Goal: Information Seeking & Learning: Learn about a topic

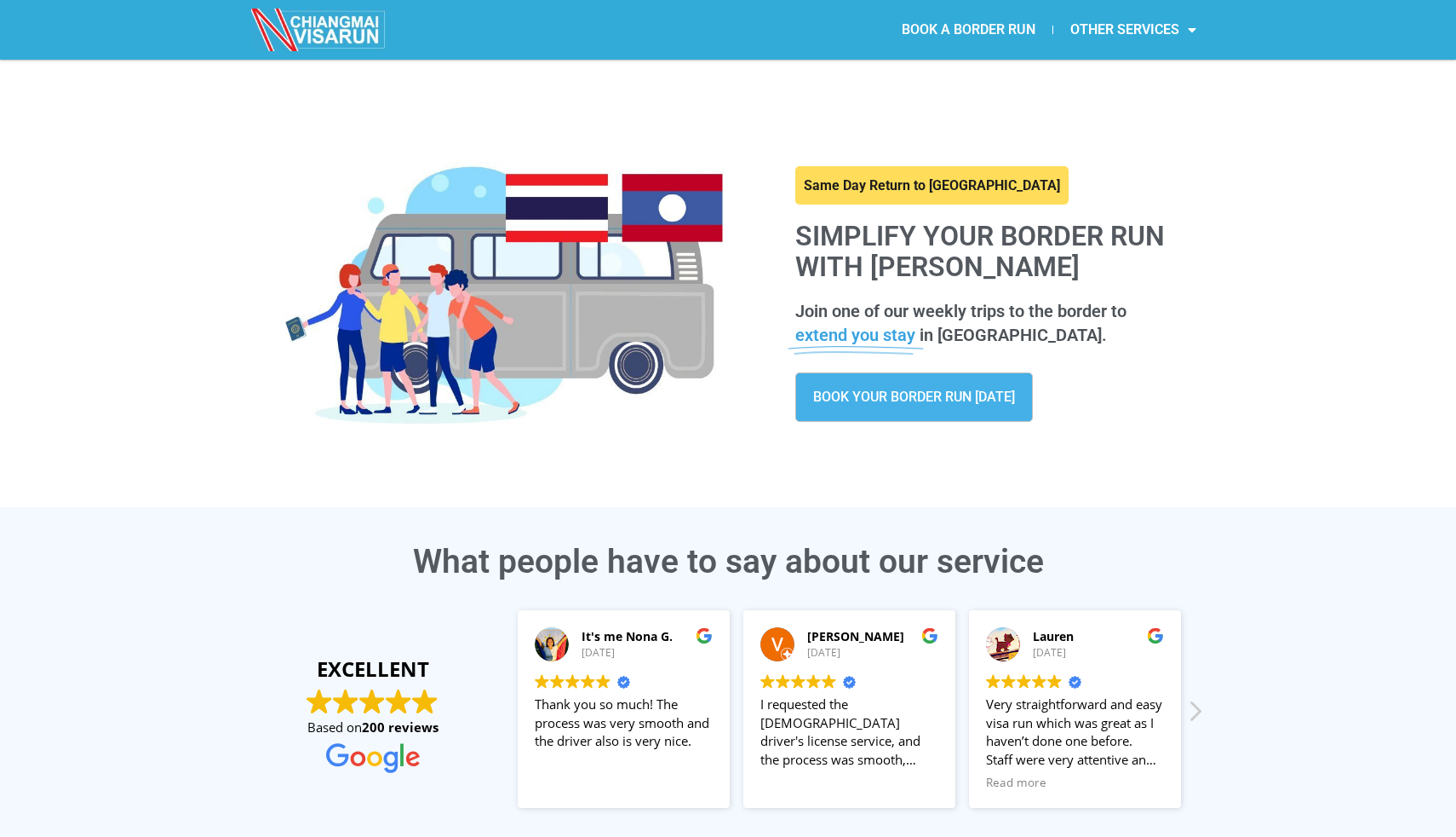
click at [993, 28] on link "BOOK A BORDER RUN" at bounding box center [968, 30] width 168 height 39
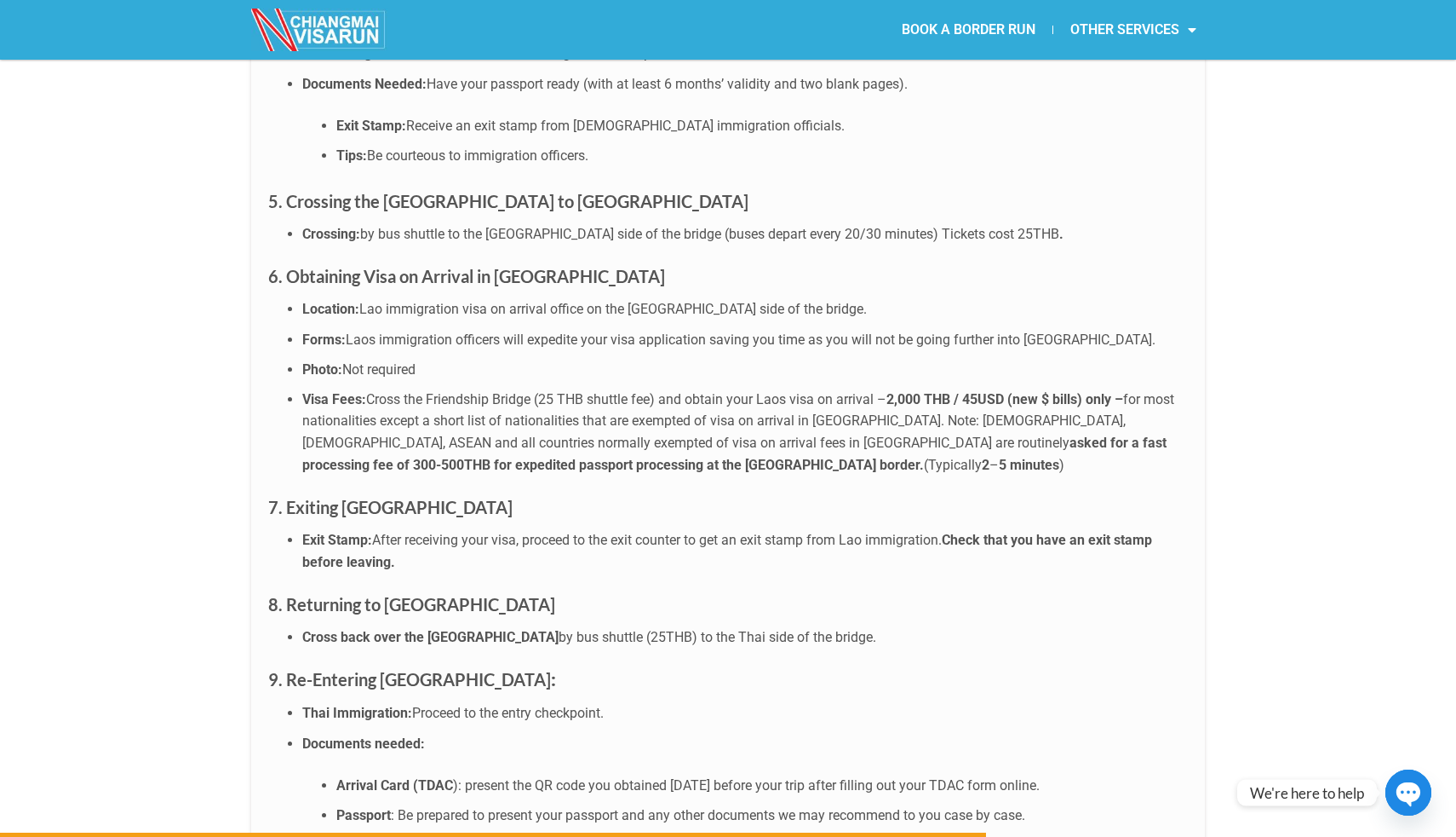
scroll to position [5206, 0]
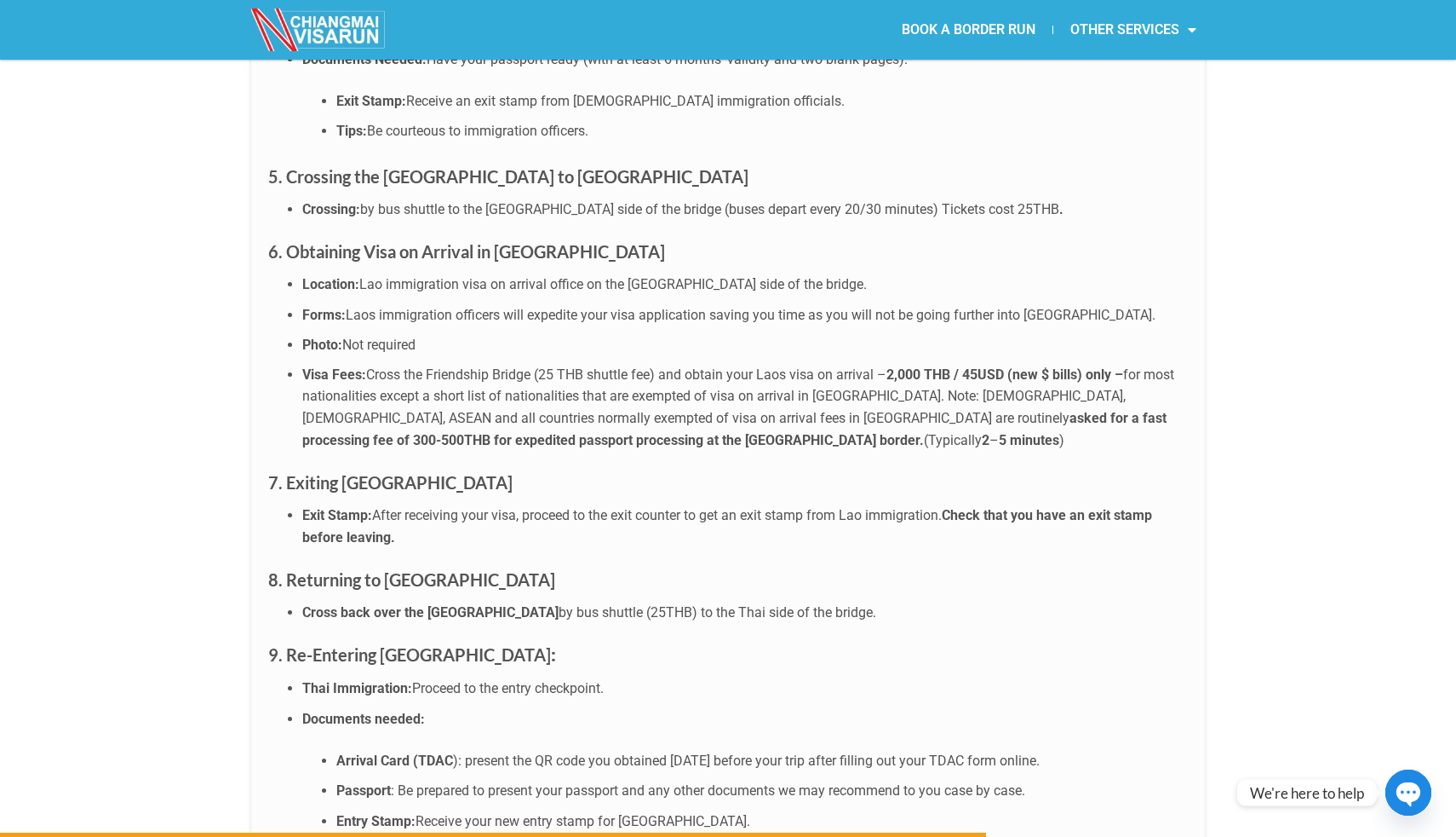
drag, startPoint x: 476, startPoint y: 298, endPoint x: 599, endPoint y: 342, distance: 130.6
click at [599, 364] on li "Visa Fees: Cross the Friendship Bridge (25 THB shuttle fee) and obtain your Lao…" at bounding box center [745, 407] width 886 height 87
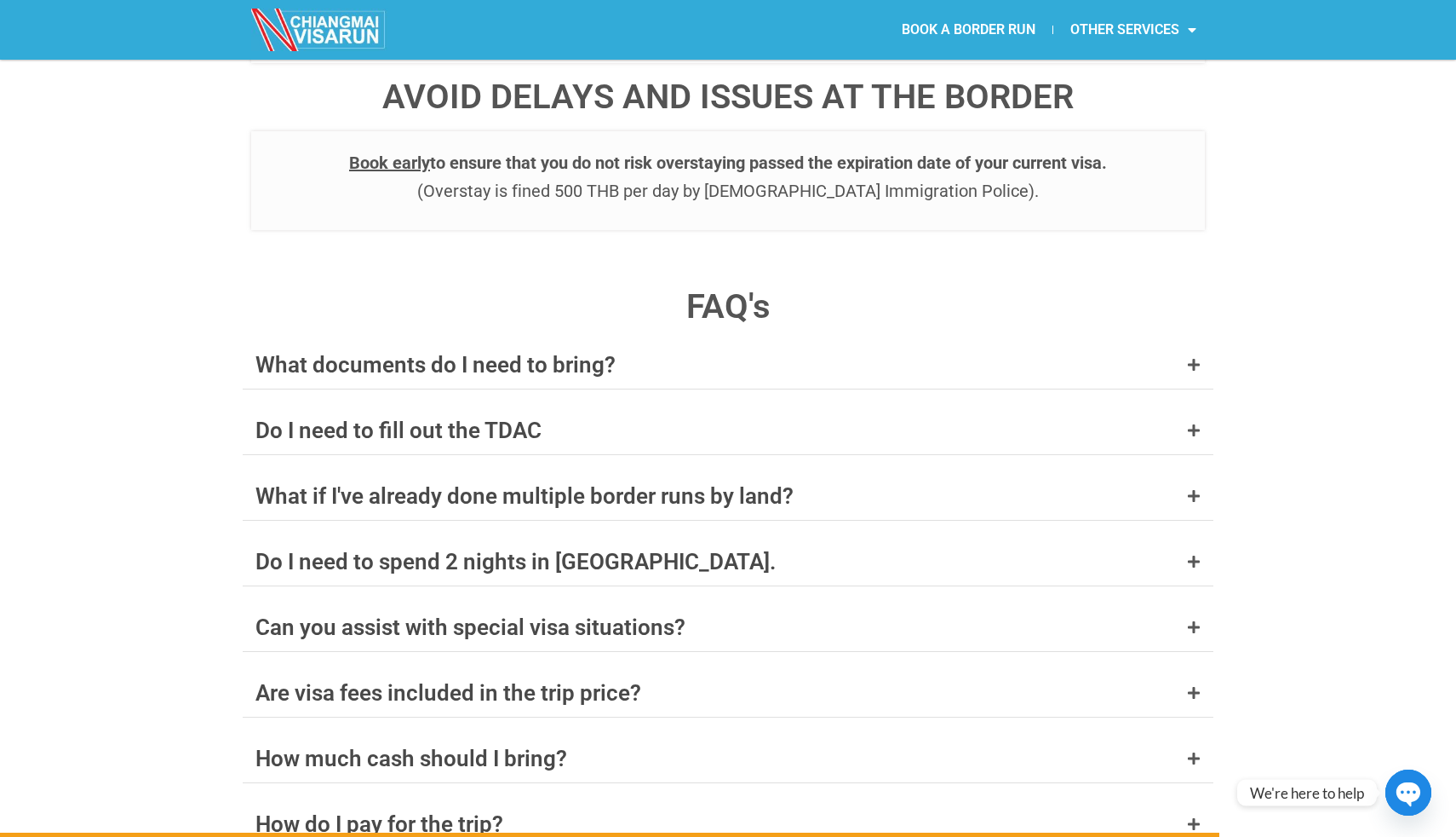
scroll to position [6461, 0]
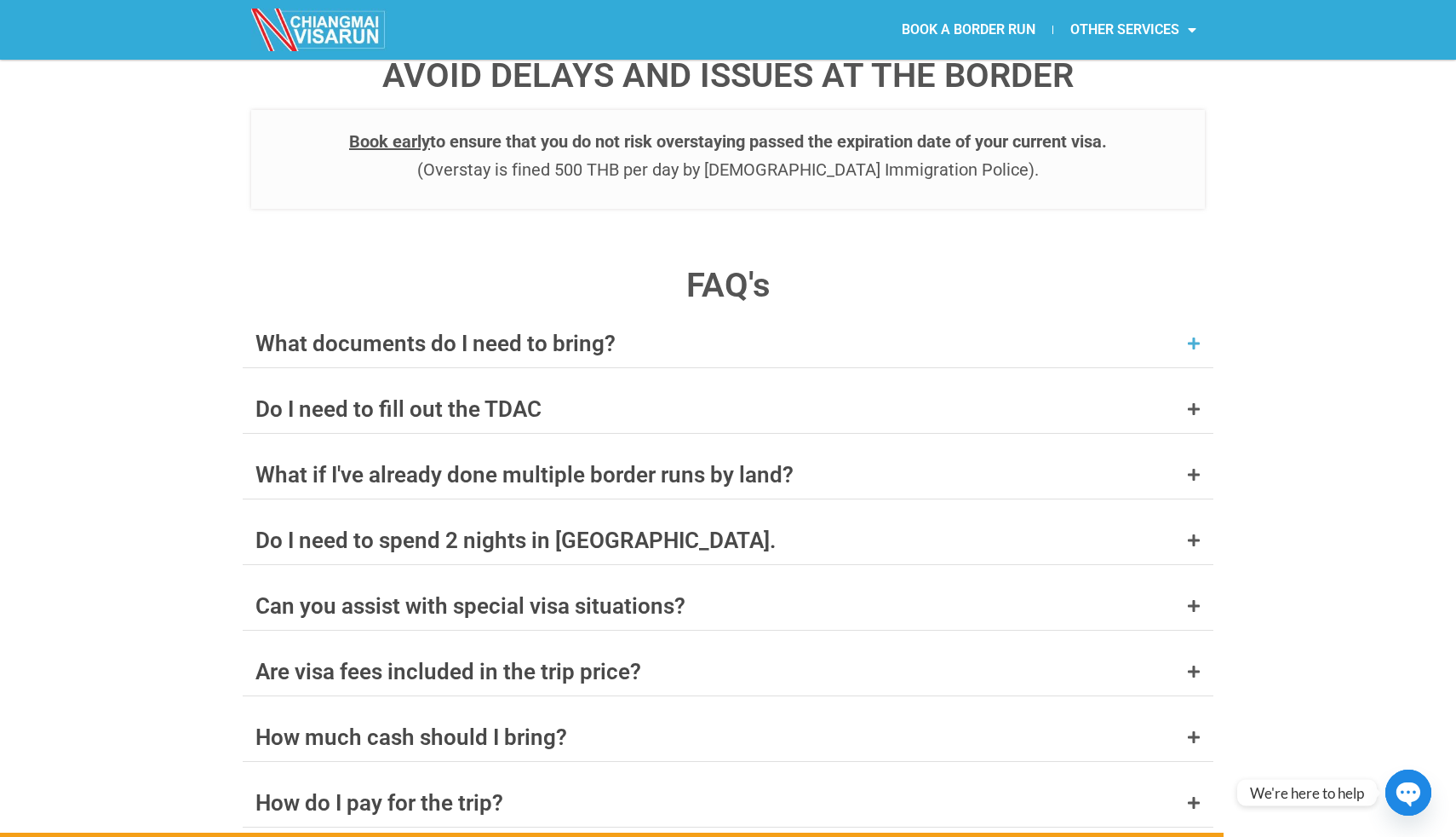
click at [528, 333] on div "What documents do I need to bring?" at bounding box center [436, 343] width 361 height 22
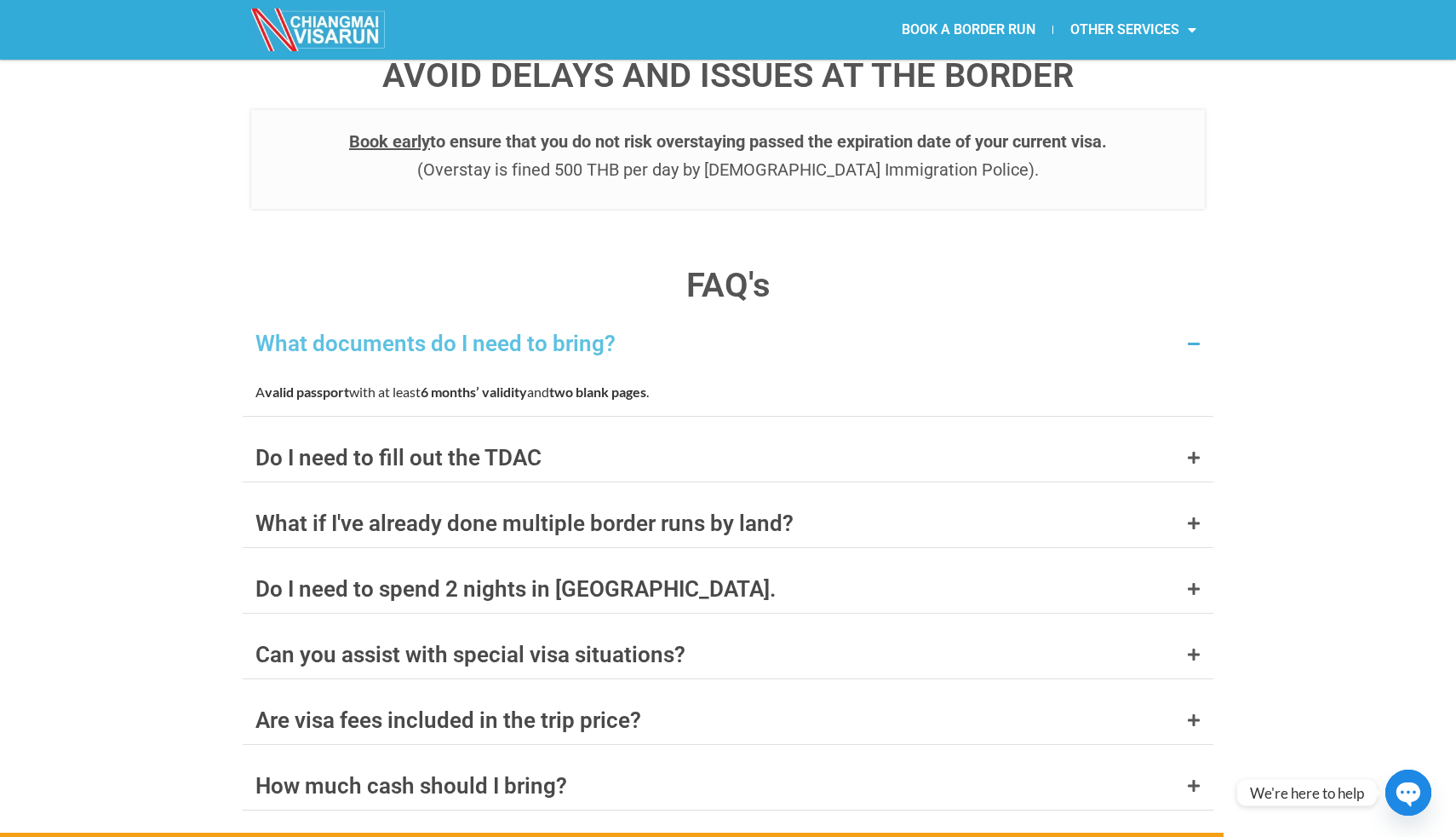
click at [528, 333] on div "What documents do I need to bring?" at bounding box center [436, 343] width 361 height 22
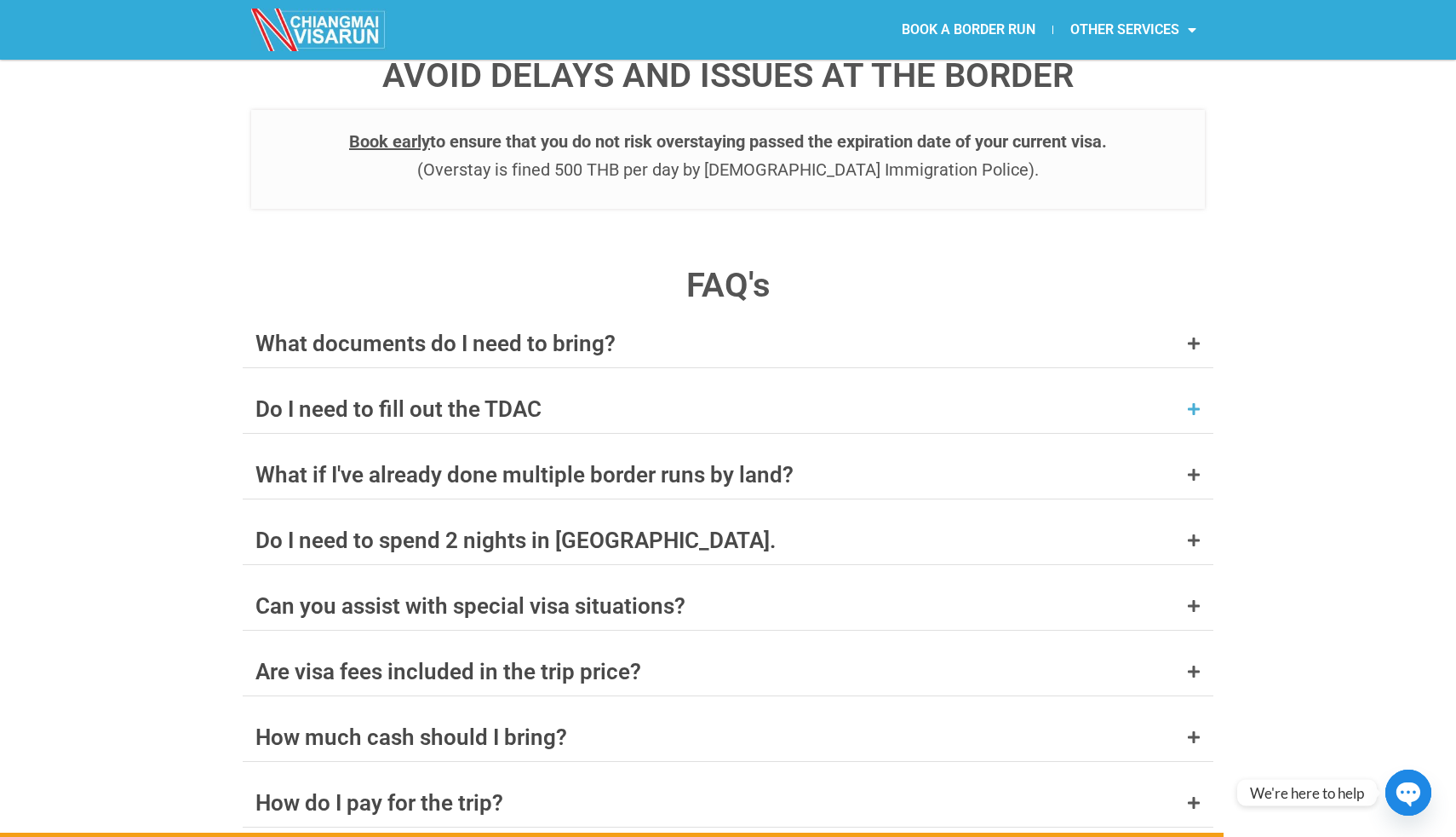
click at [507, 398] on div "Do I need to fill out the TDAC" at bounding box center [398, 408] width 286 height 22
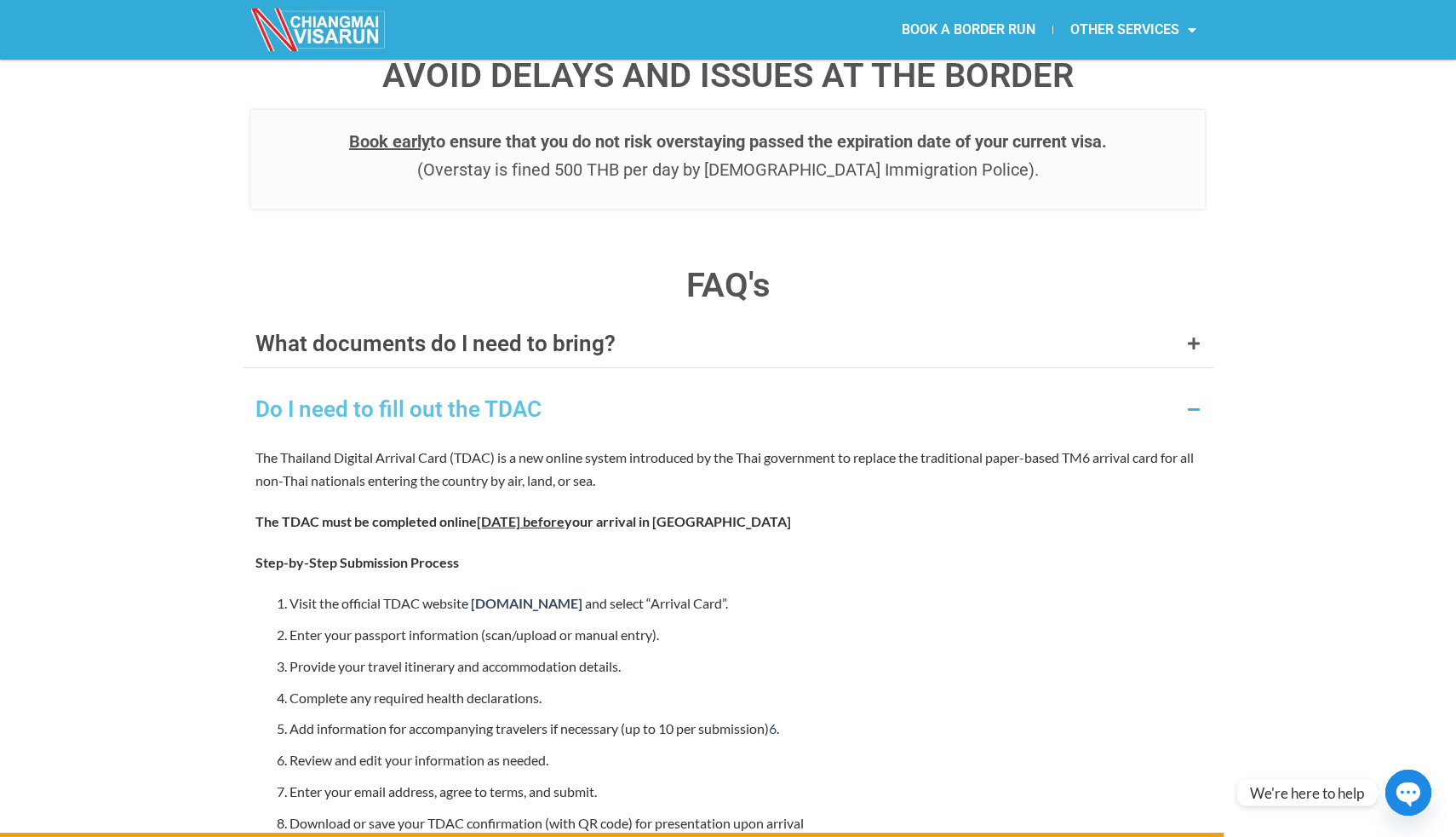
click at [507, 398] on div "Do I need to fill out the TDAC" at bounding box center [398, 408] width 286 height 22
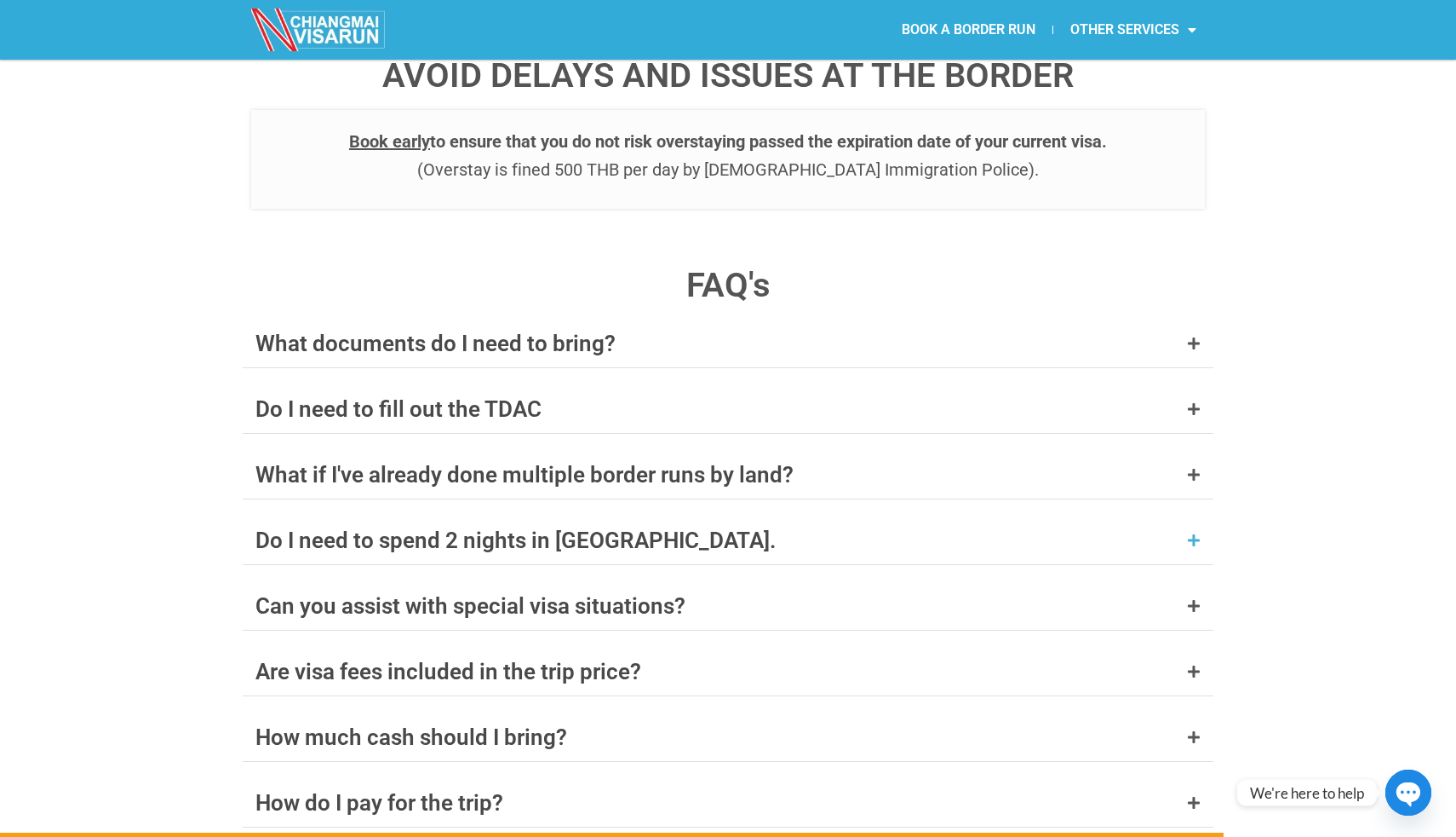
click at [470, 530] on div "Do I need to spend 2 nights in Laos." at bounding box center [516, 540] width 521 height 22
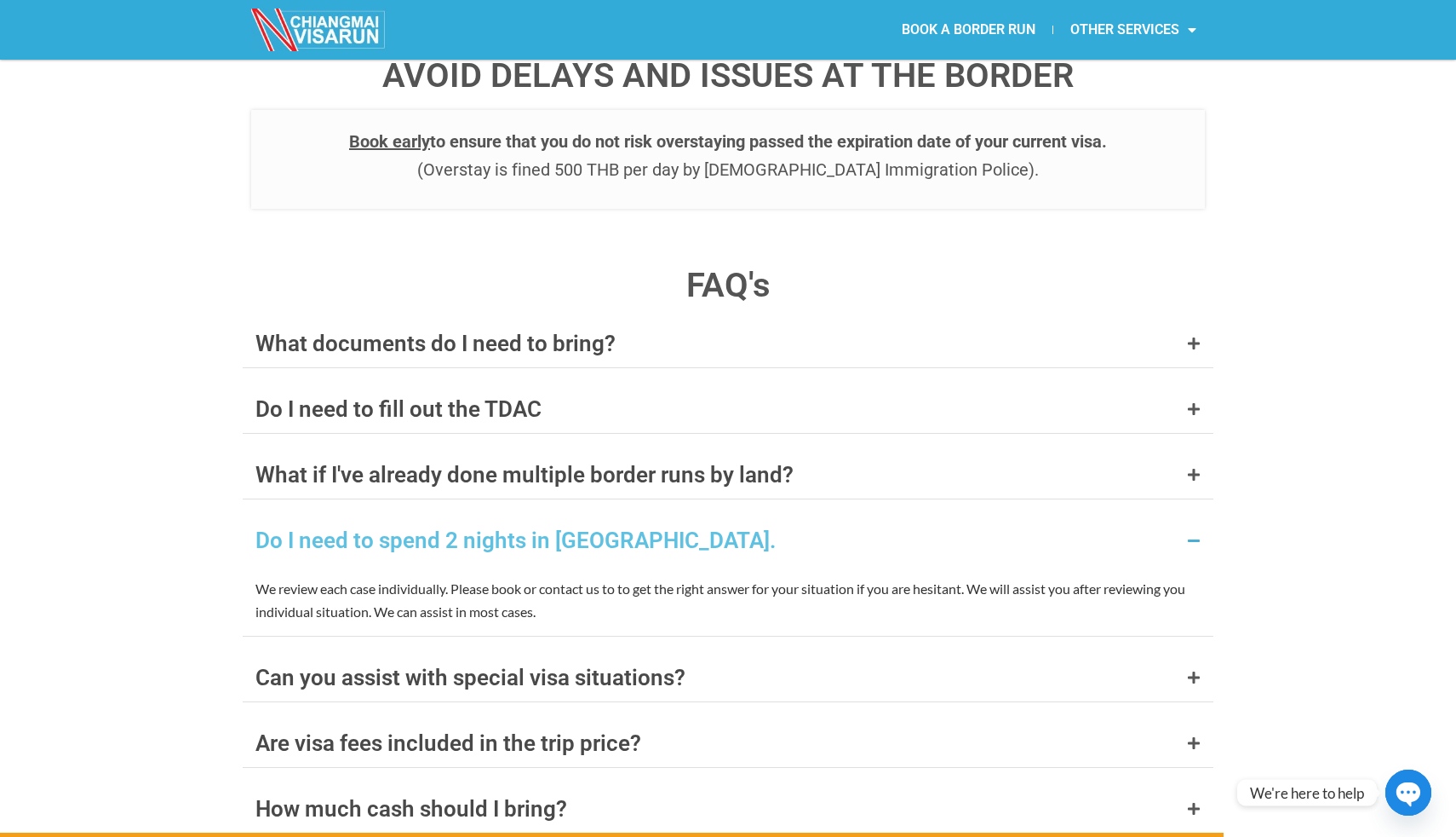
click at [552, 530] on div "Do I need to spend 2 nights in Laos." at bounding box center [516, 540] width 521 height 22
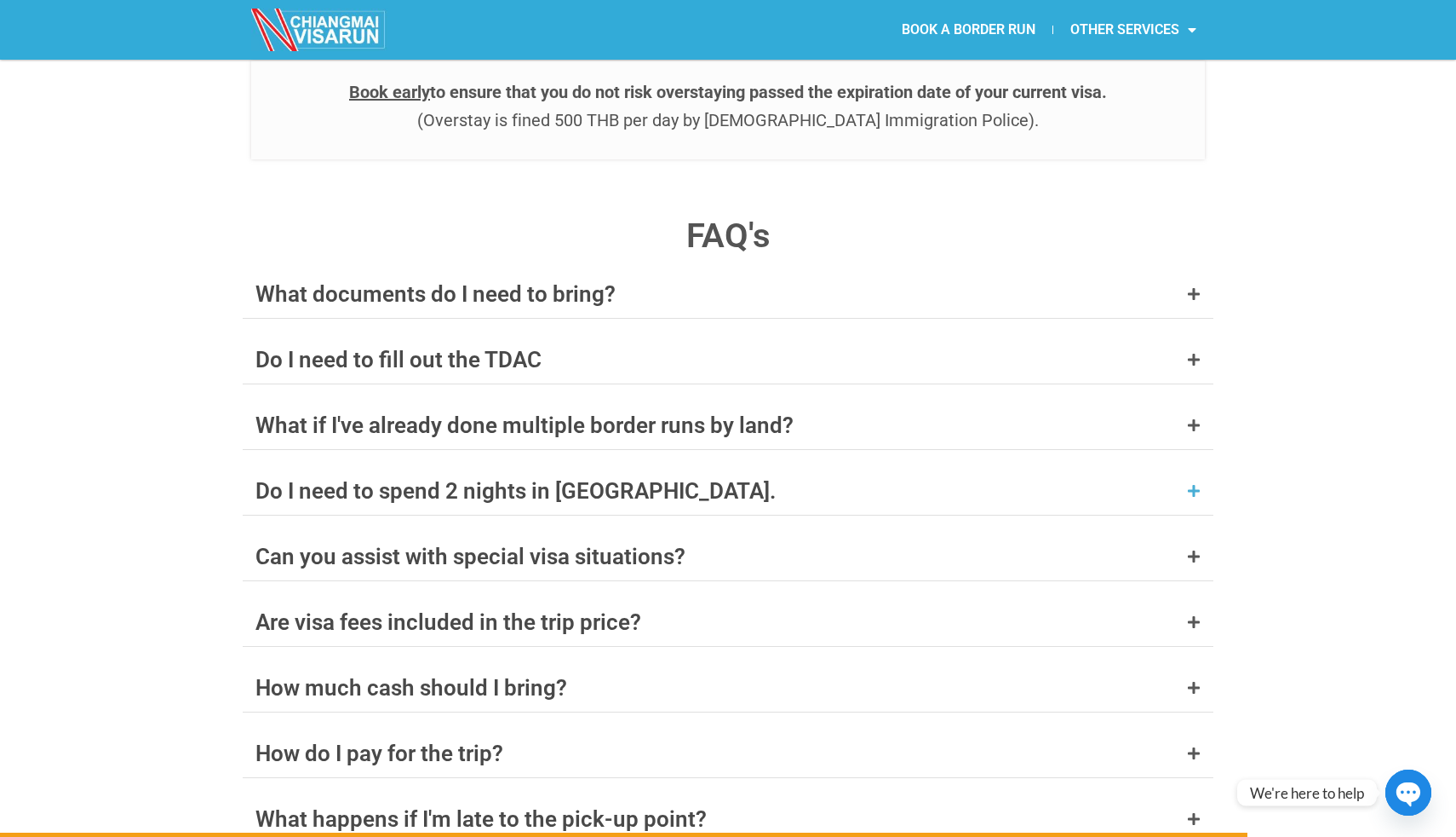
scroll to position [6614, 0]
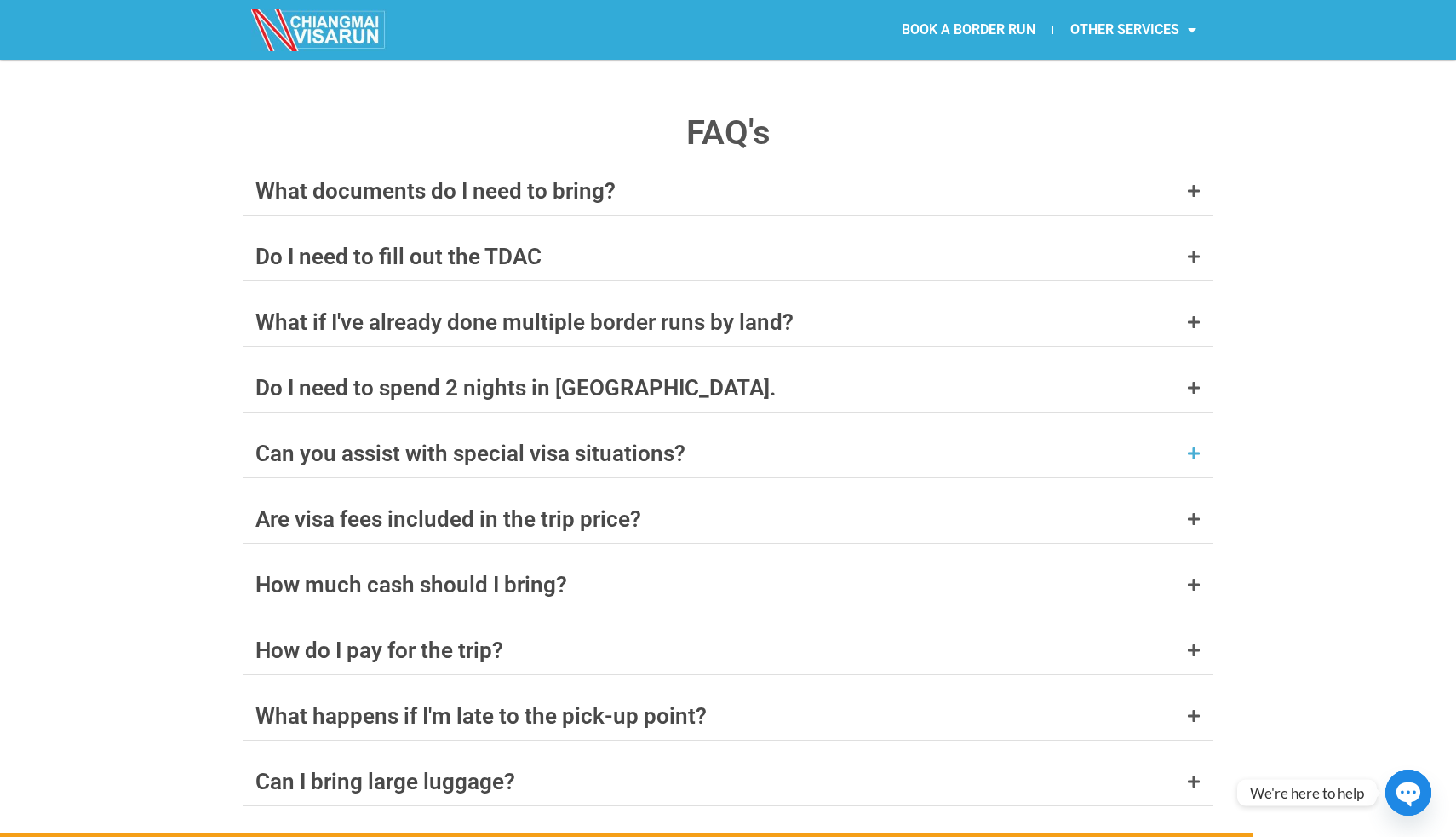
click at [649, 442] on div "Can you assist with special visa situations?" at bounding box center [471, 453] width 430 height 22
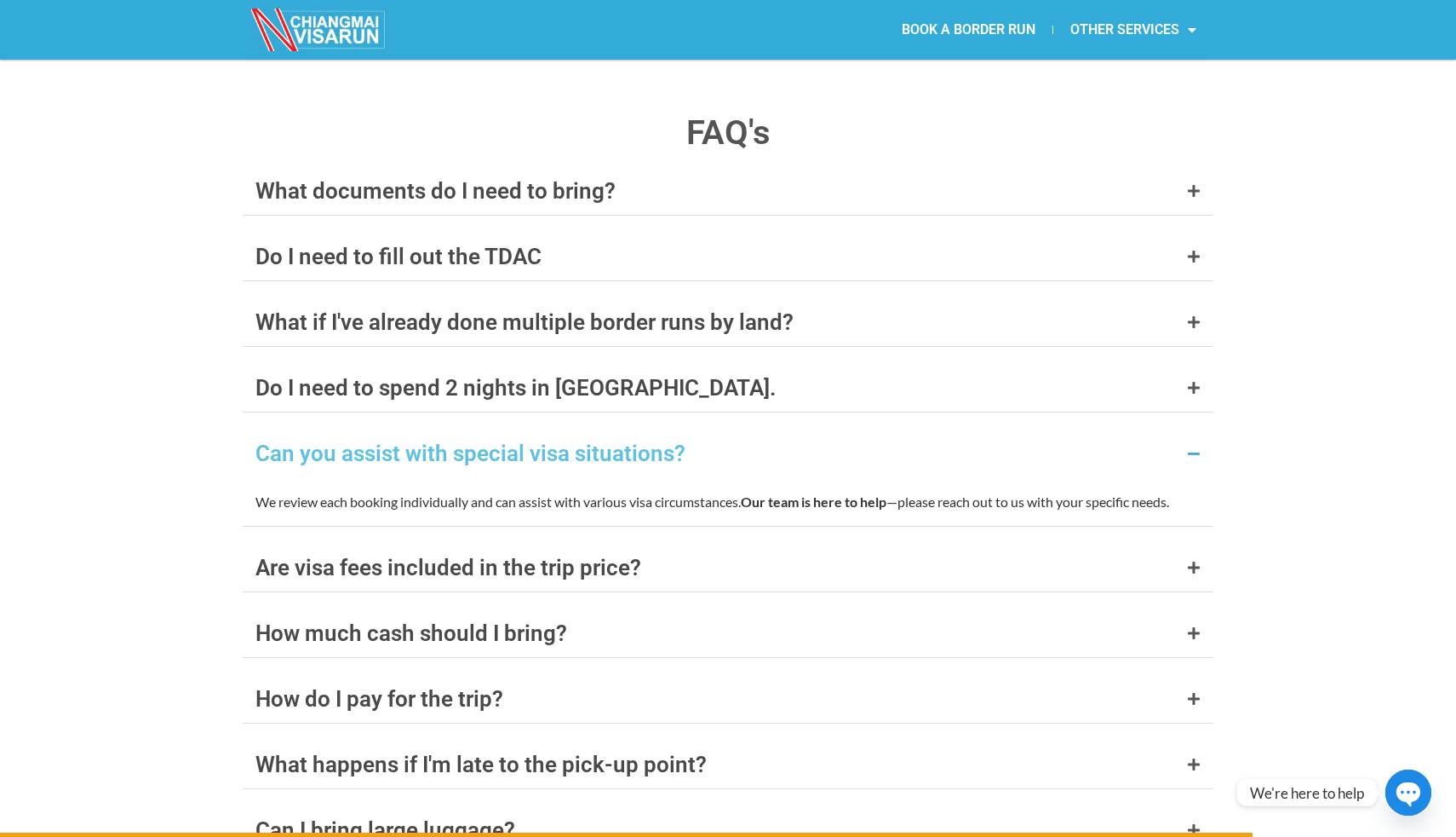
click at [649, 442] on div "Can you assist with special visa situations?" at bounding box center [471, 453] width 430 height 22
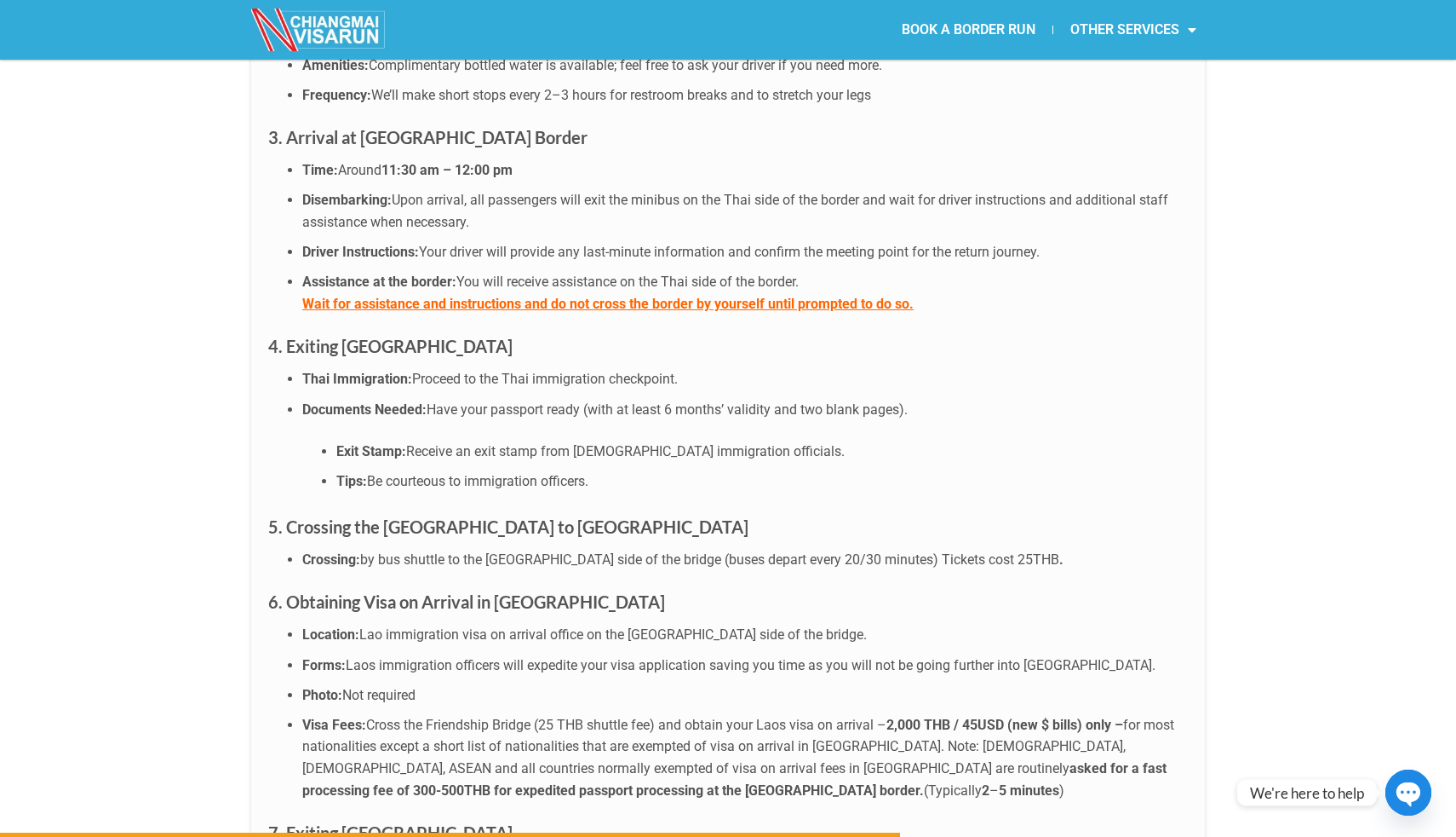
scroll to position [4301, 0]
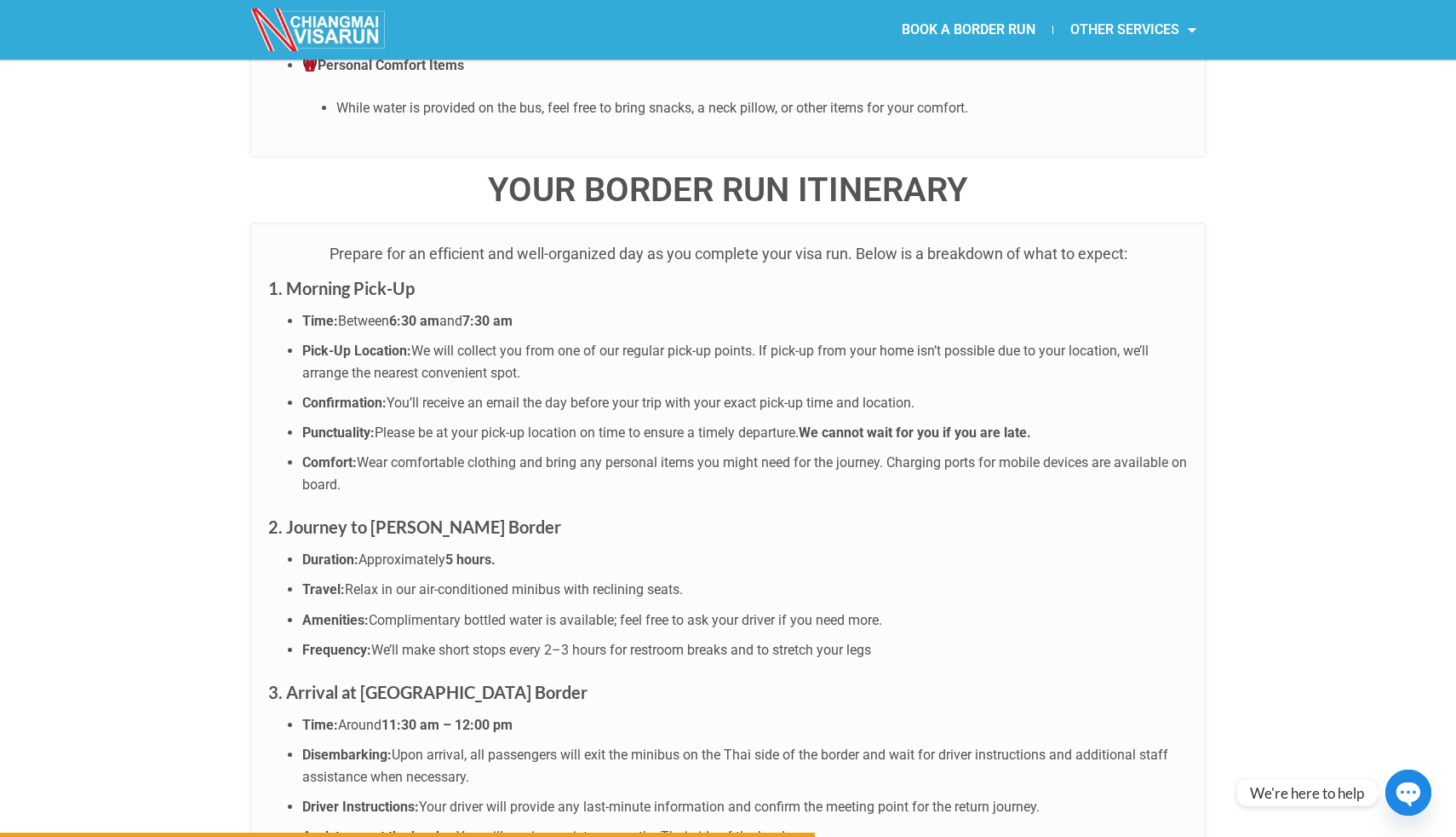
click at [1106, 33] on link "OTHER SERVICES" at bounding box center [1133, 30] width 160 height 39
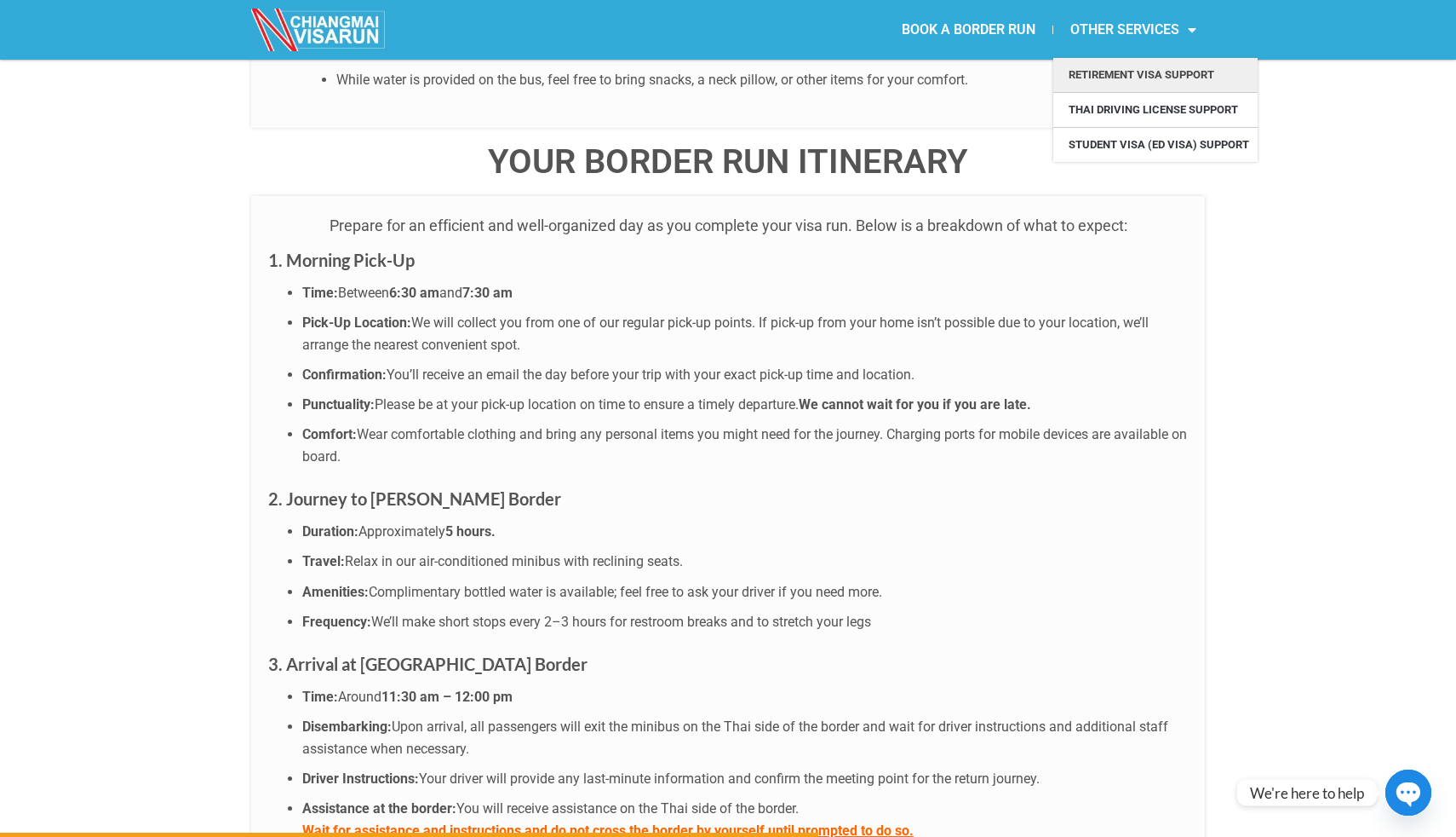
scroll to position [4319, 0]
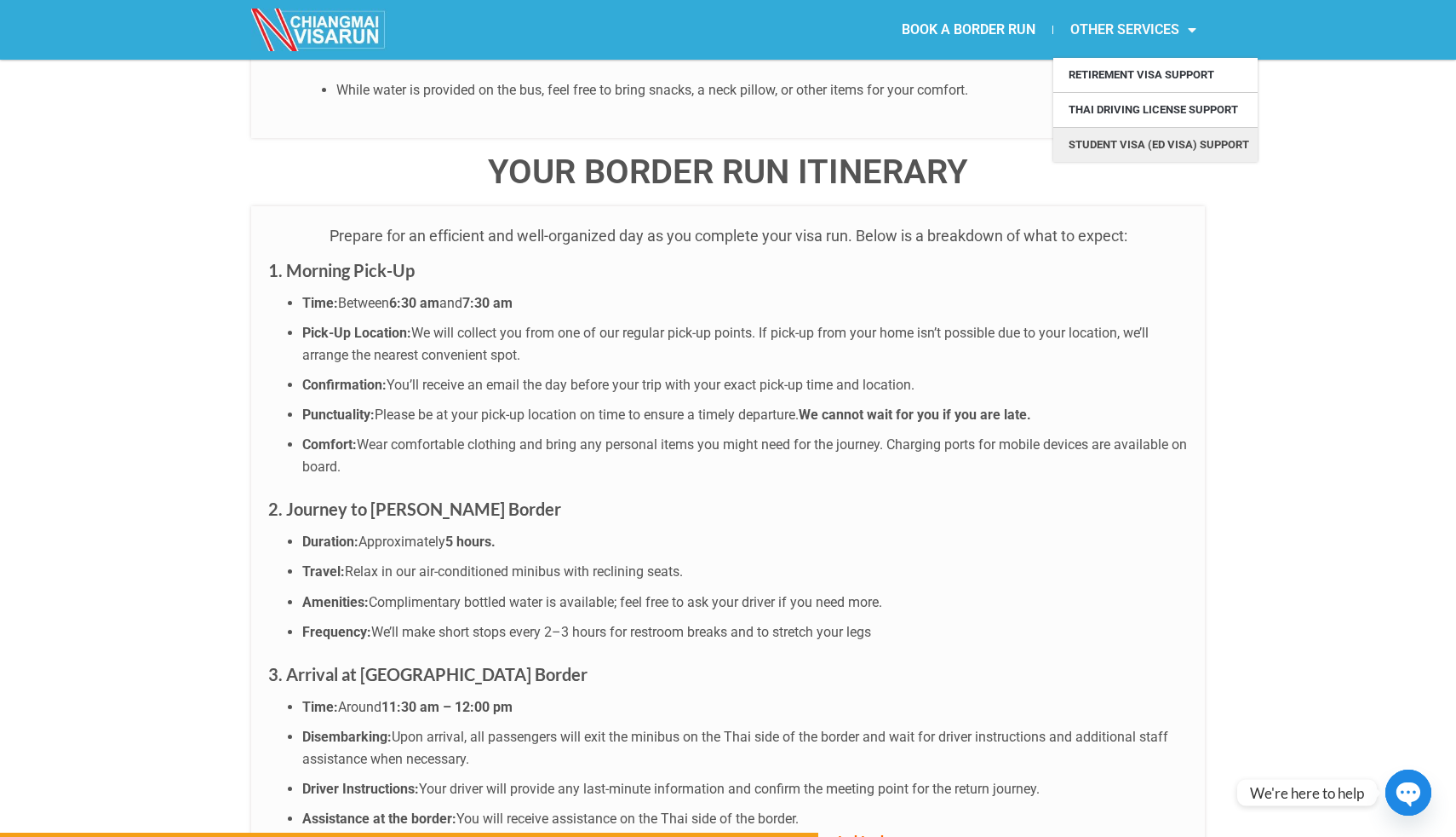
click at [1109, 143] on link "Student Visa (ED Visa) Support" at bounding box center [1155, 145] width 205 height 34
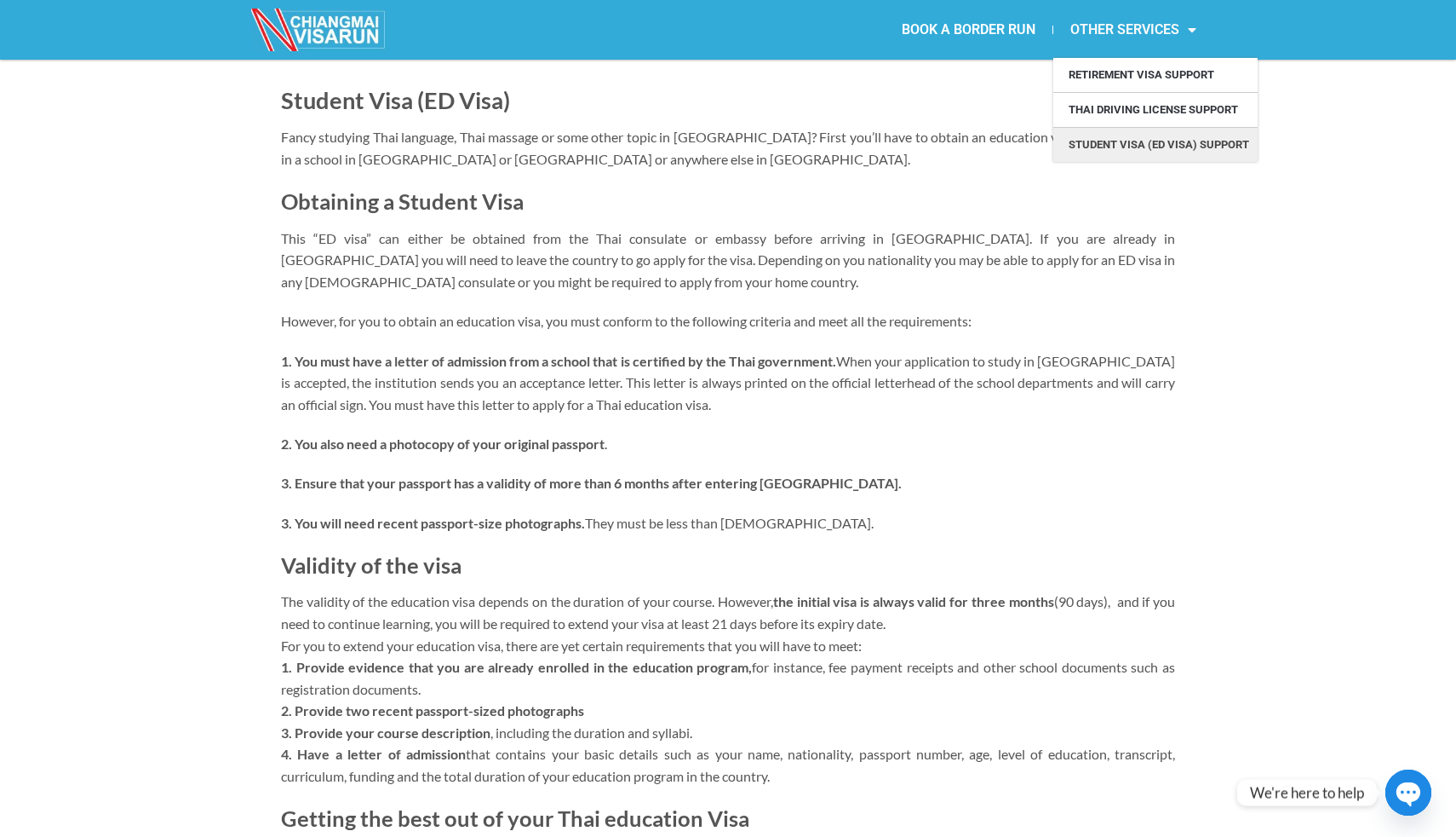
click at [1165, 35] on link "OTHER SERVICES" at bounding box center [1133, 30] width 160 height 39
click at [1105, 70] on link "Retirement Visa Support" at bounding box center [1155, 75] width 205 height 34
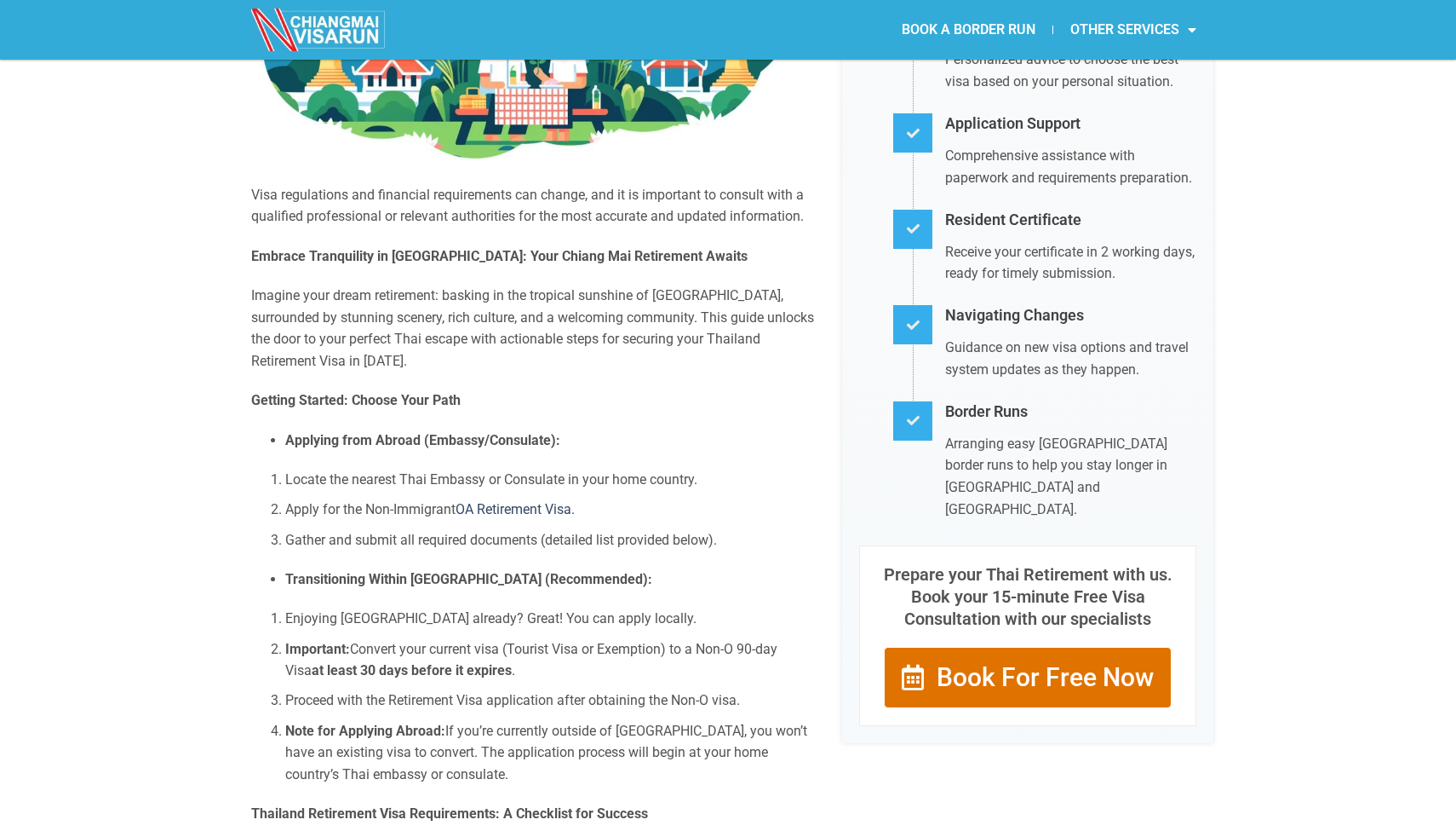
scroll to position [200, 0]
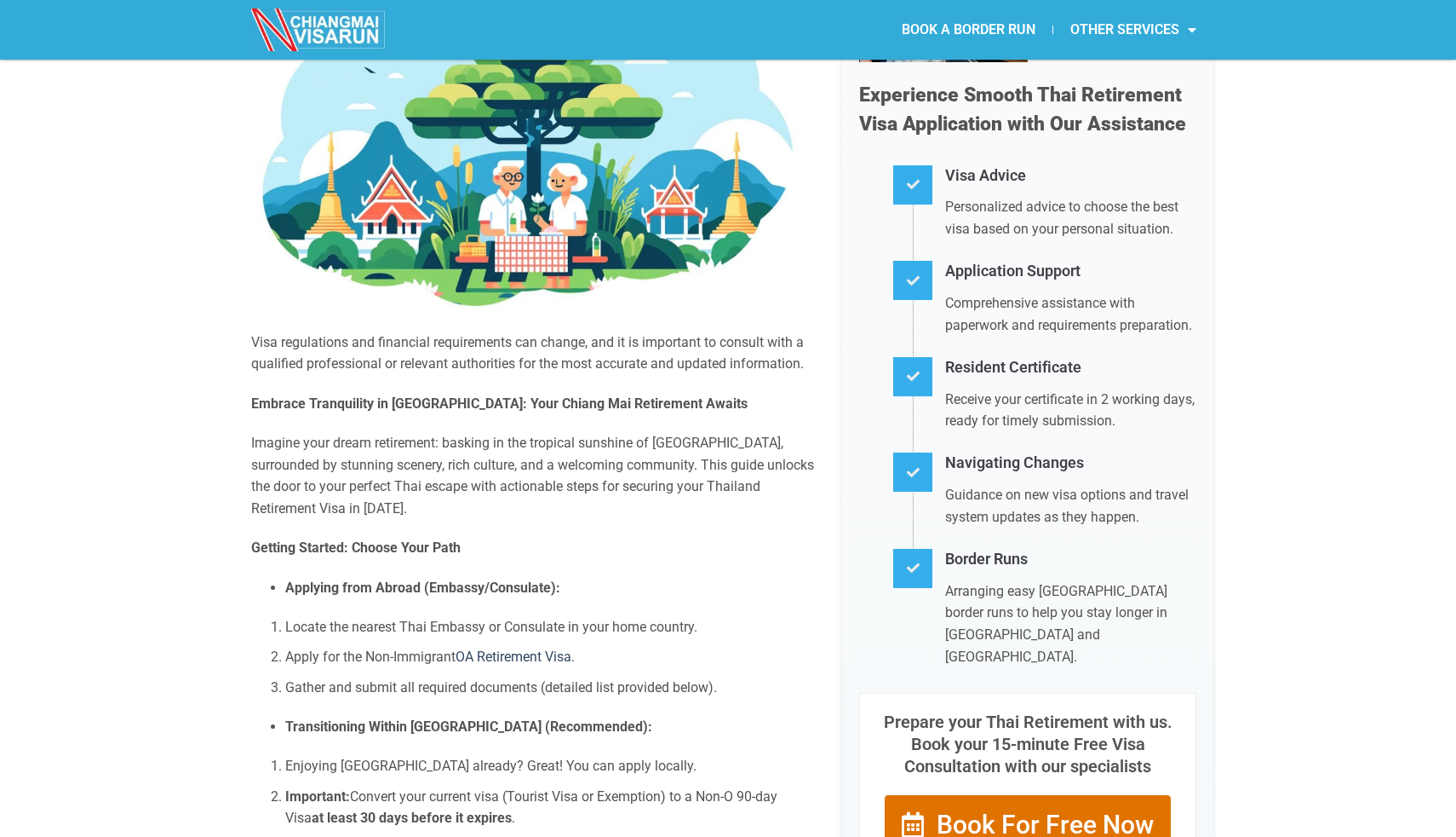
click at [330, 35] on img at bounding box center [319, 30] width 137 height 43
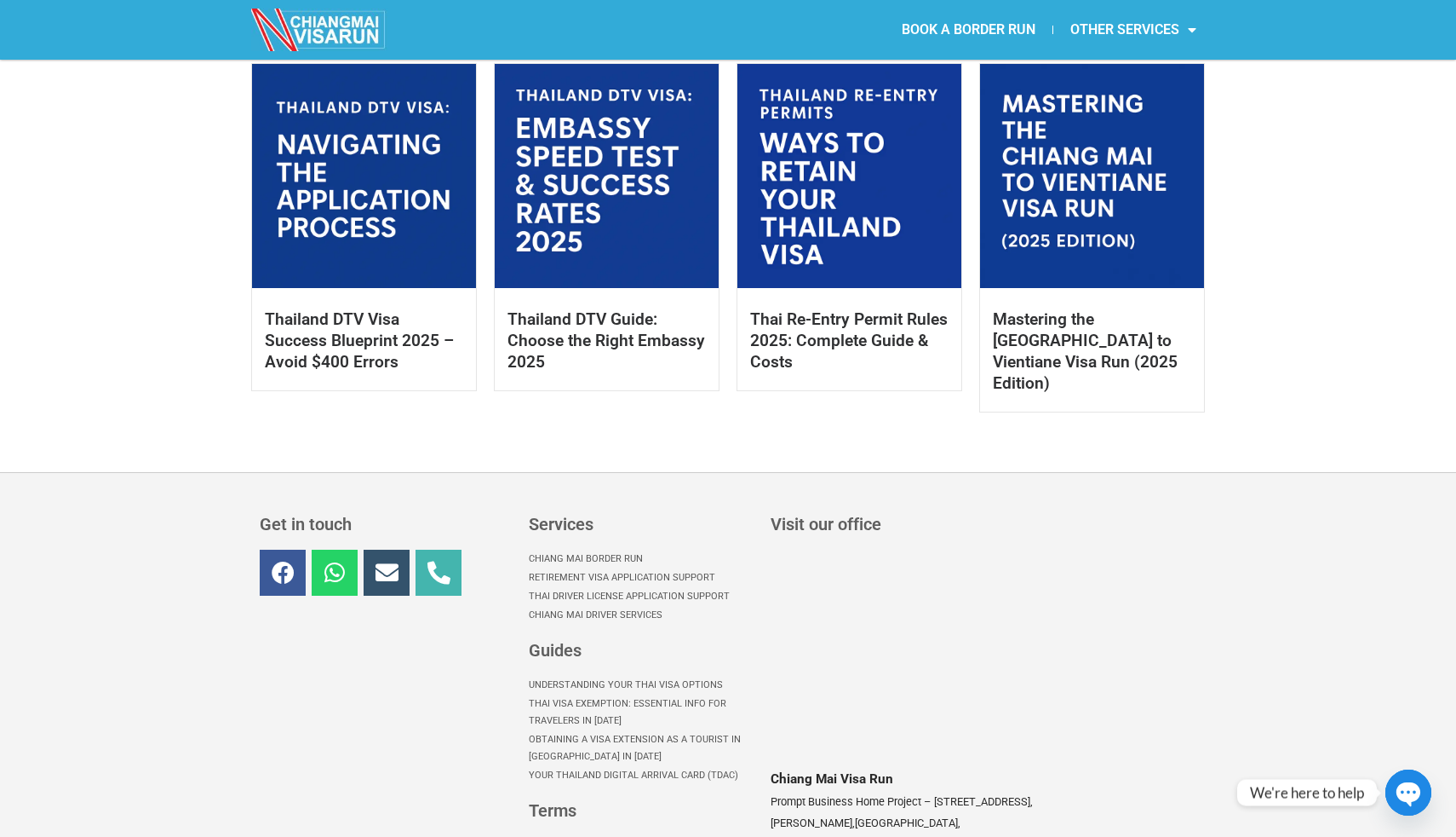
scroll to position [893, 0]
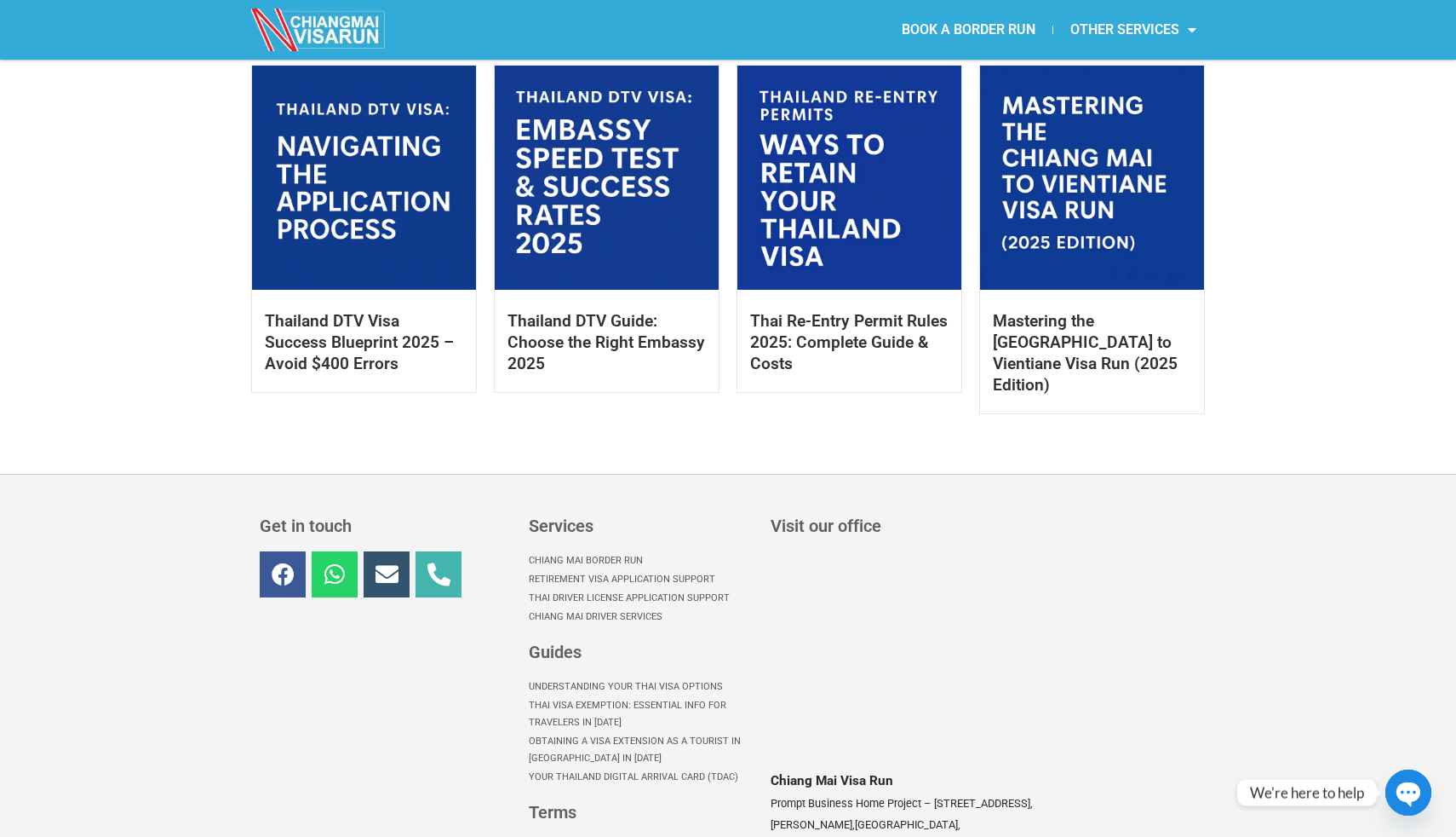
click at [606, 194] on link at bounding box center [606, 177] width 224 height 224
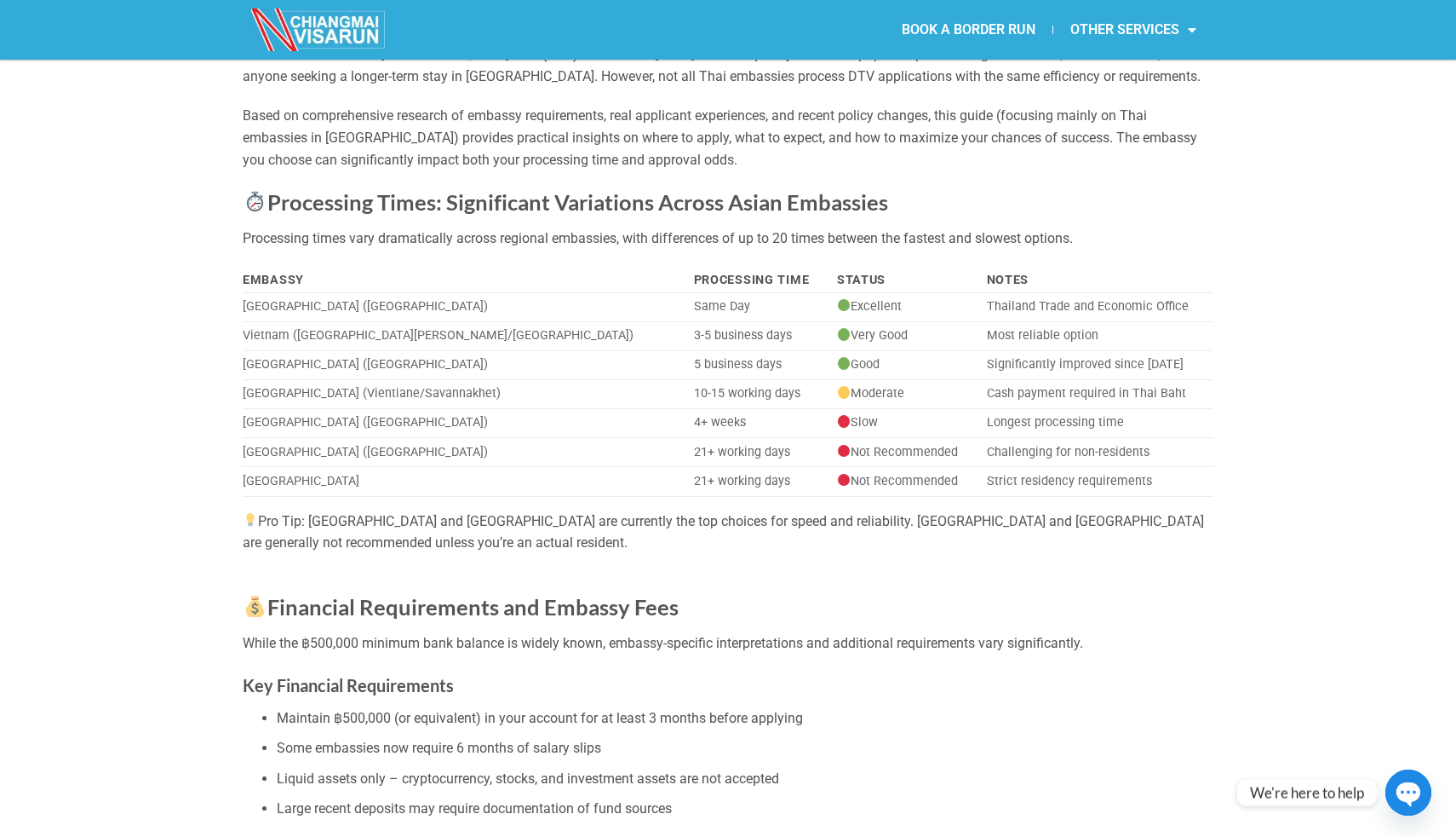
scroll to position [179, 0]
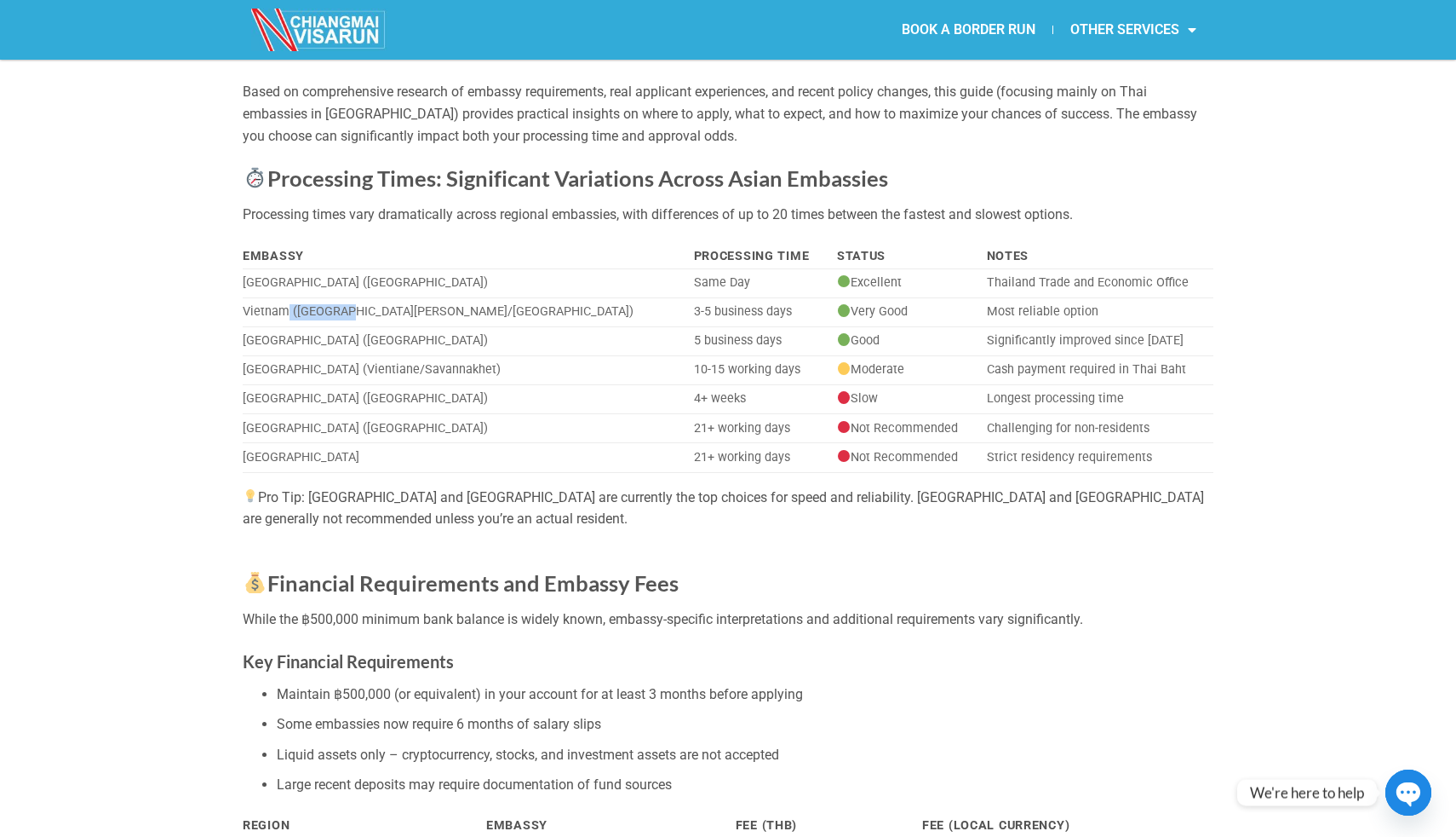
drag, startPoint x: 289, startPoint y: 312, endPoint x: 376, endPoint y: 311, distance: 87.0
click at [364, 311] on td "Vietnam (Ho Chi Minh/Hanoi)" at bounding box center [464, 312] width 445 height 29
click at [378, 310] on td "Vietnam (Ho Chi Minh/Hanoi)" at bounding box center [464, 312] width 445 height 29
drag, startPoint x: 504, startPoint y: 312, endPoint x: 631, endPoint y: 312, distance: 127.0
click at [687, 312] on td "3-5 business days" at bounding box center [759, 312] width 143 height 29
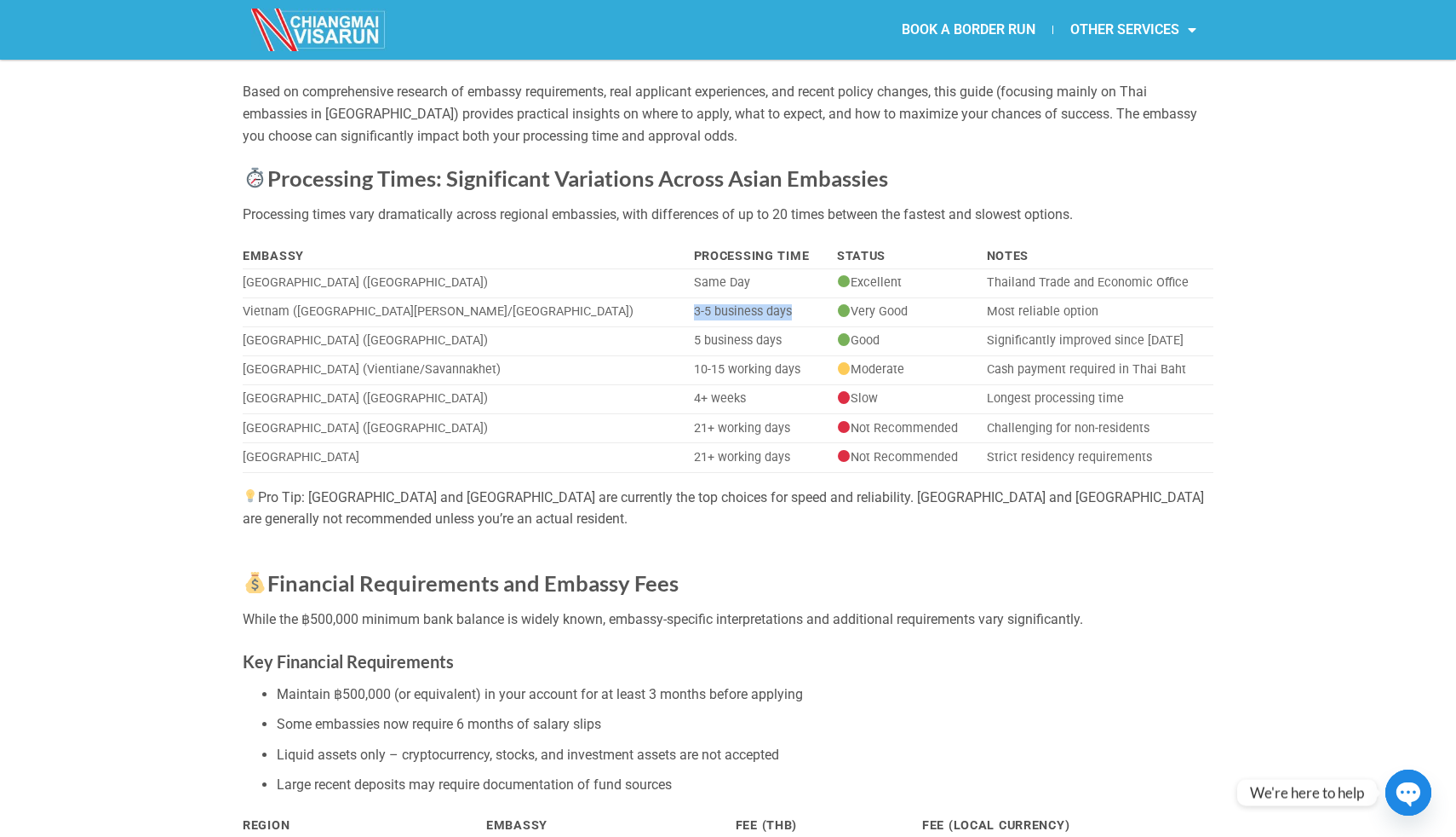
click at [687, 312] on td "3-5 business days" at bounding box center [759, 312] width 143 height 29
drag, startPoint x: 880, startPoint y: 311, endPoint x: 1062, endPoint y: 311, distance: 182.0
click at [1056, 311] on tr "Vietnam (Ho Chi Minh/Hanoi) 3-5 business days Very Good Most reliable option" at bounding box center [728, 312] width 971 height 29
click at [1062, 311] on td "Most reliable option" at bounding box center [1096, 312] width 234 height 29
drag, startPoint x: 1009, startPoint y: 285, endPoint x: 1046, endPoint y: 285, distance: 37.0
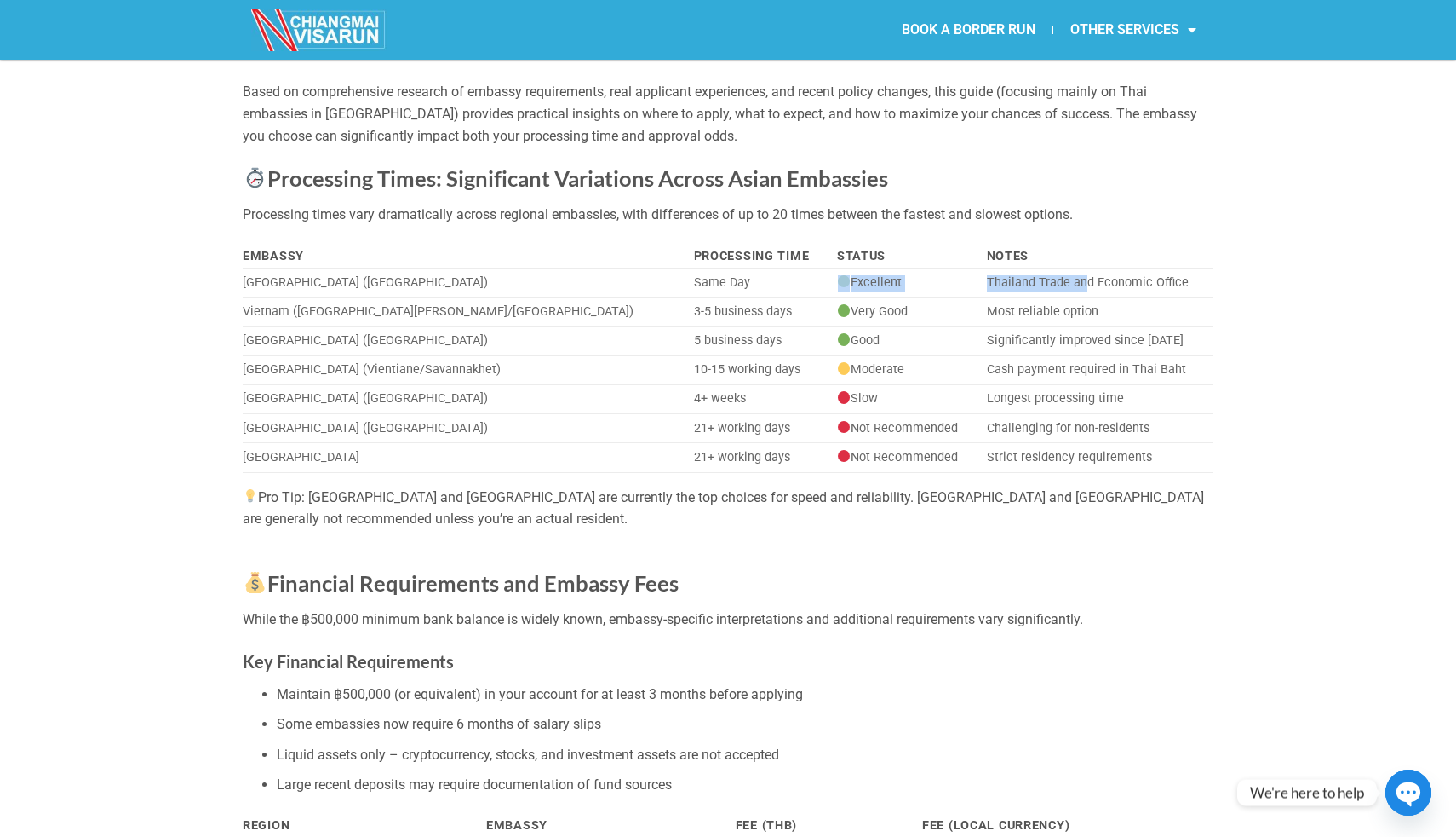
click at [1046, 285] on tr "Taiwan (Taipei) Same Day Excellent Thailand Trade and Economic Office" at bounding box center [728, 284] width 971 height 29
click at [1046, 285] on td "Thailand Trade and Economic Office" at bounding box center [1096, 284] width 234 height 29
drag, startPoint x: 994, startPoint y: 306, endPoint x: 1053, endPoint y: 306, distance: 59.0
click at [1048, 306] on tr "Vietnam (Ho Chi Minh/Hanoi) 3-5 business days Very Good Most reliable option" at bounding box center [728, 312] width 971 height 29
click at [1053, 306] on td "Most reliable option" at bounding box center [1096, 312] width 234 height 29
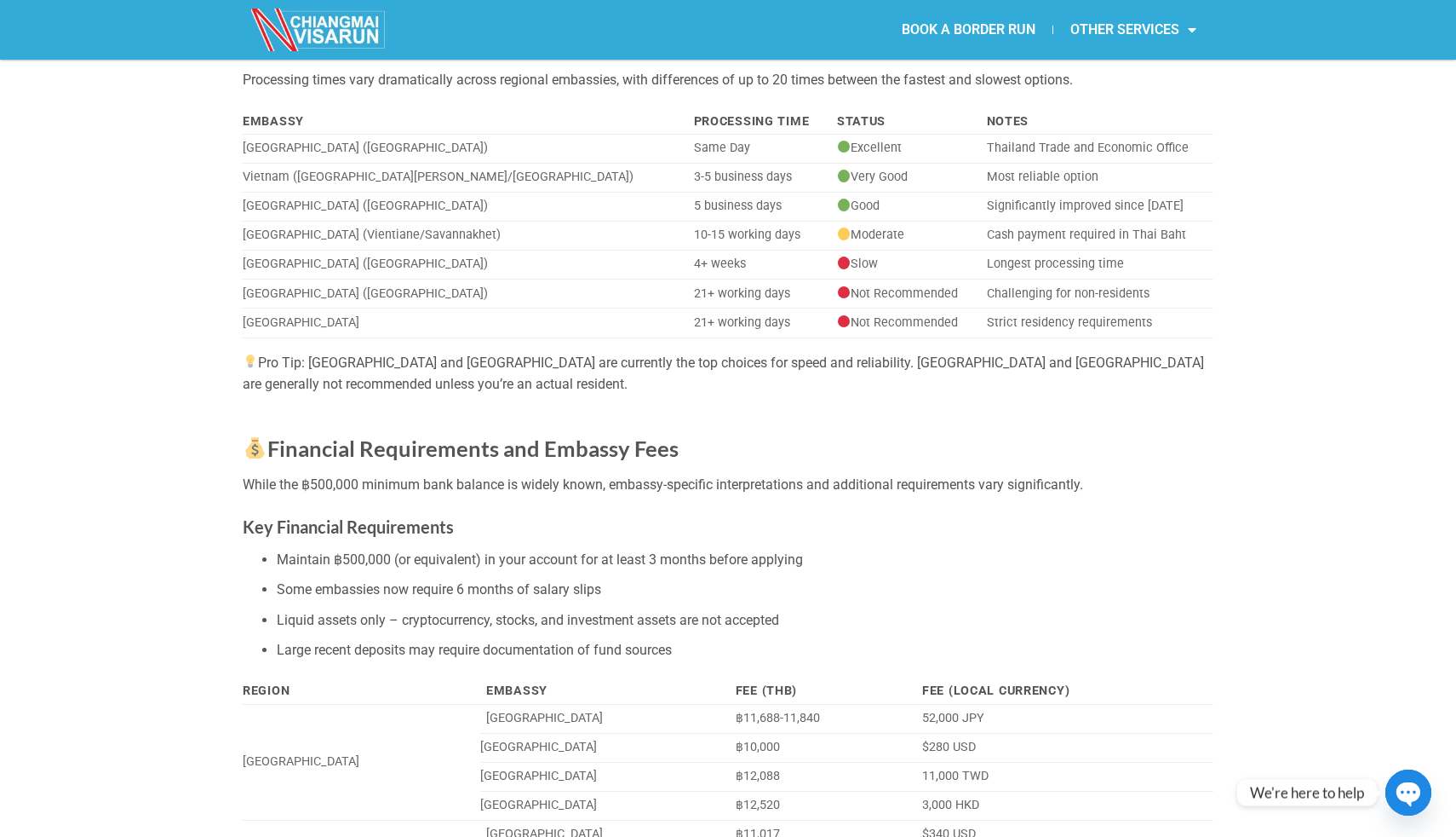
scroll to position [280, 0]
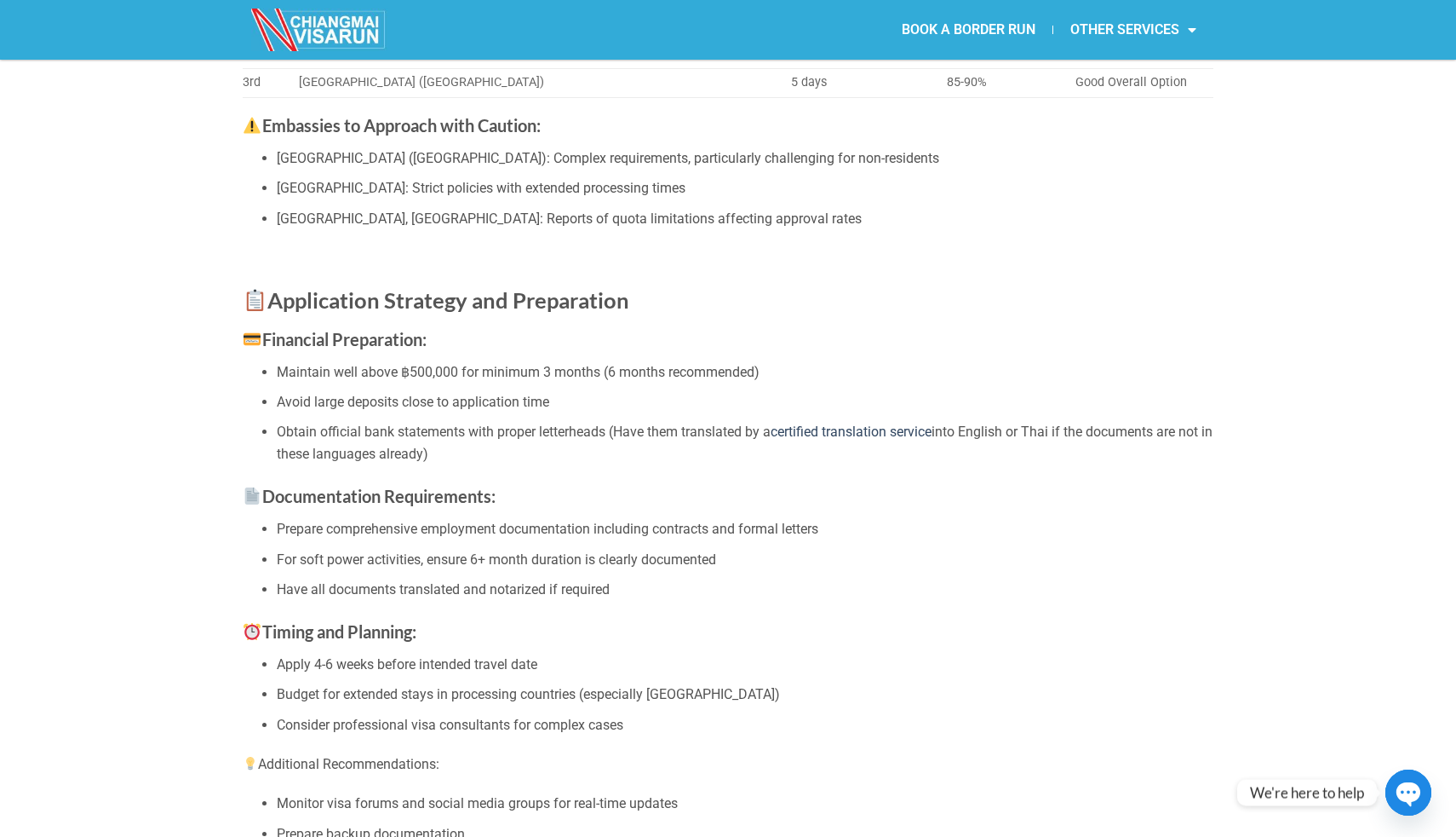
scroll to position [3835, 0]
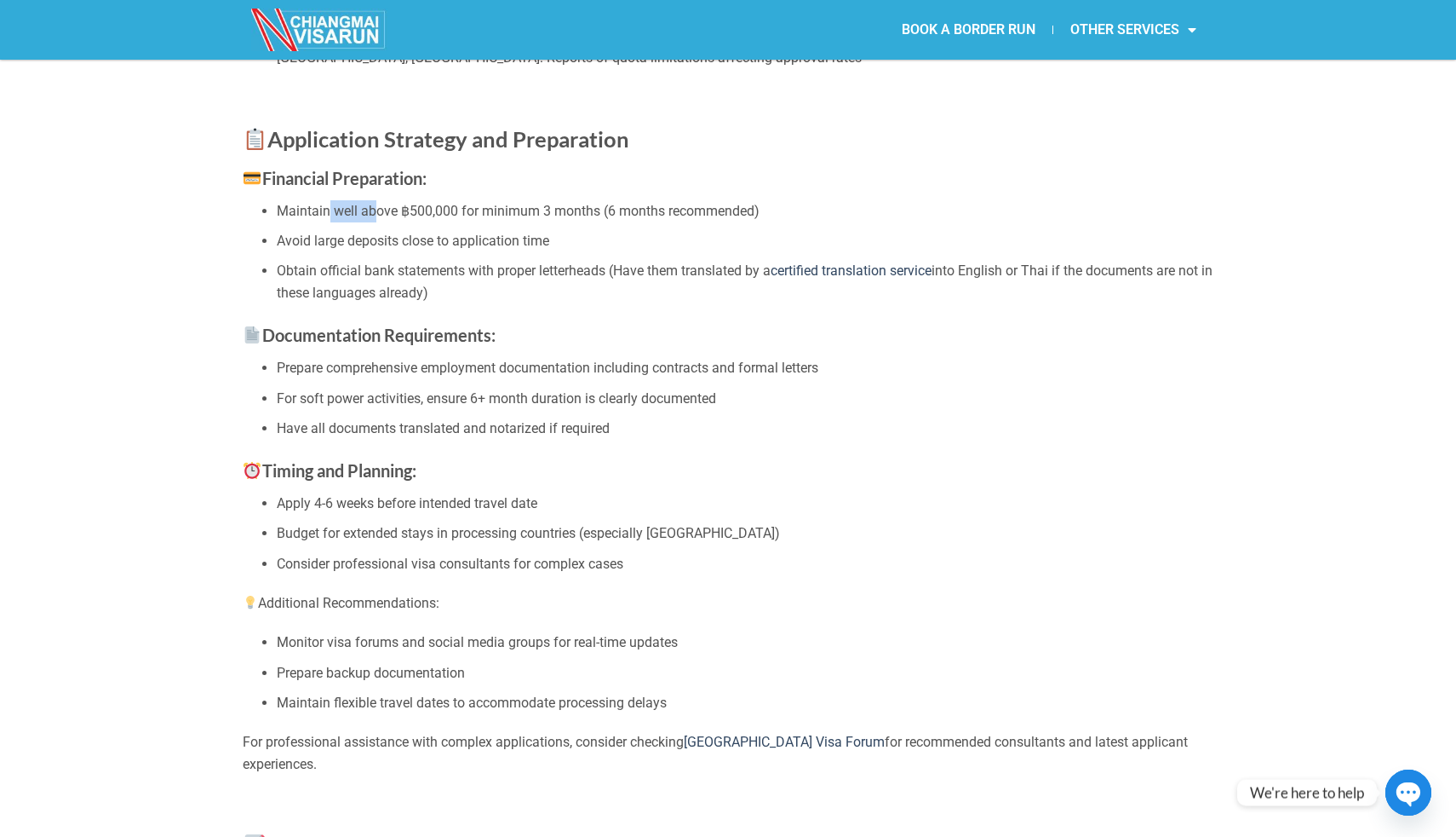
drag, startPoint x: 327, startPoint y: 228, endPoint x: 403, endPoint y: 234, distance: 76.2
click at [403, 222] on li "Maintain well above ฿500,000 for minimum 3 months (6 months recommended)" at bounding box center [745, 210] width 936 height 22
drag, startPoint x: 457, startPoint y: 238, endPoint x: 551, endPoint y: 238, distance: 94.0
click at [545, 222] on li "Maintain well above ฿500,000 for minimum 3 months (6 months recommended)" at bounding box center [745, 210] width 936 height 22
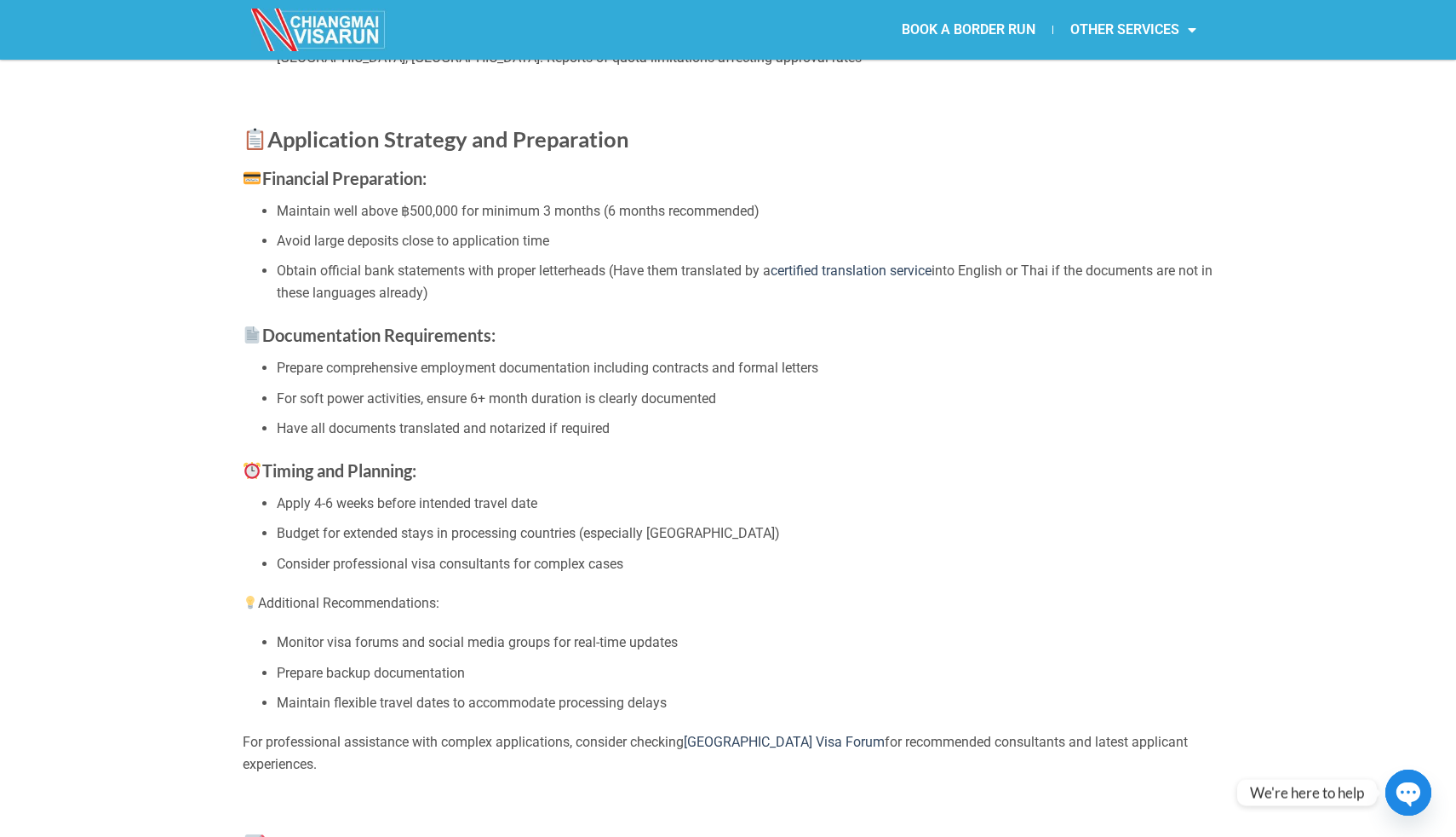
click at [556, 222] on li "Maintain well above ฿500,000 for minimum 3 months (6 months recommended)" at bounding box center [745, 210] width 936 height 22
drag, startPoint x: 607, startPoint y: 235, endPoint x: 561, endPoint y: 254, distance: 49.8
click at [561, 254] on ul "Maintain well above ฿500,000 for minimum 3 months (6 months recommended) Avoid …" at bounding box center [728, 251] width 971 height 104
click at [561, 252] on li "Avoid large deposits close to application time" at bounding box center [745, 241] width 936 height 22
drag, startPoint x: 282, startPoint y: 291, endPoint x: 494, endPoint y: 319, distance: 213.8
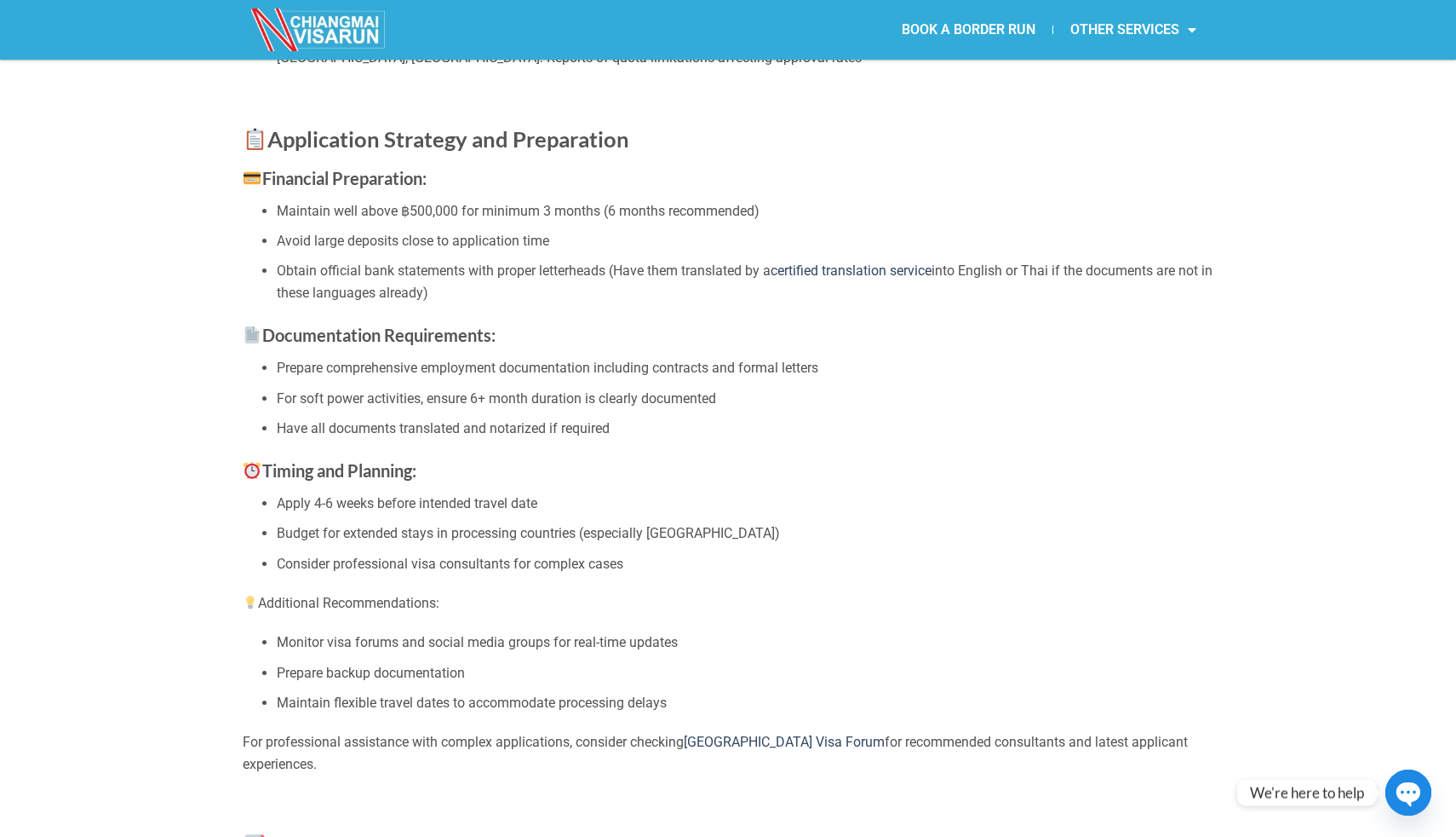
click at [491, 304] on li "Obtain official bank statements with proper letterheads (Have them translated b…" at bounding box center [745, 281] width 936 height 44
click at [494, 304] on li "Obtain official bank statements with proper letterheads (Have them translated b…" at bounding box center [745, 281] width 936 height 44
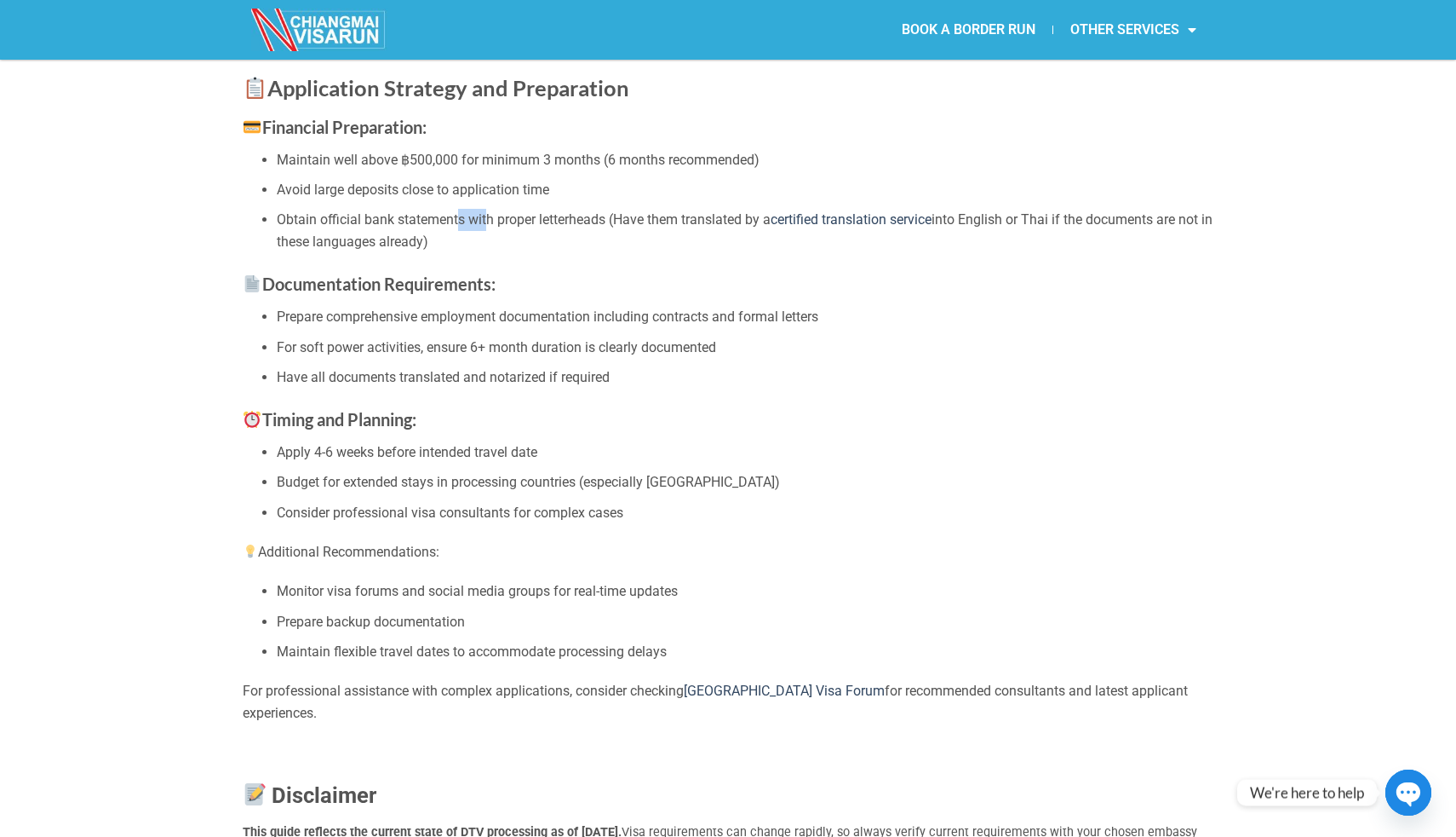
drag, startPoint x: 459, startPoint y: 245, endPoint x: 491, endPoint y: 252, distance: 32.8
click at [489, 251] on li "Obtain official bank statements with proper letterheads (Have them translated b…" at bounding box center [745, 230] width 936 height 44
click at [491, 252] on li "Obtain official bank statements with proper letterheads (Have them translated b…" at bounding box center [745, 230] width 936 height 44
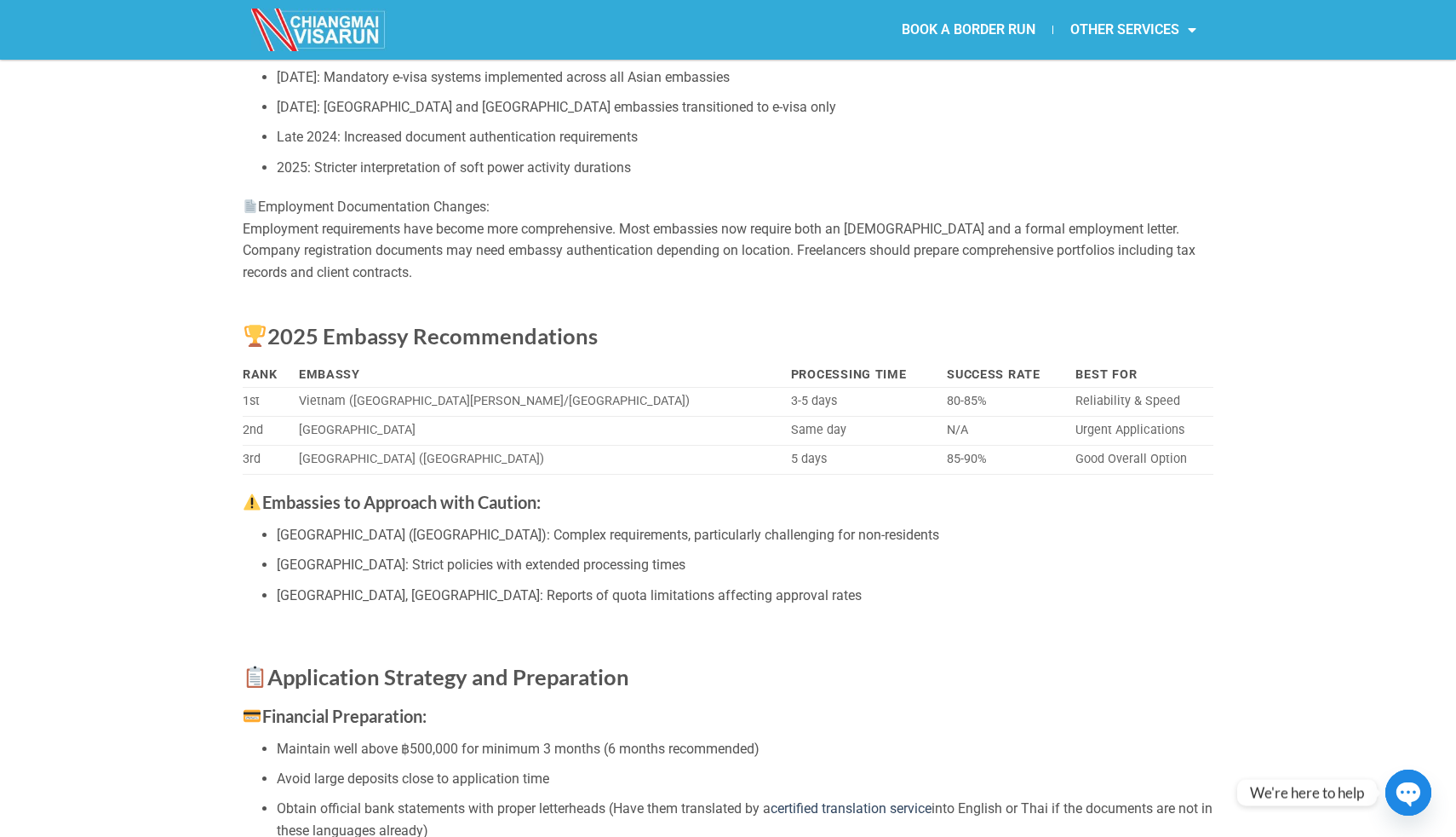
scroll to position [3241, 0]
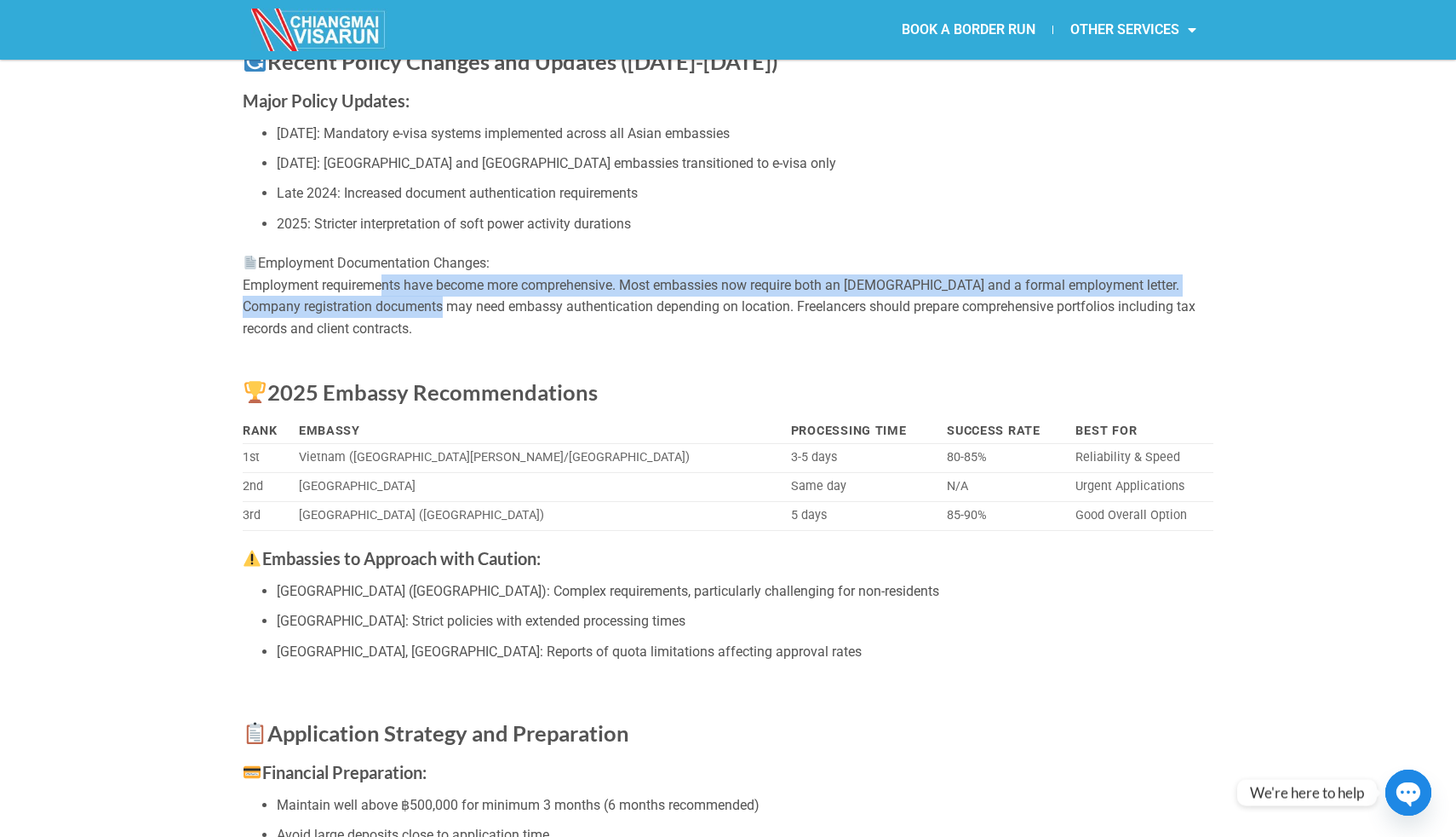
drag, startPoint x: 412, startPoint y: 318, endPoint x: 447, endPoint y: 337, distance: 39.8
click at [444, 335] on div "Employment Documentation Changes: Employment requirements have become more comp…" at bounding box center [728, 296] width 971 height 87
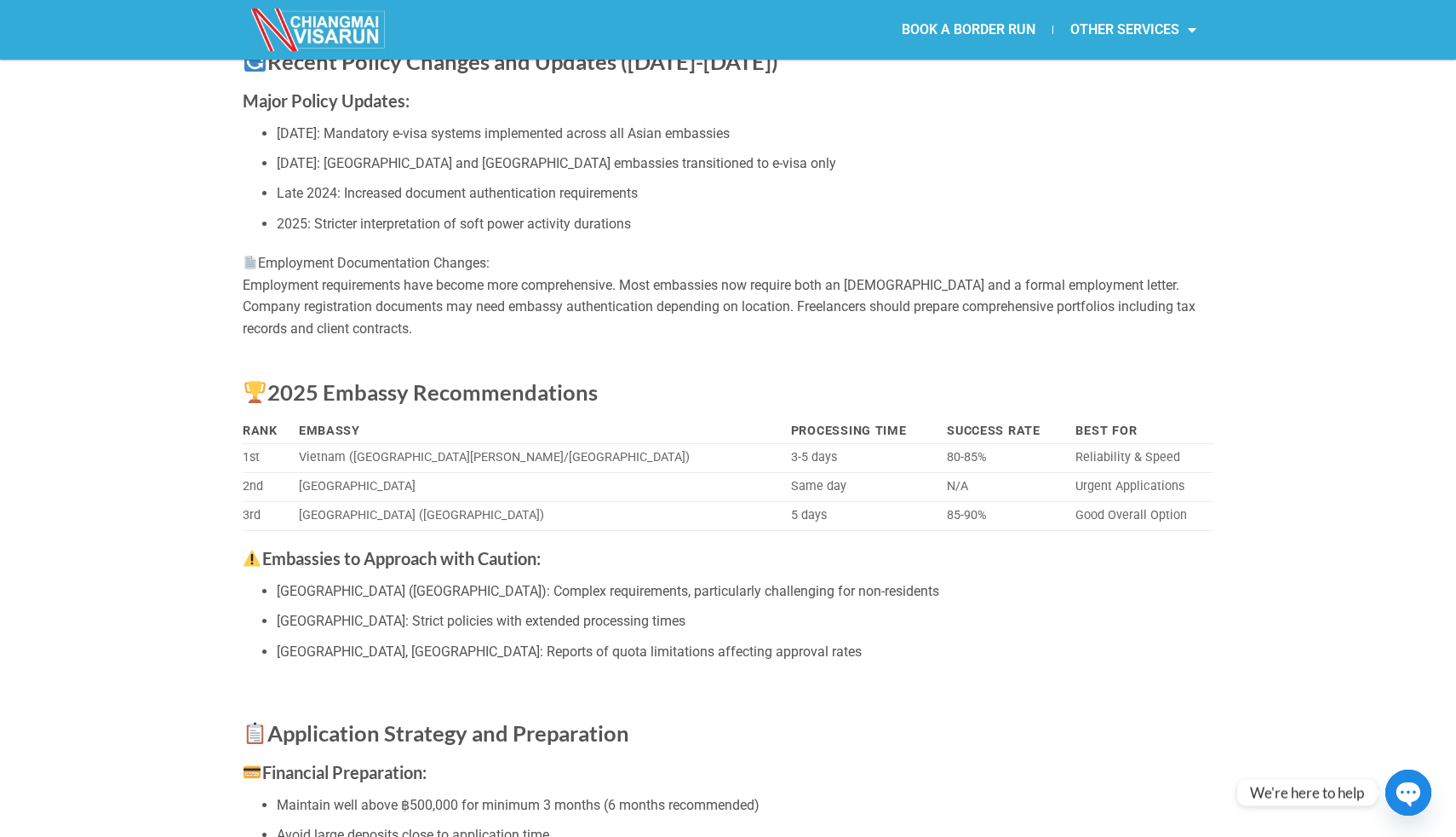
click at [447, 337] on div "Employment Documentation Changes: Employment requirements have become more comp…" at bounding box center [728, 296] width 971 height 87
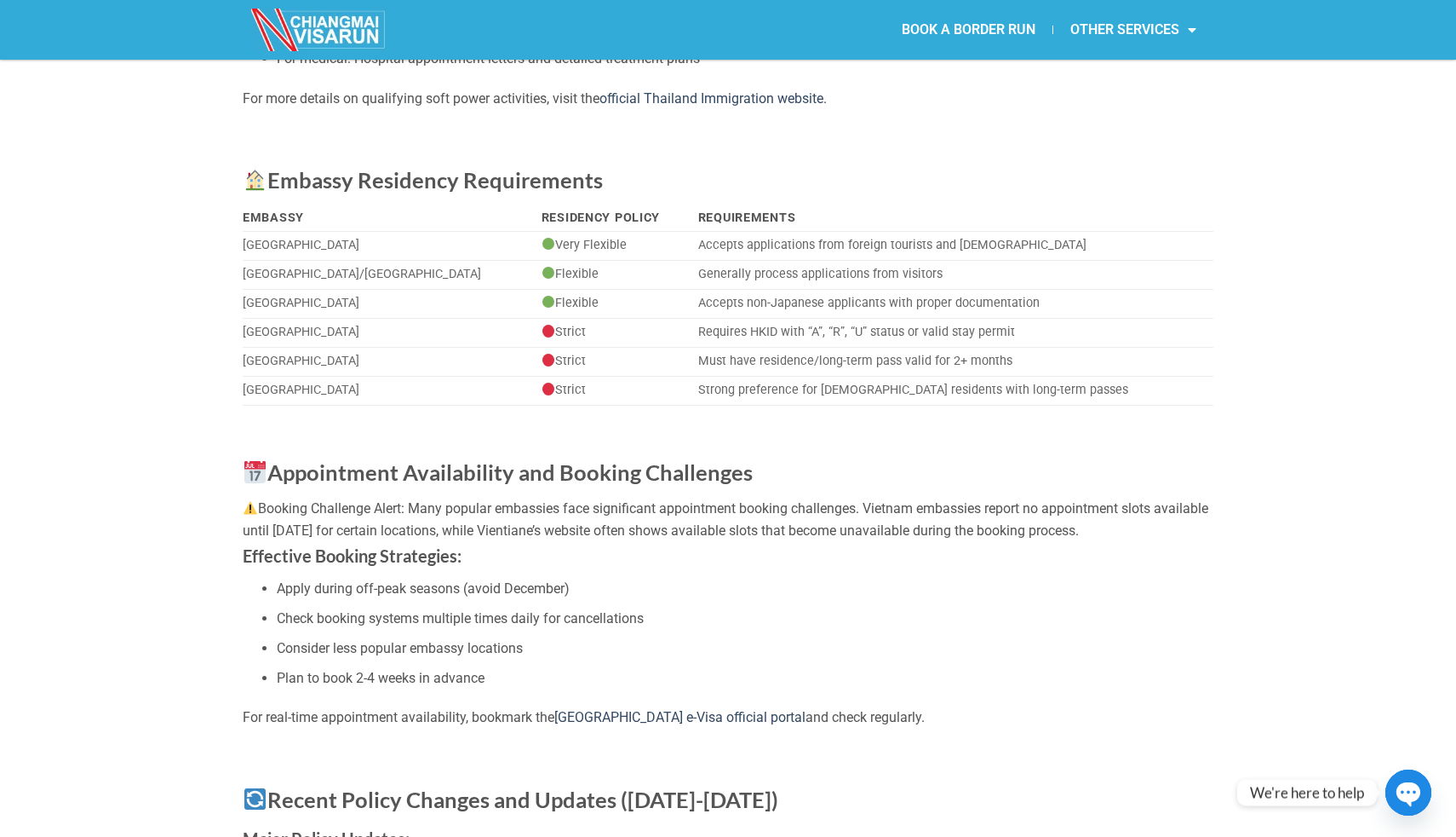
scroll to position [2490, 0]
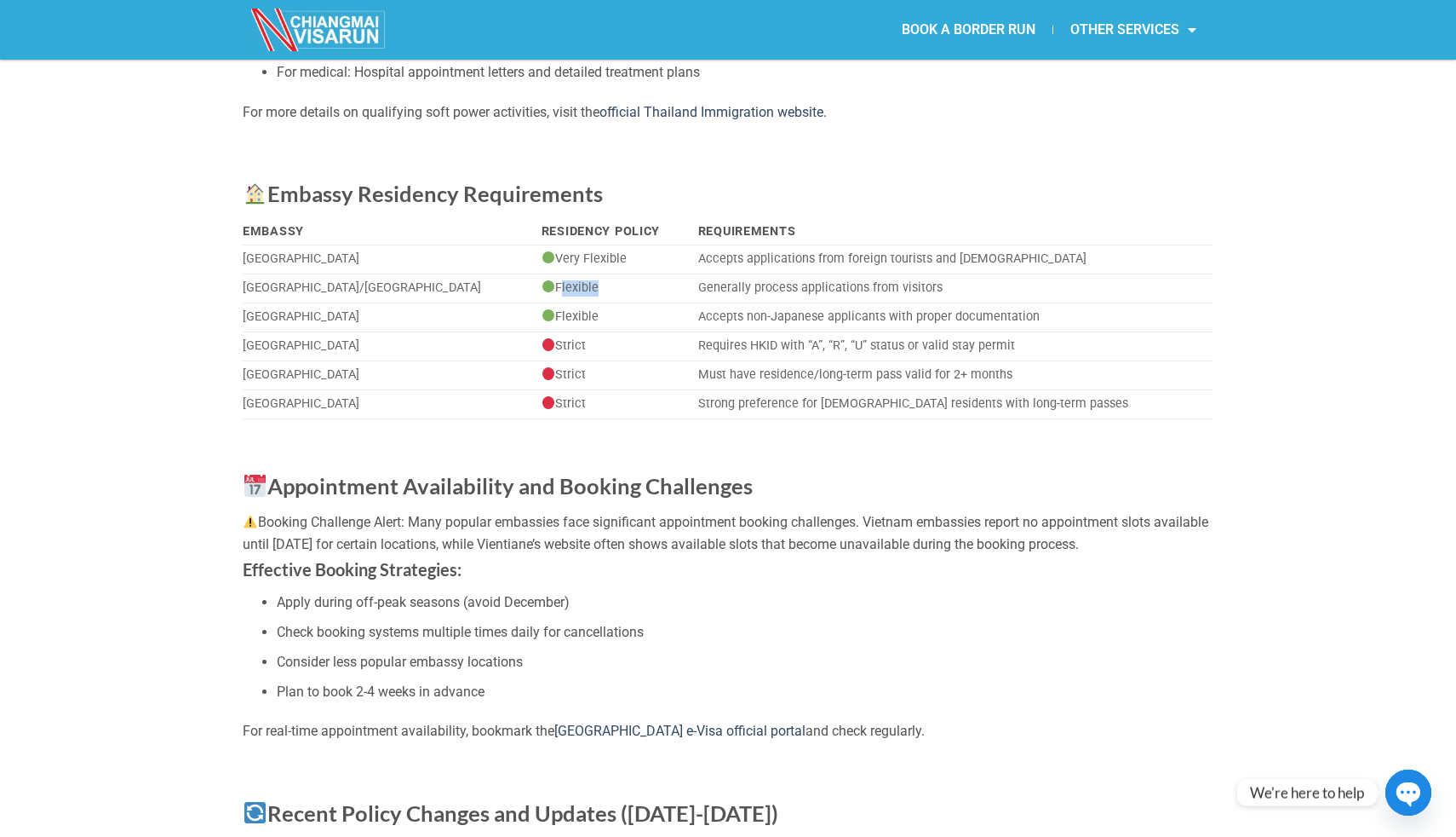
drag, startPoint x: 449, startPoint y: 312, endPoint x: 517, endPoint y: 312, distance: 68.0
click at [535, 304] on td "Flexible" at bounding box center [614, 289] width 157 height 29
drag, startPoint x: 638, startPoint y: 338, endPoint x: 869, endPoint y: 353, distance: 231.5
click at [865, 333] on td "Accepts non-Japanese applicants with proper documentation" at bounding box center [952, 318] width 522 height 29
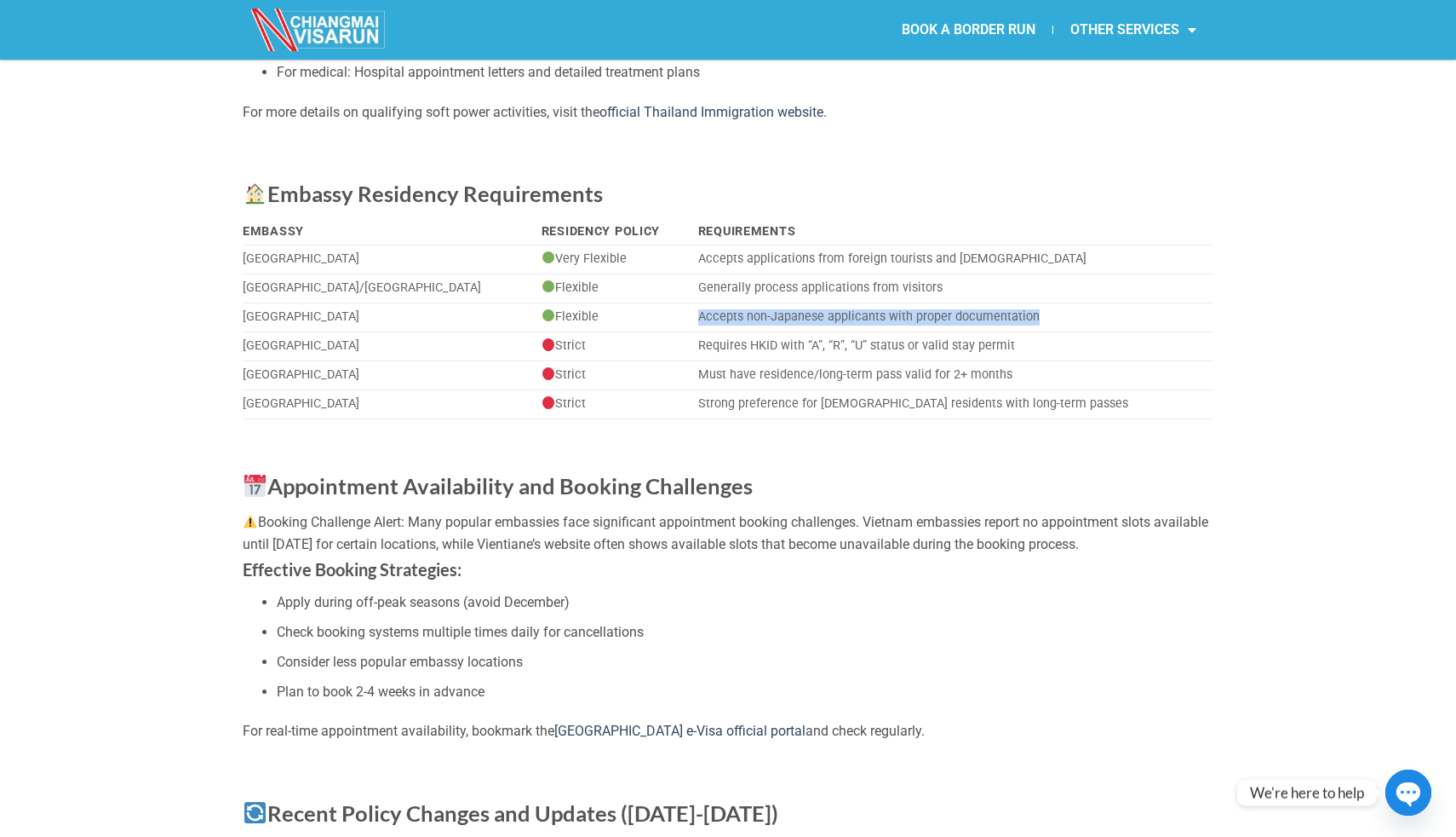
click at [869, 333] on td "Accepts non-Japanese applicants with proper documentation" at bounding box center [952, 318] width 522 height 29
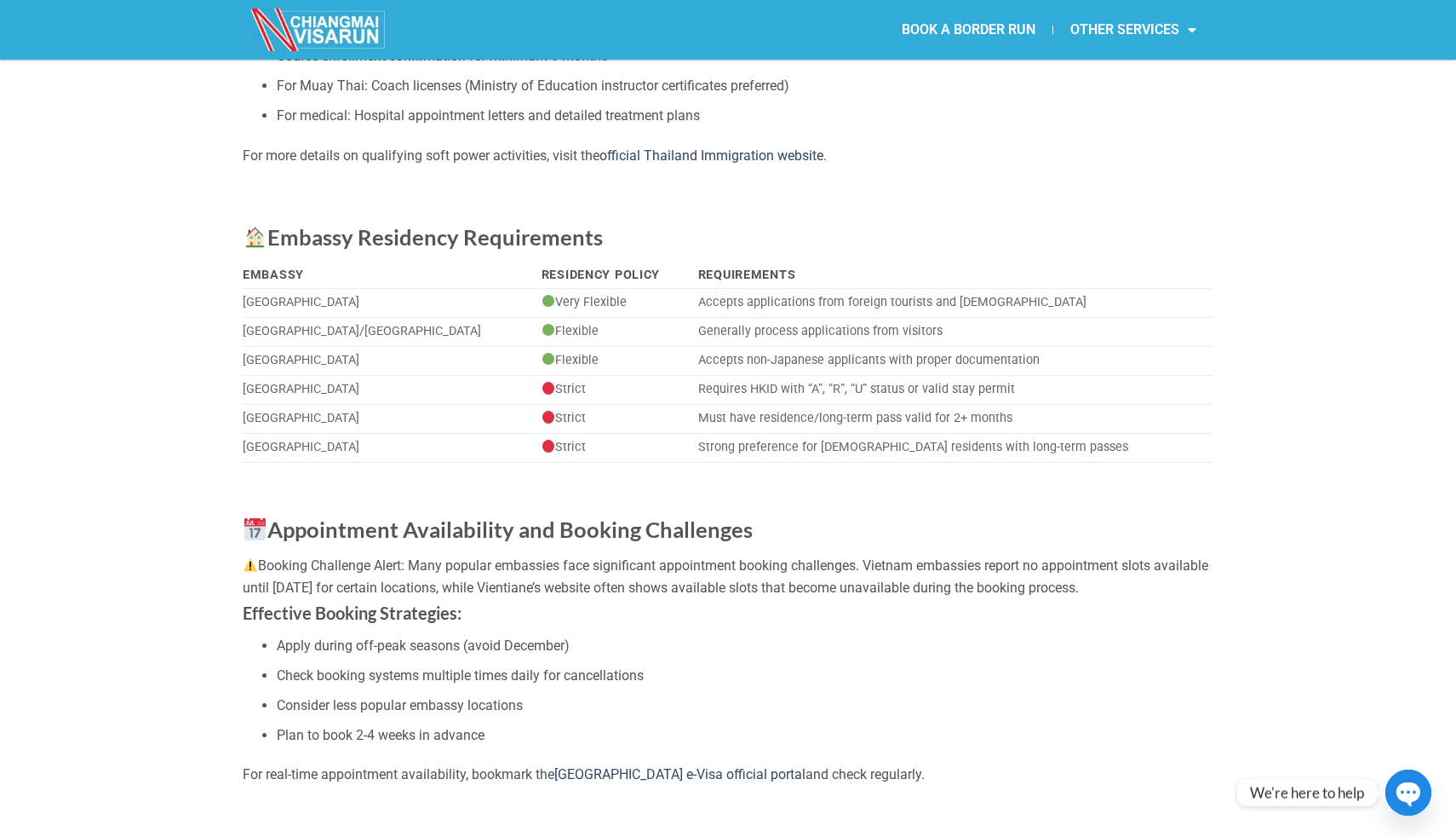
scroll to position [2411, 0]
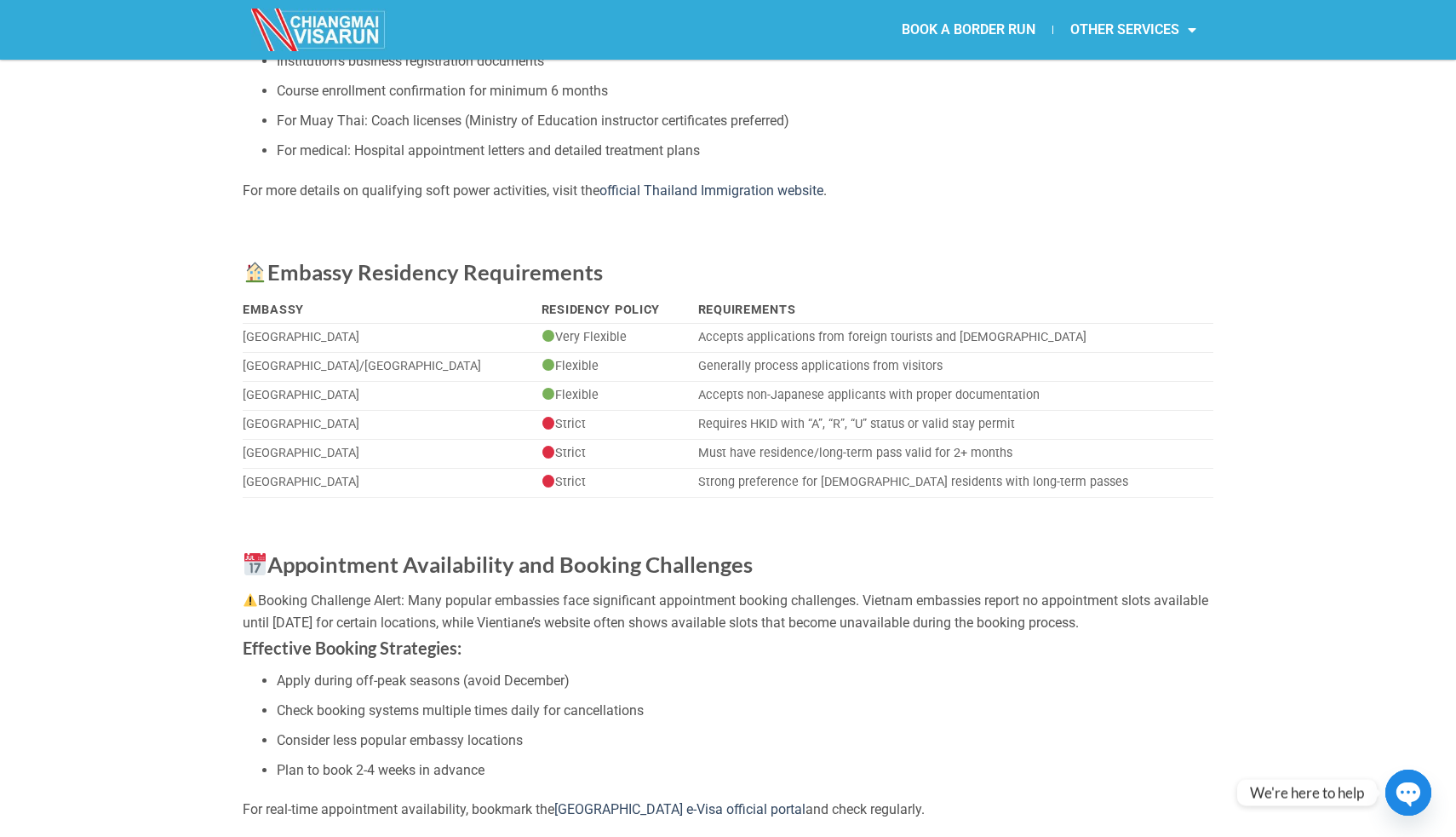
click at [691, 353] on td "Accepts applications from foreign tourists and non-residents" at bounding box center [952, 338] width 522 height 29
click at [535, 353] on td "Very Flexible" at bounding box center [614, 338] width 157 height 29
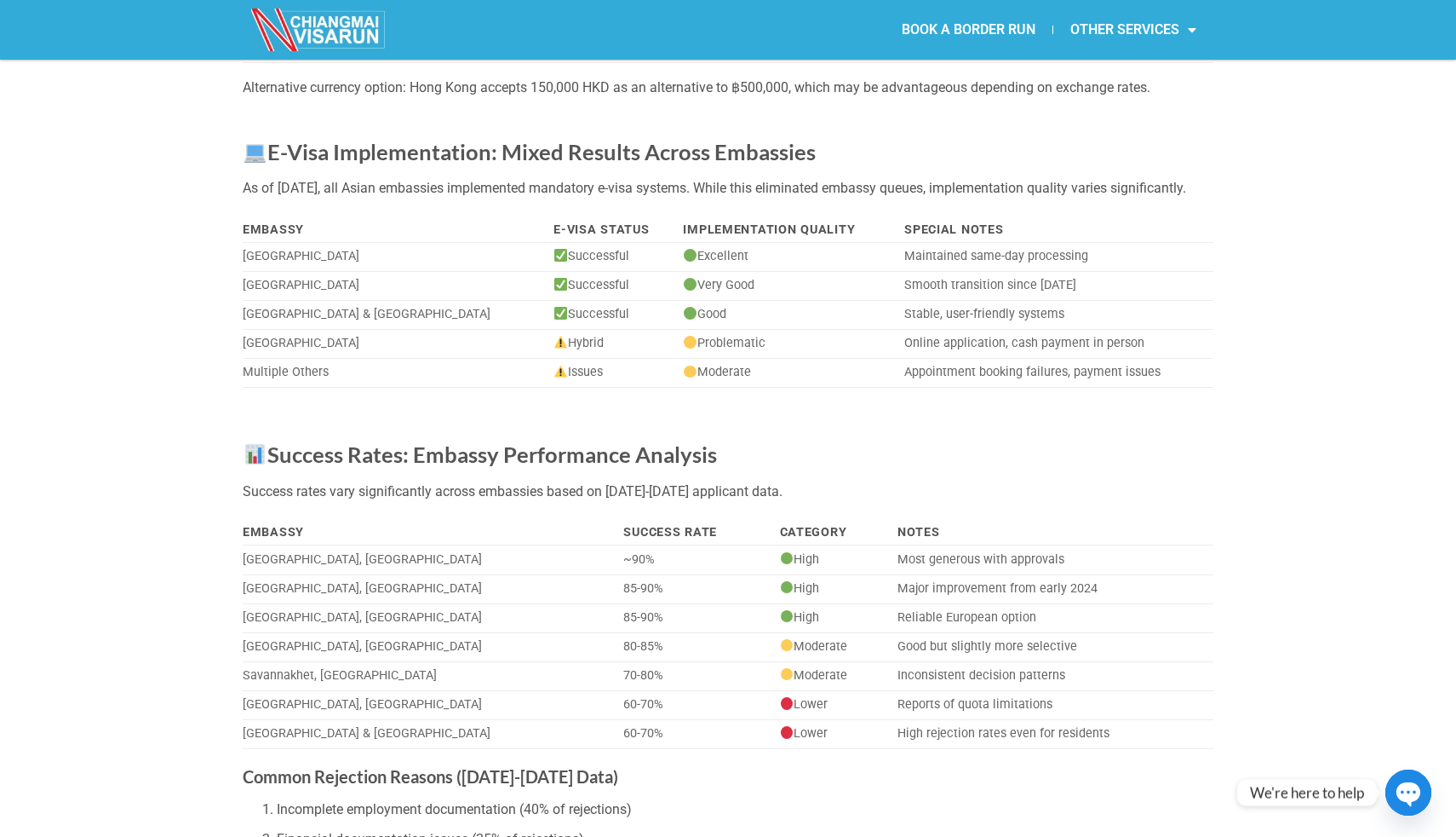
scroll to position [1154, 0]
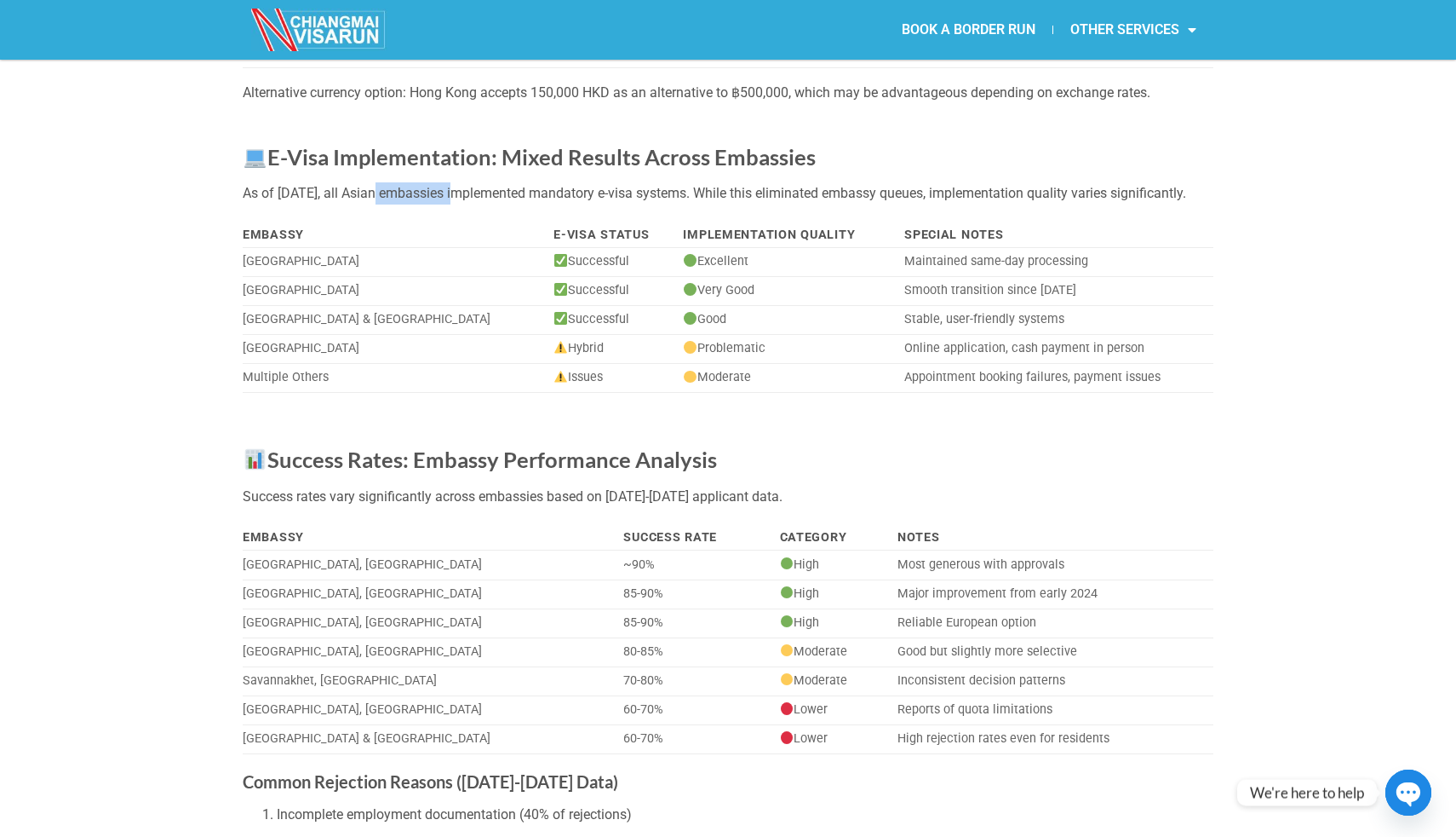
drag, startPoint x: 381, startPoint y: 192, endPoint x: 499, endPoint y: 193, distance: 118.0
click at [490, 193] on p "As of January 1, 2025, all Asian embassies implemented mandatory e-visa systems…" at bounding box center [728, 193] width 971 height 22
click at [499, 193] on p "As of January 1, 2025, all Asian embassies implemented mandatory e-visa systems…" at bounding box center [728, 193] width 971 height 22
drag, startPoint x: 490, startPoint y: 193, endPoint x: 600, endPoint y: 193, distance: 110.0
click at [593, 193] on p "As of January 1, 2025, all Asian embassies implemented mandatory e-visa systems…" at bounding box center [728, 193] width 971 height 22
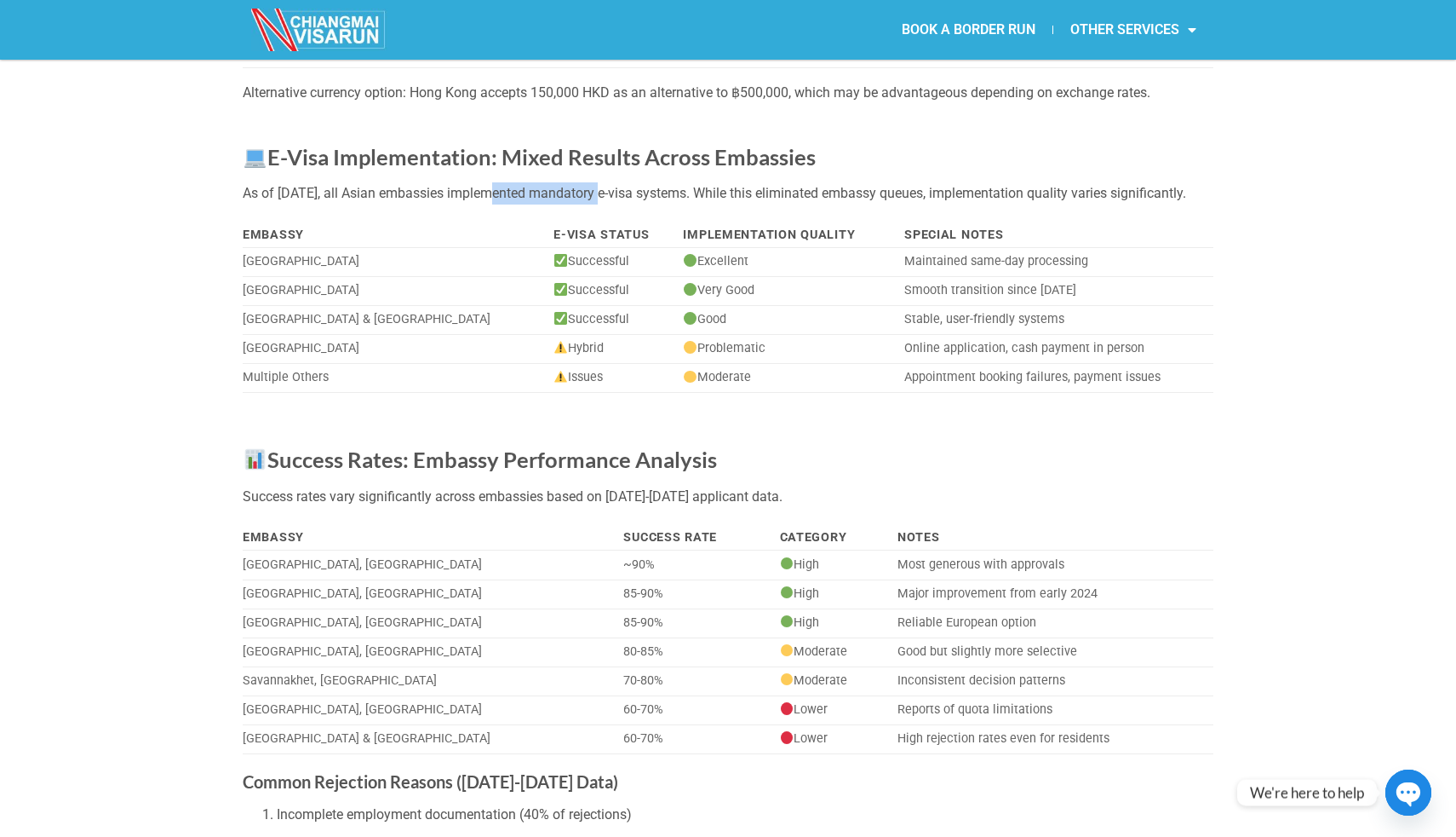
click at [600, 193] on p "As of January 1, 2025, all Asian embassies implemented mandatory e-visa systems…" at bounding box center [728, 193] width 971 height 22
drag, startPoint x: 754, startPoint y: 193, endPoint x: 744, endPoint y: 211, distance: 20.6
click at [744, 205] on p "As of January 1, 2025, all Asian embassies implemented mandatory e-visa systems…" at bounding box center [728, 193] width 971 height 22
drag, startPoint x: 756, startPoint y: 192, endPoint x: 738, endPoint y: 209, distance: 24.8
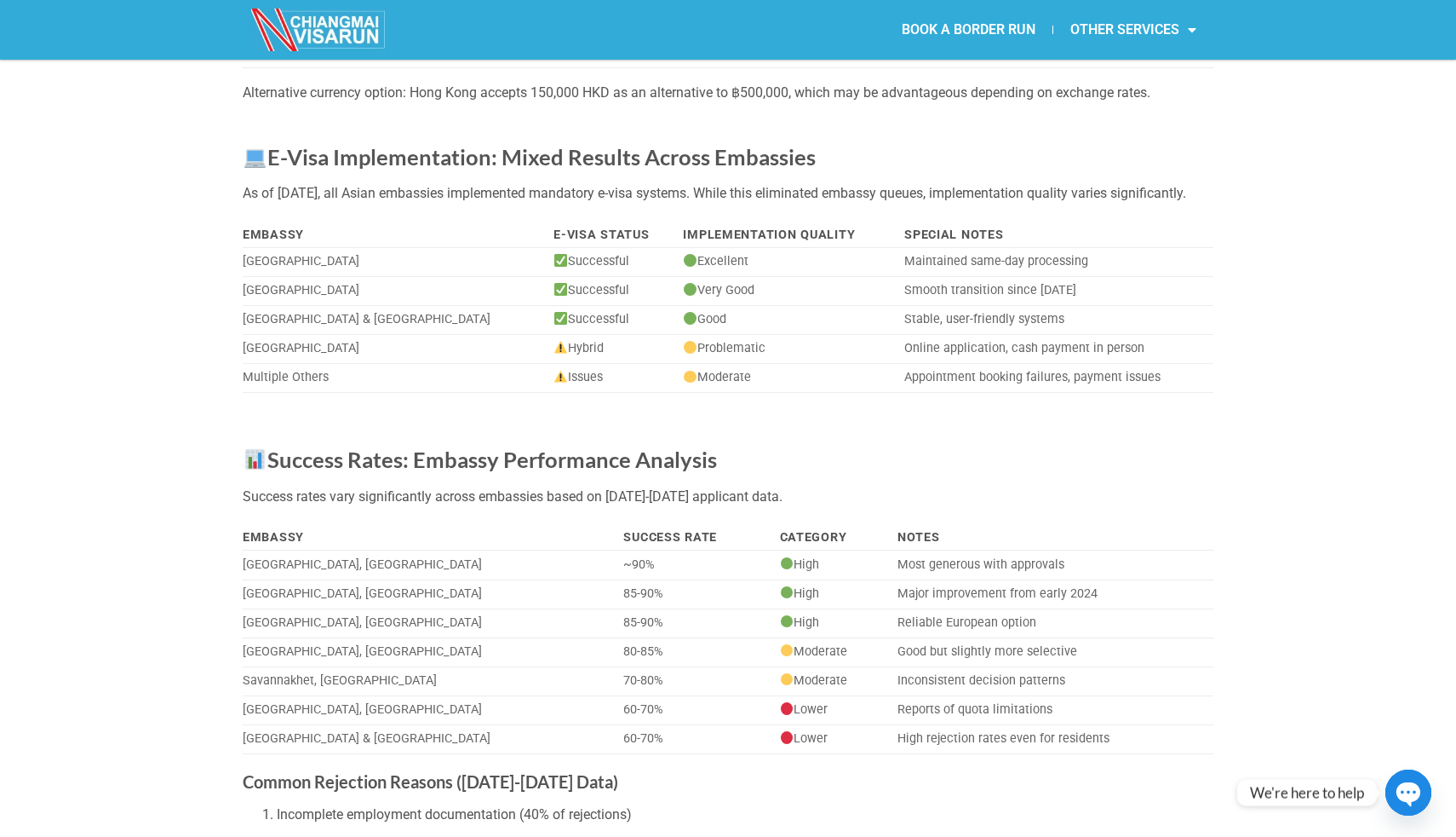
click at [739, 205] on p "As of January 1, 2025, all Asian embassies implemented mandatory e-visa systems…" at bounding box center [728, 193] width 971 height 22
click at [738, 205] on p "As of January 1, 2025, all Asian embassies implemented mandatory e-visa systems…" at bounding box center [728, 193] width 971 height 22
drag, startPoint x: 255, startPoint y: 212, endPoint x: 396, endPoint y: 212, distance: 141.0
click at [396, 205] on p "As of January 1, 2025, all Asian embassies implemented mandatory e-visa systems…" at bounding box center [728, 193] width 971 height 22
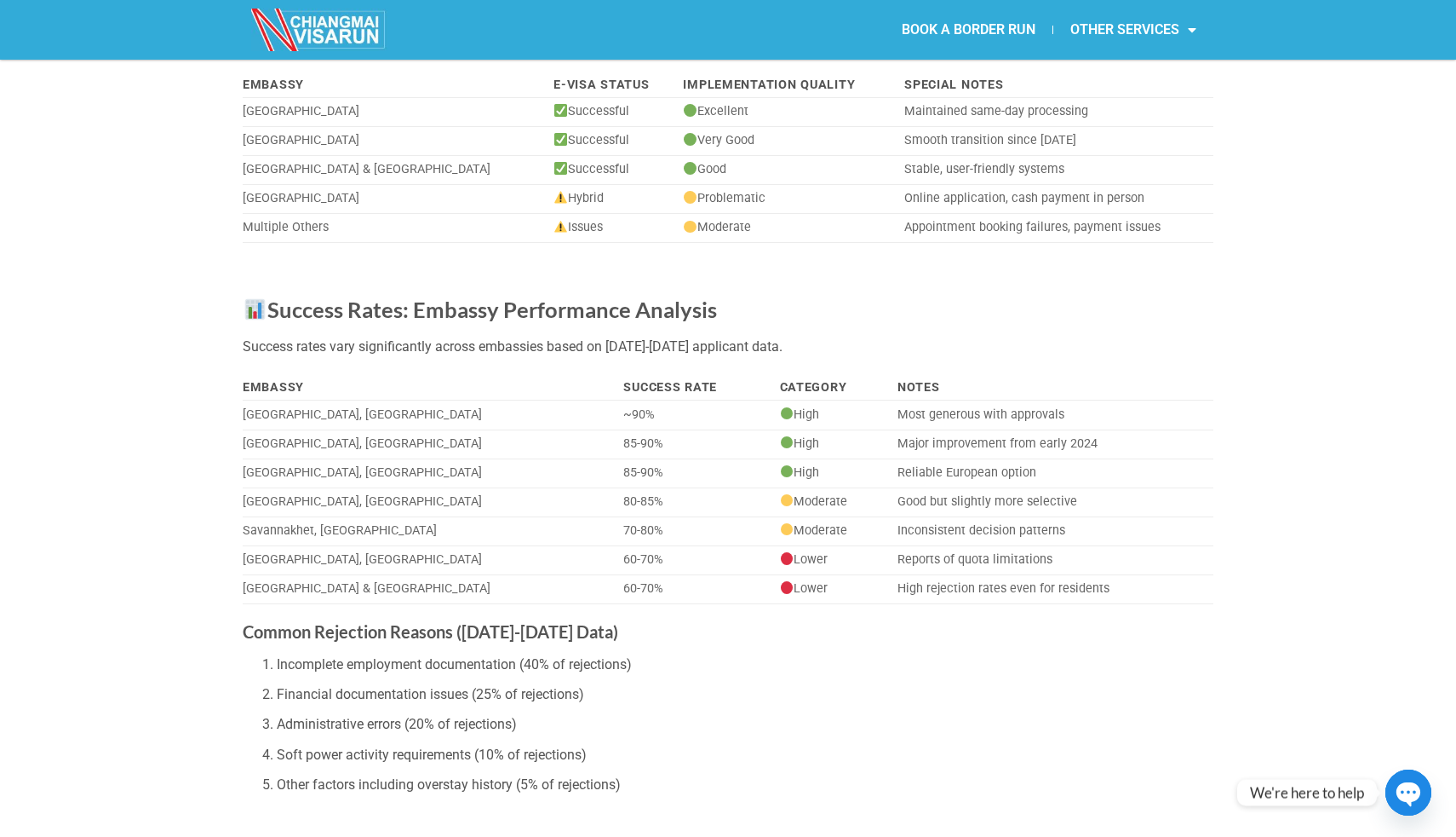
scroll to position [1337, 0]
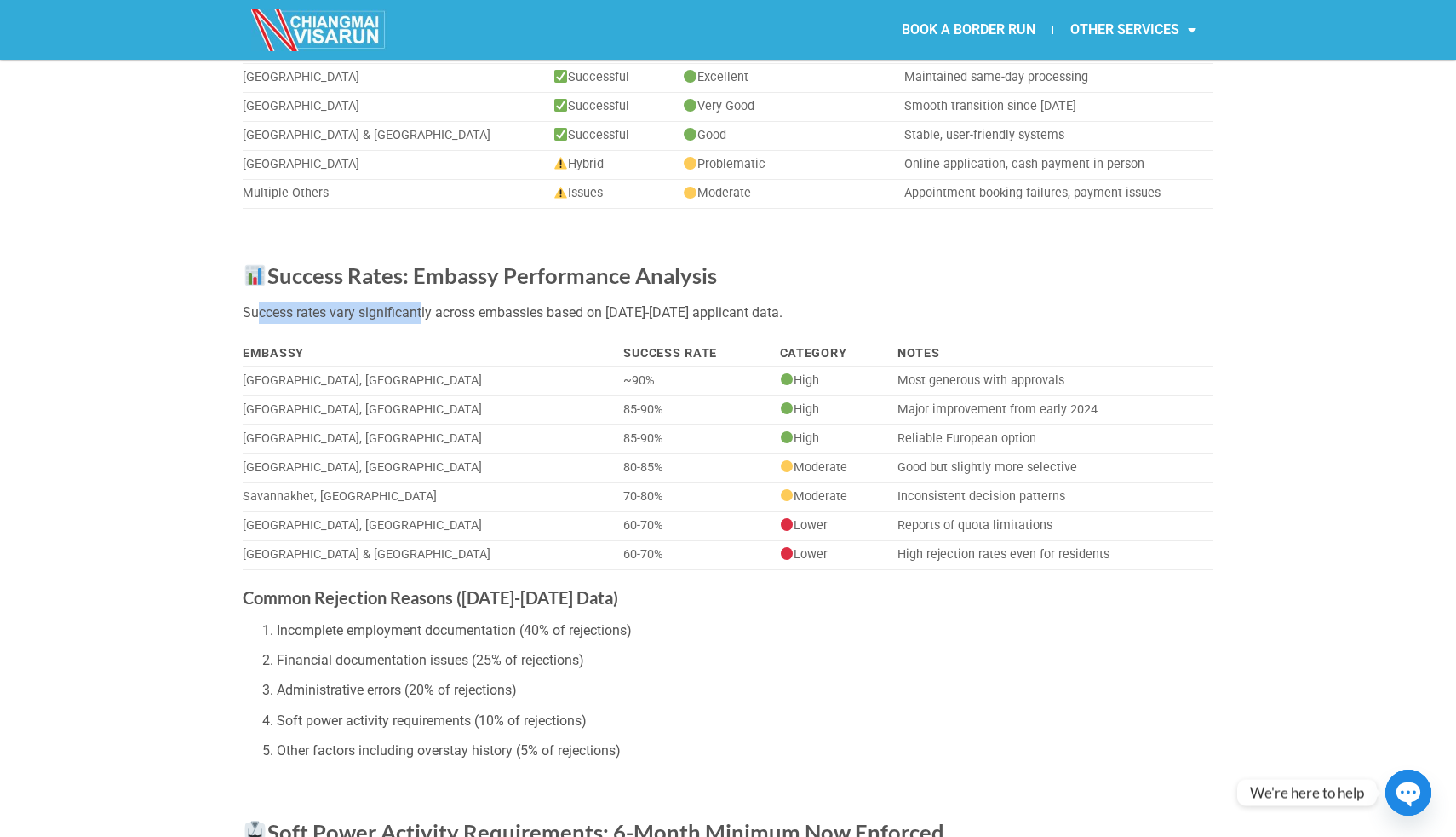
drag, startPoint x: 256, startPoint y: 337, endPoint x: 425, endPoint y: 338, distance: 169.0
click at [424, 324] on p "Success rates vary significantly across embassies based on 2024-2025 applicant …" at bounding box center [728, 312] width 971 height 22
click at [425, 324] on p "Success rates vary significantly across embassies based on 2024-2025 applicant …" at bounding box center [728, 312] width 971 height 22
drag, startPoint x: 354, startPoint y: 338, endPoint x: 538, endPoint y: 347, distance: 184.2
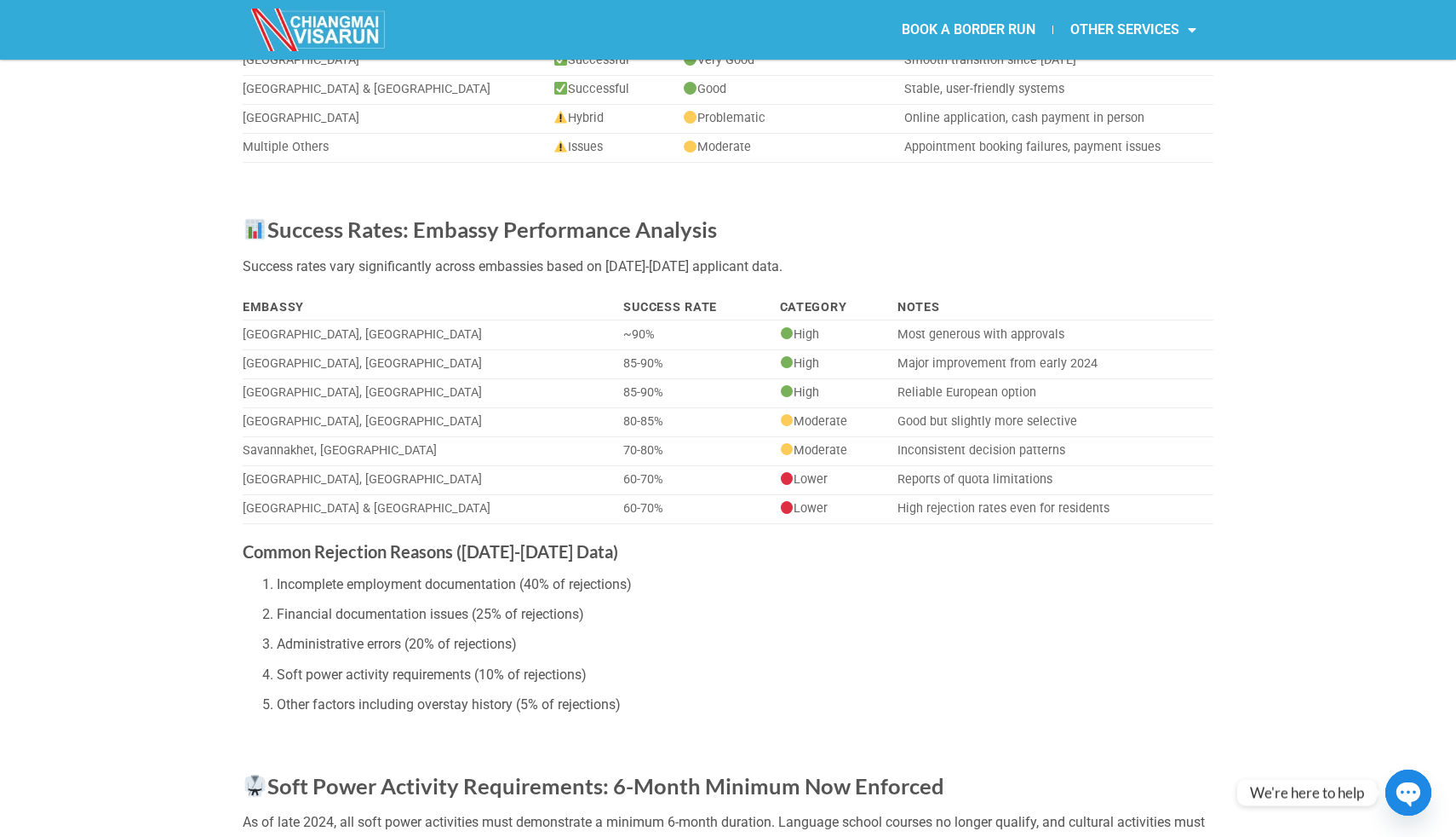
scroll to position [1405, 0]
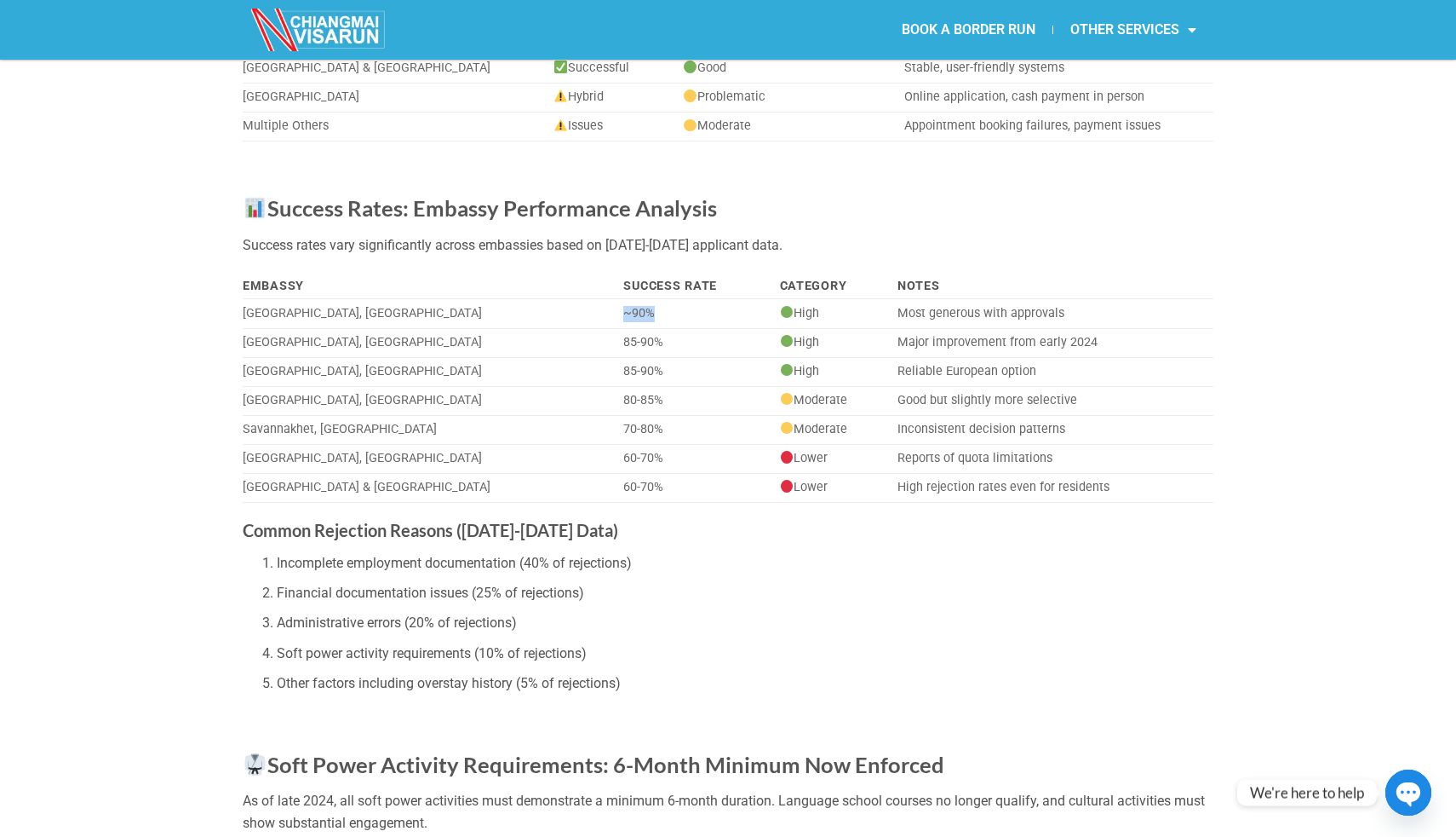
drag, startPoint x: 510, startPoint y: 334, endPoint x: 576, endPoint y: 336, distance: 66.0
click at [617, 328] on td "~90%" at bounding box center [695, 313] width 156 height 29
drag, startPoint x: 515, startPoint y: 362, endPoint x: 582, endPoint y: 364, distance: 67.0
click at [617, 358] on td "85-90%" at bounding box center [695, 343] width 156 height 29
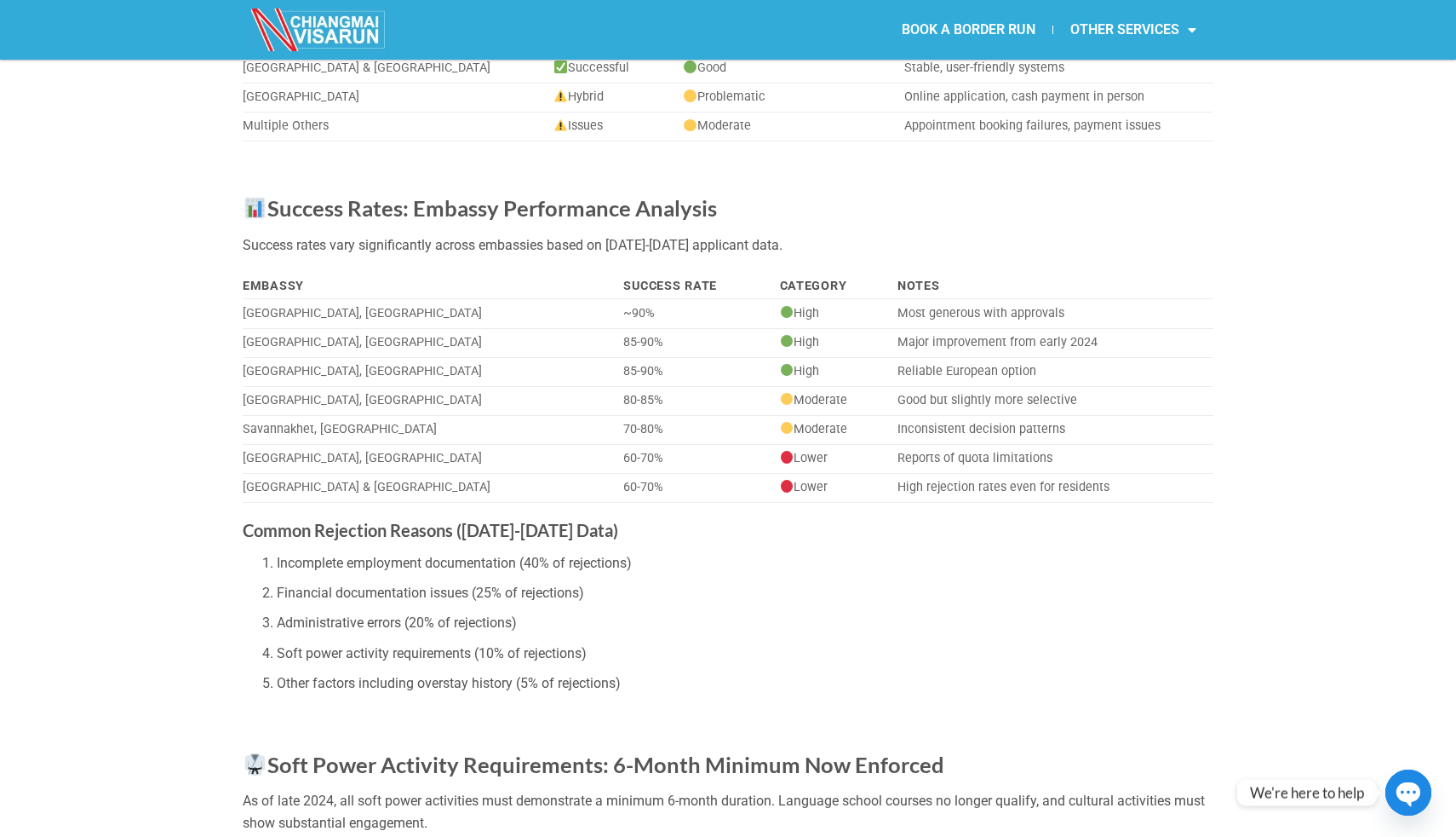
drag, startPoint x: 516, startPoint y: 406, endPoint x: 565, endPoint y: 402, distance: 49.2
click at [617, 387] on td "85-90%" at bounding box center [695, 372] width 156 height 29
drag, startPoint x: 525, startPoint y: 423, endPoint x: 577, endPoint y: 423, distance: 52.0
click at [576, 416] on tr "Ho Chi Minh City, Vietnam 80-85% Moderate Good but slightly more selective" at bounding box center [728, 402] width 971 height 29
click at [617, 416] on td "80-85%" at bounding box center [695, 402] width 156 height 29
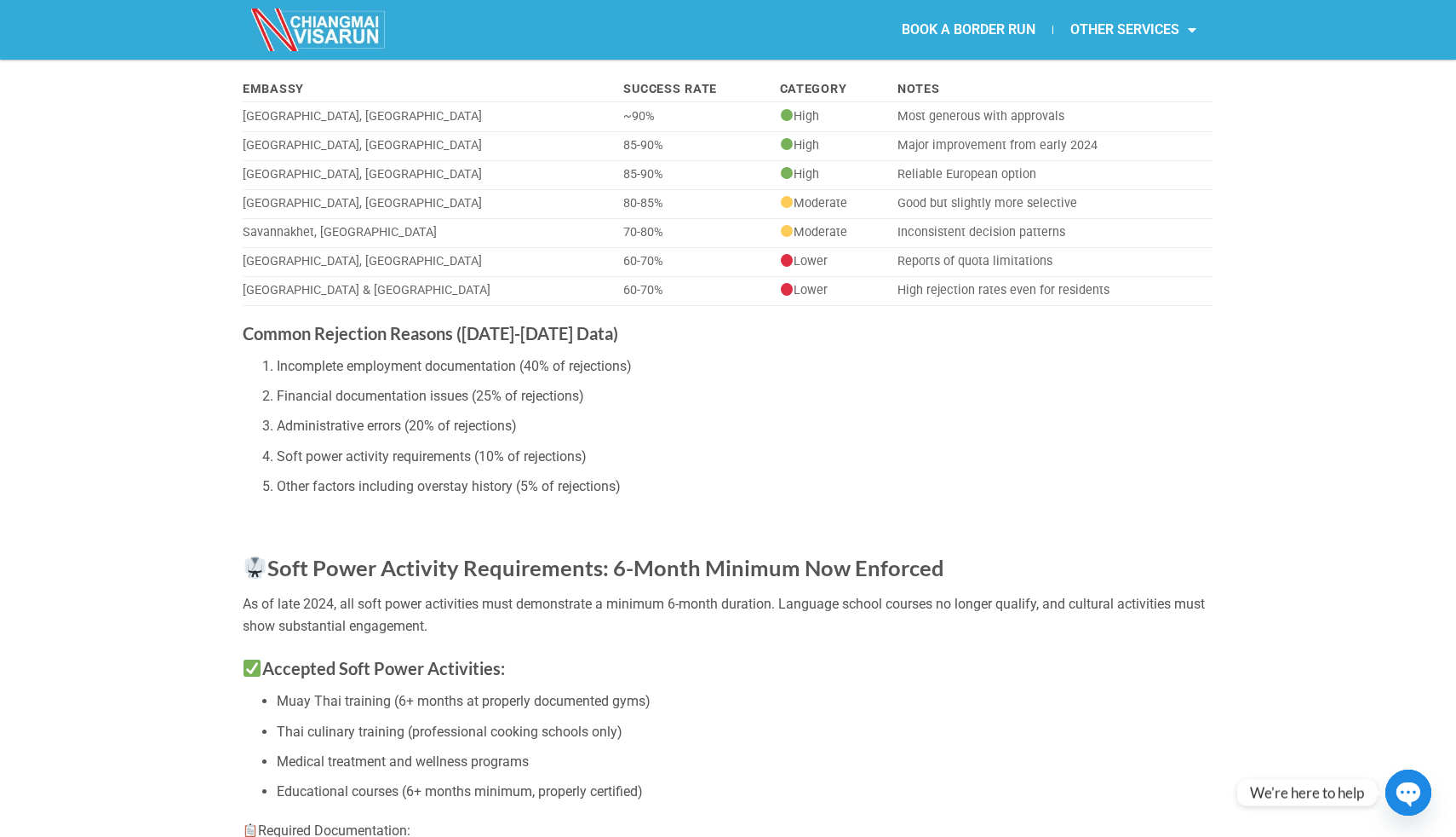
scroll to position [1638, 0]
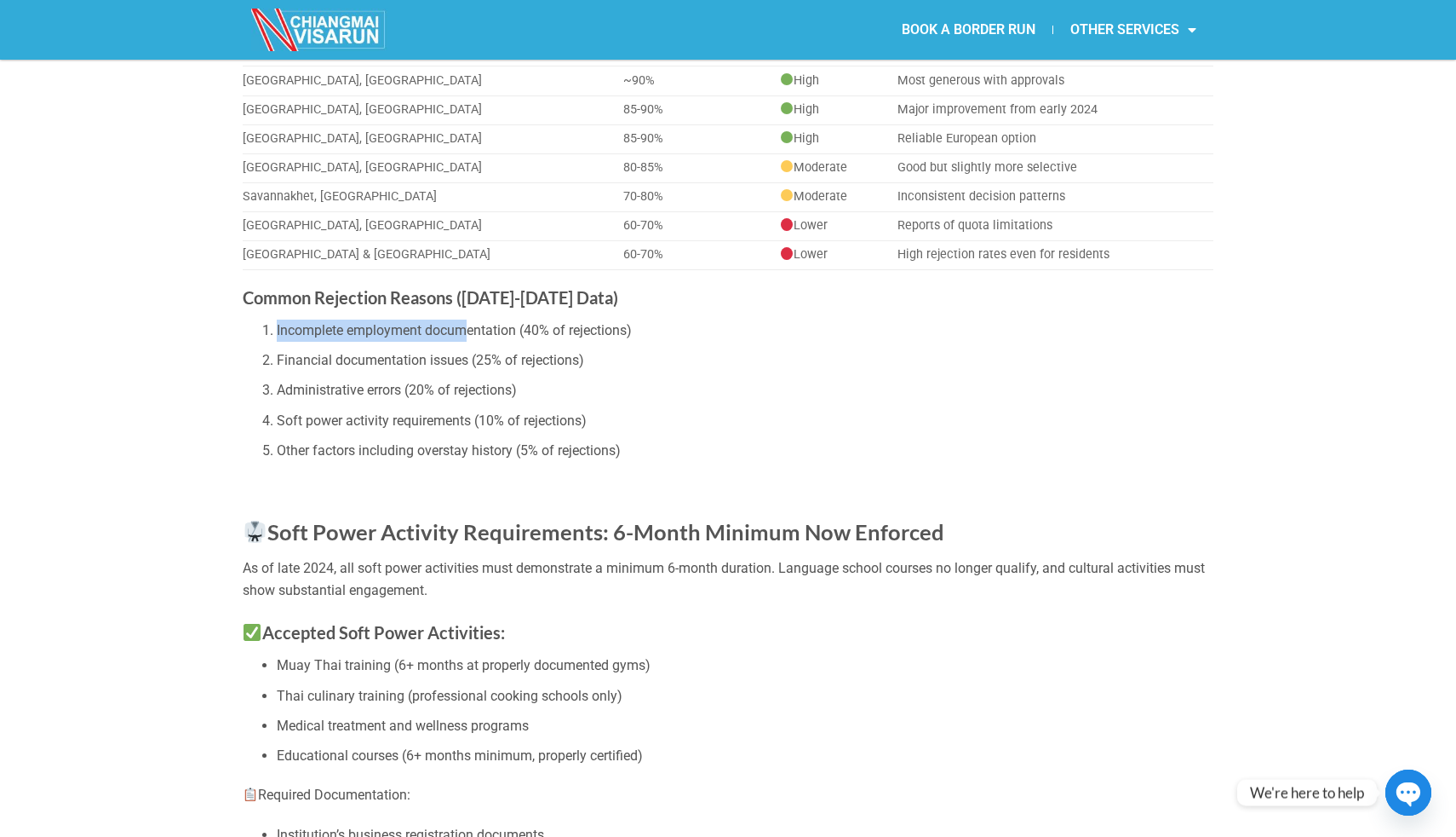
drag, startPoint x: 321, startPoint y: 355, endPoint x: 471, endPoint y: 358, distance: 150.0
click at [471, 341] on li "Incomplete employment documentation (40% of rejections)" at bounding box center [745, 330] width 936 height 22
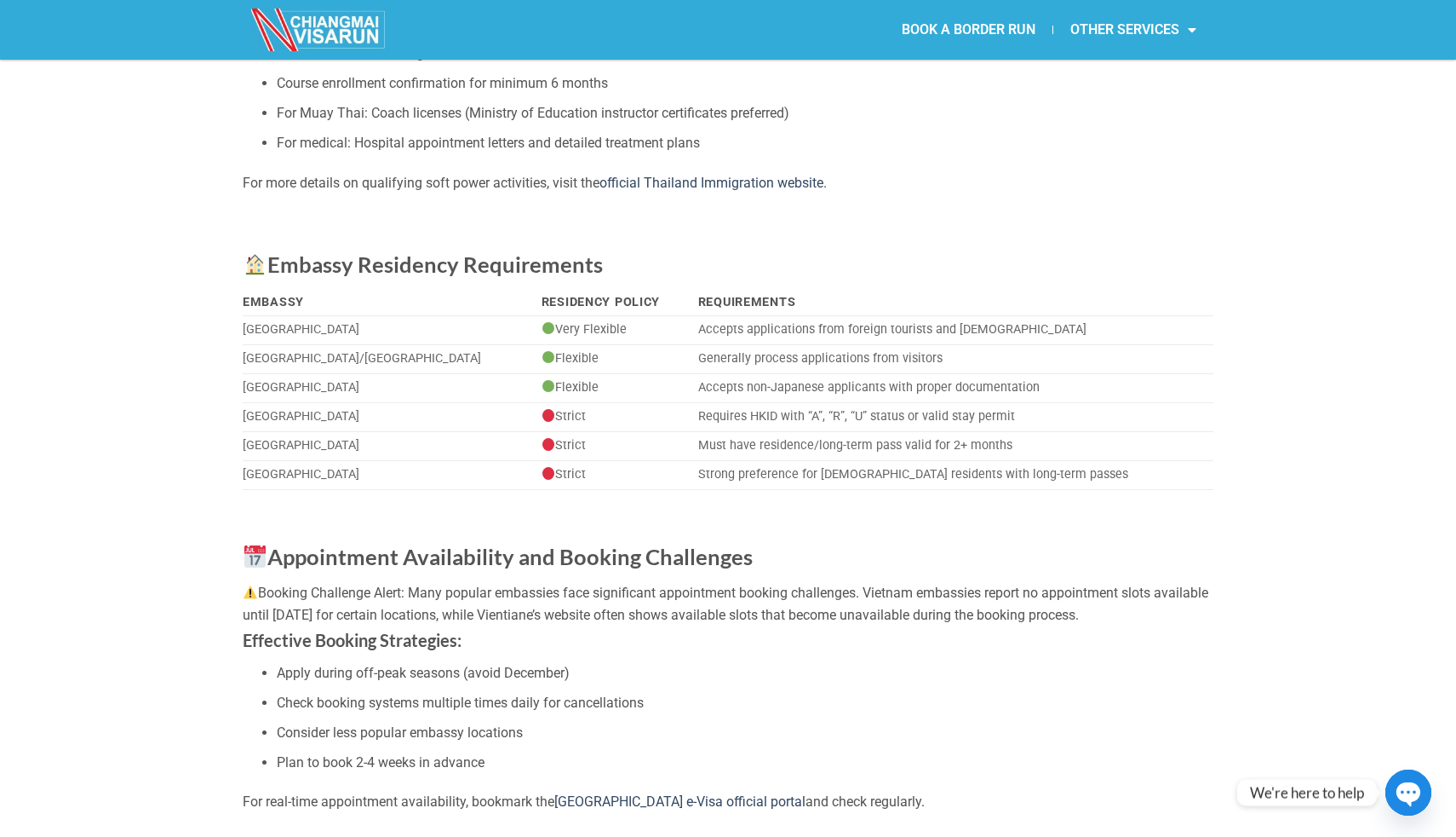
scroll to position [2527, 0]
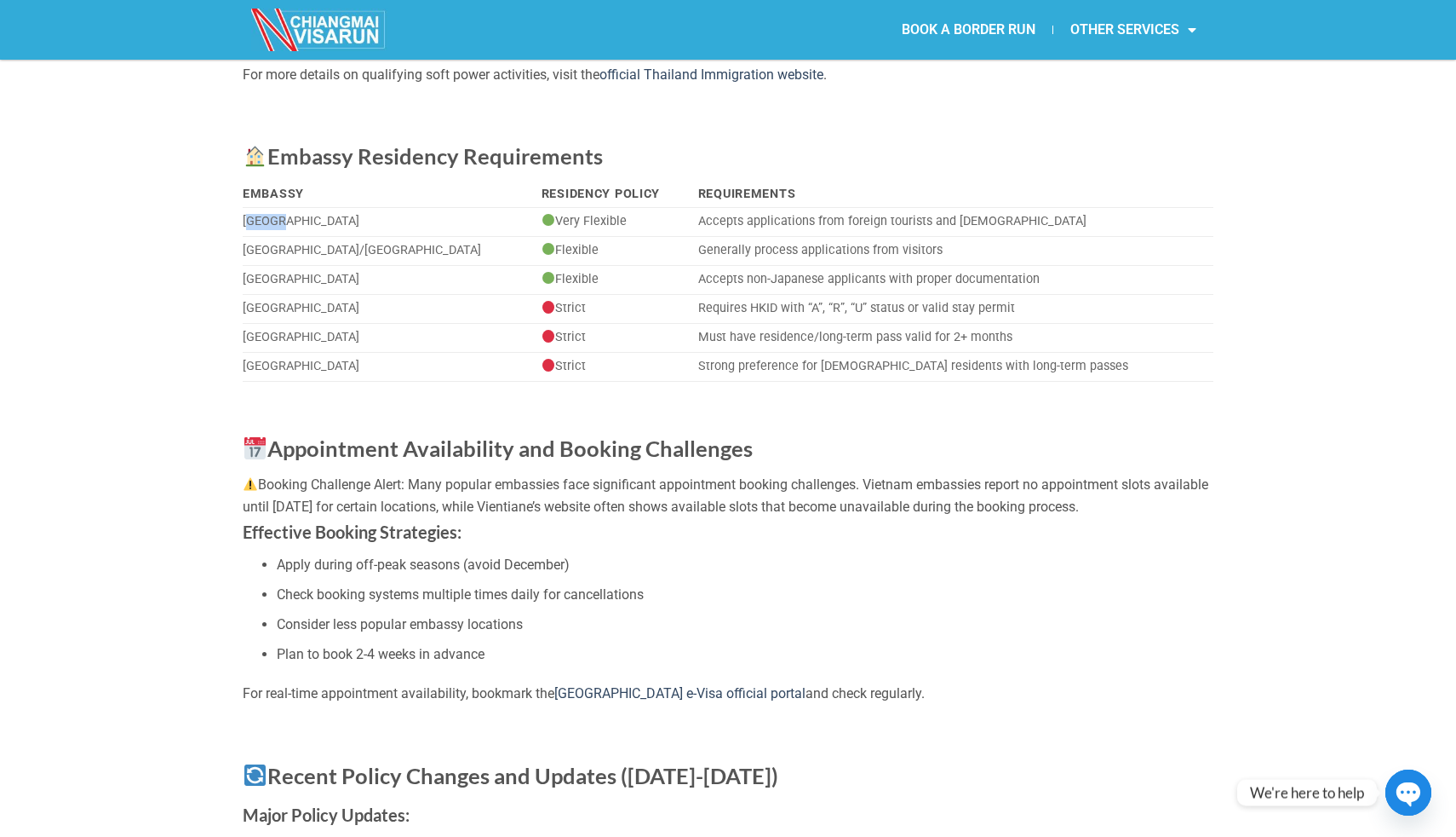
drag, startPoint x: 247, startPoint y: 245, endPoint x: 324, endPoint y: 245, distance: 77.0
click at [324, 237] on td "Taiwan" at bounding box center [388, 222] width 292 height 29
drag, startPoint x: 651, startPoint y: 274, endPoint x: 883, endPoint y: 270, distance: 232.0
click at [883, 266] on td "Generally process applications from visitors" at bounding box center [952, 251] width 522 height 29
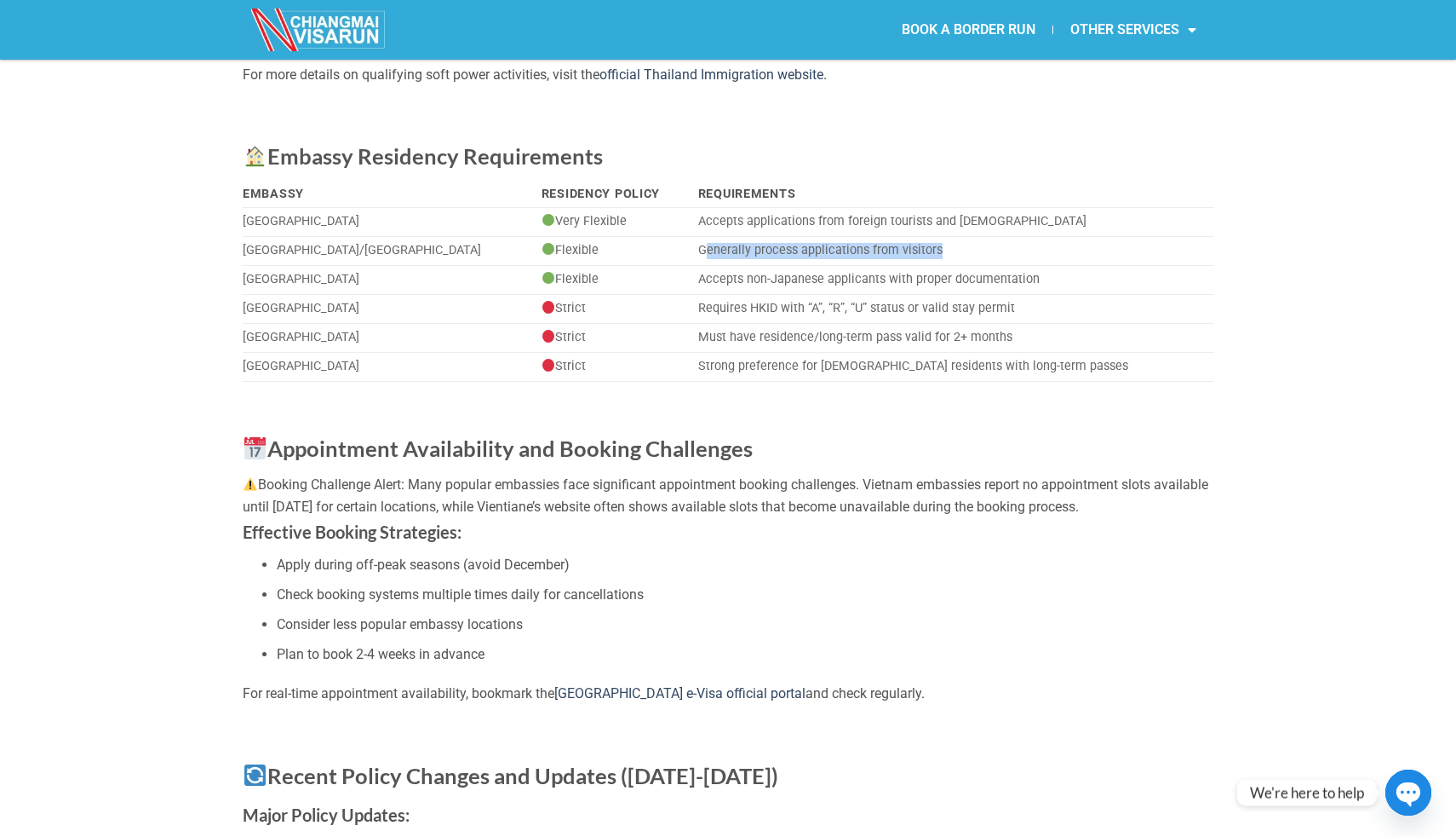
click at [883, 266] on td "Generally process applications from visitors" at bounding box center [952, 251] width 522 height 29
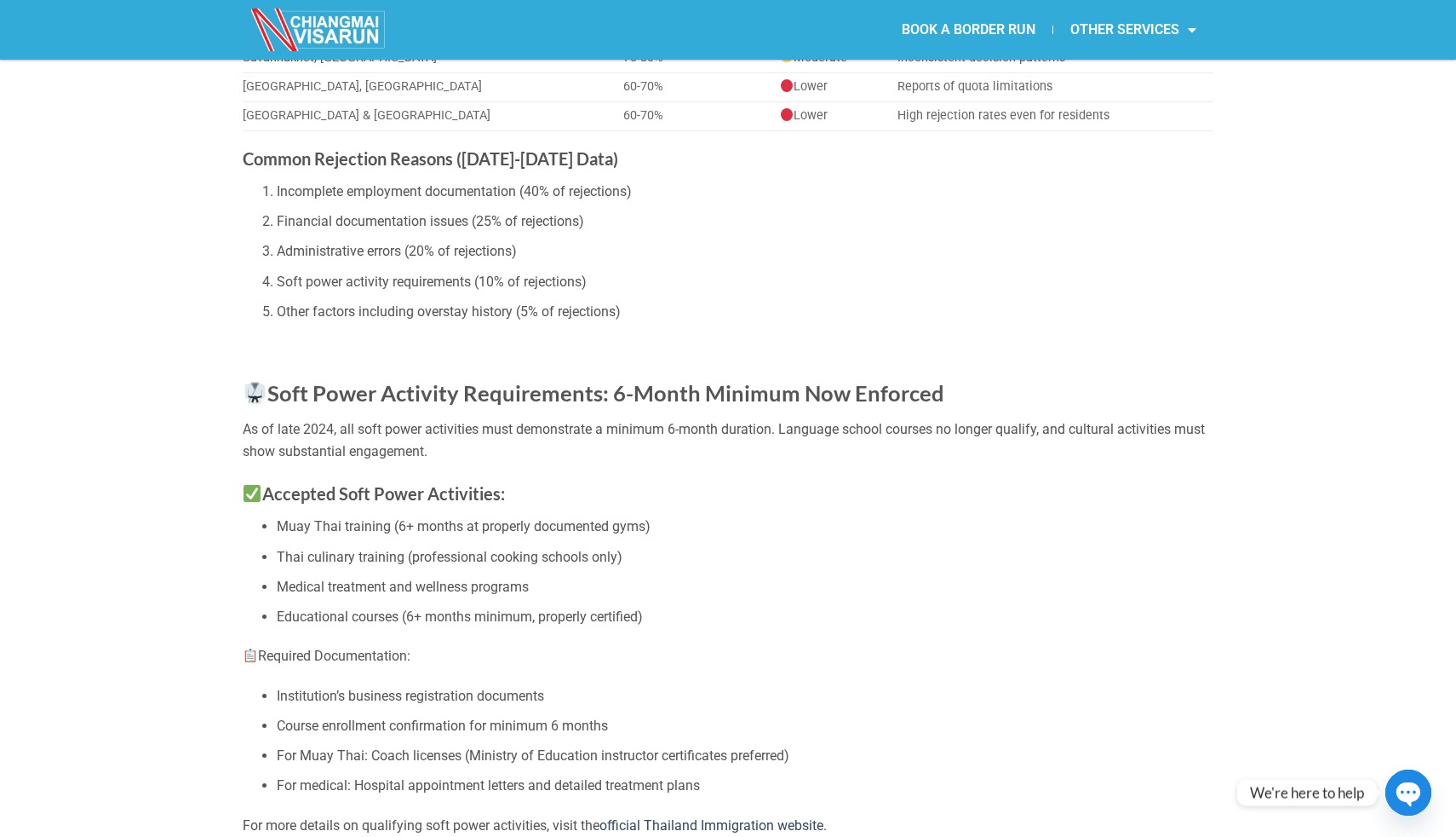
scroll to position [1543, 0]
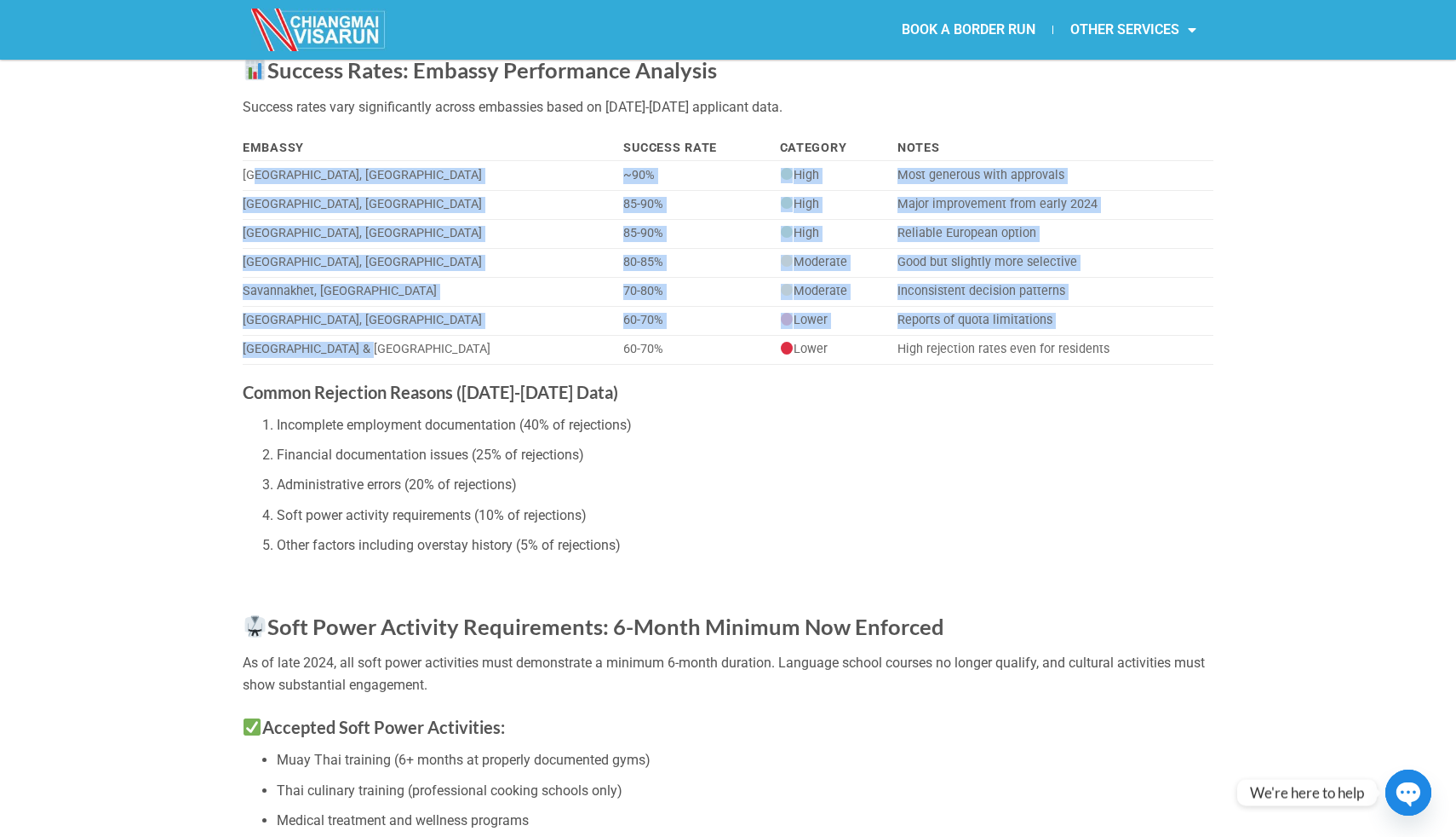
drag, startPoint x: 252, startPoint y: 199, endPoint x: 384, endPoint y: 382, distance: 225.6
click at [384, 365] on tbody "Vientiane, Laos ~90% High Most generous with approvals Phnom Penh, Cambodia 85-…" at bounding box center [728, 263] width 971 height 204
click at [384, 365] on td "Malaysia & Singapore" at bounding box center [429, 350] width 375 height 29
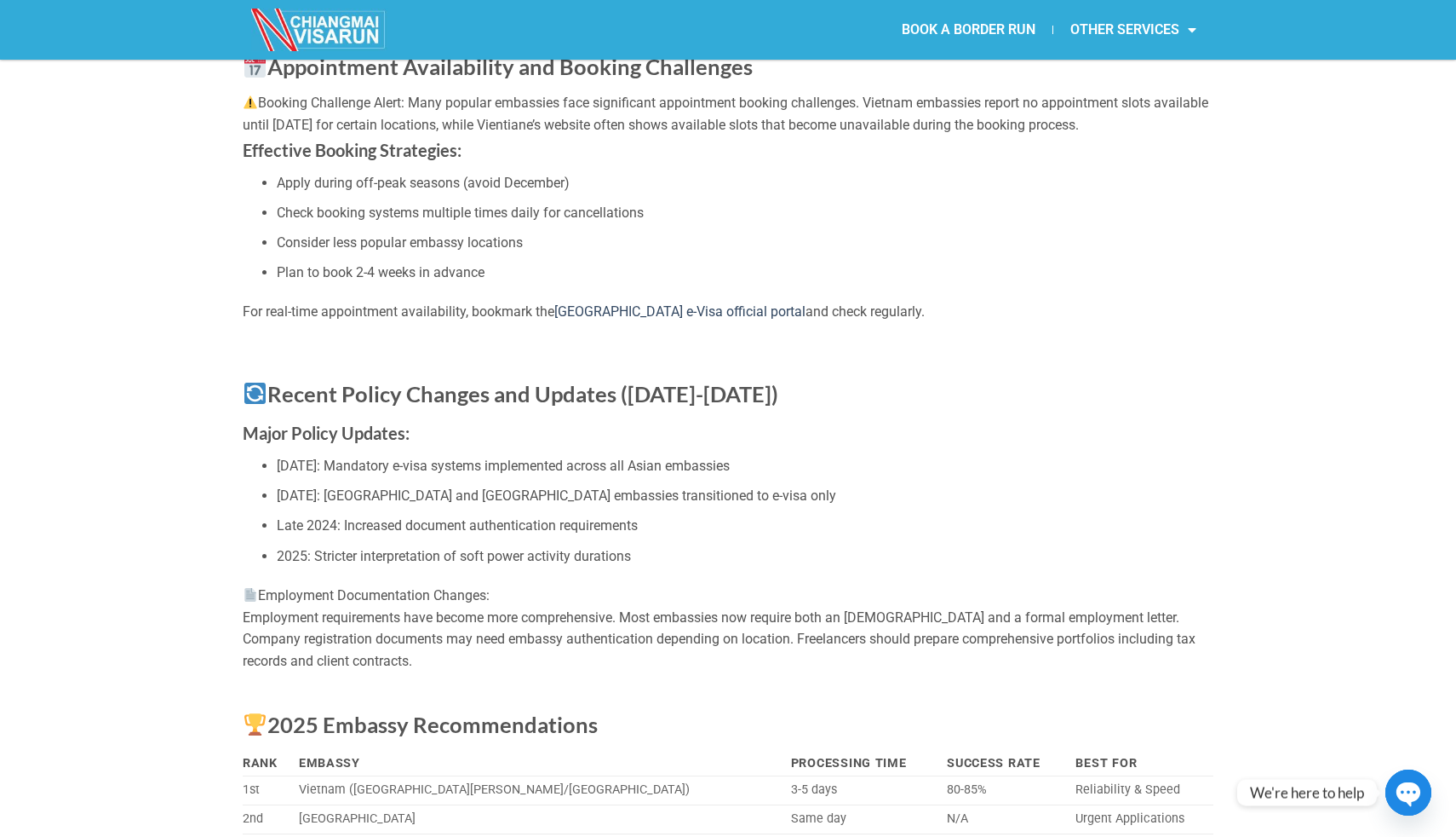
scroll to position [2887, 0]
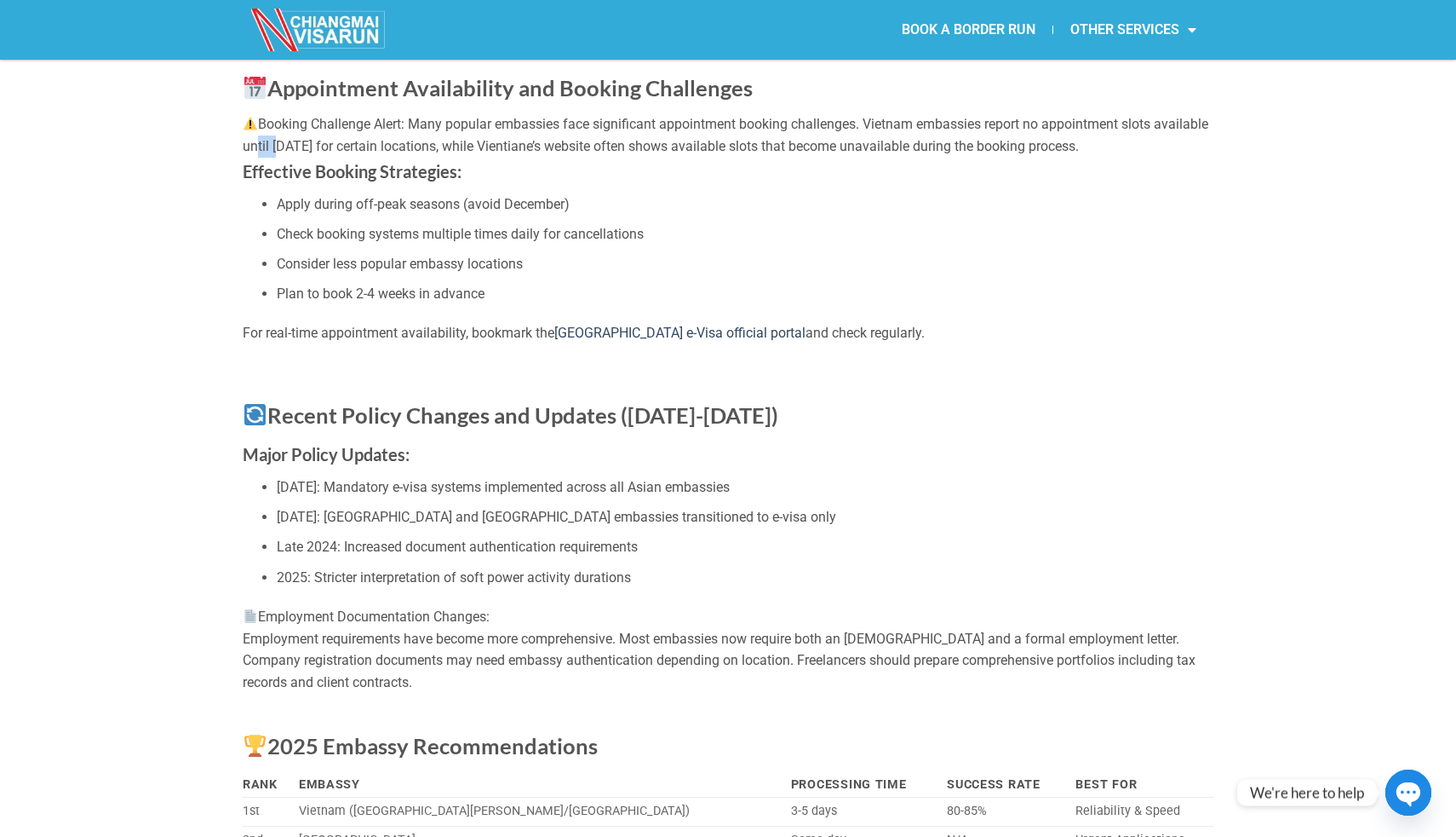
drag, startPoint x: 304, startPoint y: 174, endPoint x: 339, endPoint y: 174, distance: 35.0
click at [333, 157] on div "Booking Challenge Alert: Many popular embassies face significant appointment bo…" at bounding box center [728, 135] width 971 height 44
drag, startPoint x: 362, startPoint y: 165, endPoint x: 487, endPoint y: 165, distance: 125.0
click at [487, 157] on div "Booking Challenge Alert: Many popular embassies face significant appointment bo…" at bounding box center [728, 135] width 971 height 44
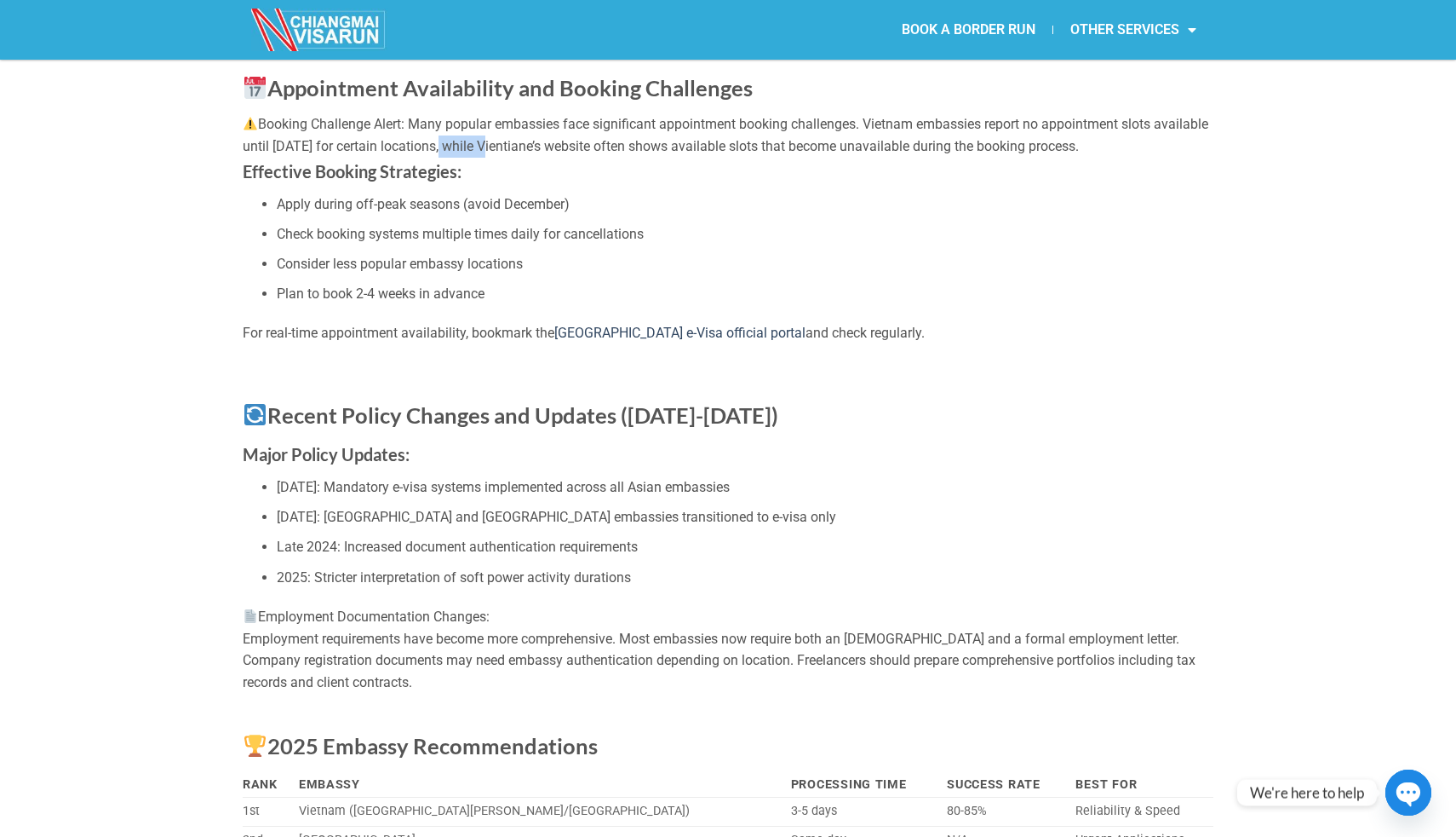
drag, startPoint x: 494, startPoint y: 170, endPoint x: 573, endPoint y: 170, distance: 79.0
click at [564, 157] on div "Booking Challenge Alert: Many popular embassies face significant appointment bo…" at bounding box center [728, 135] width 971 height 44
click at [575, 157] on div "Booking Challenge Alert: Many popular embassies face significant appointment bo…" at bounding box center [728, 135] width 971 height 44
drag, startPoint x: 538, startPoint y: 170, endPoint x: 638, endPoint y: 170, distance: 100.0
click at [631, 157] on div "Booking Challenge Alert: Many popular embassies face significant appointment bo…" at bounding box center [728, 135] width 971 height 44
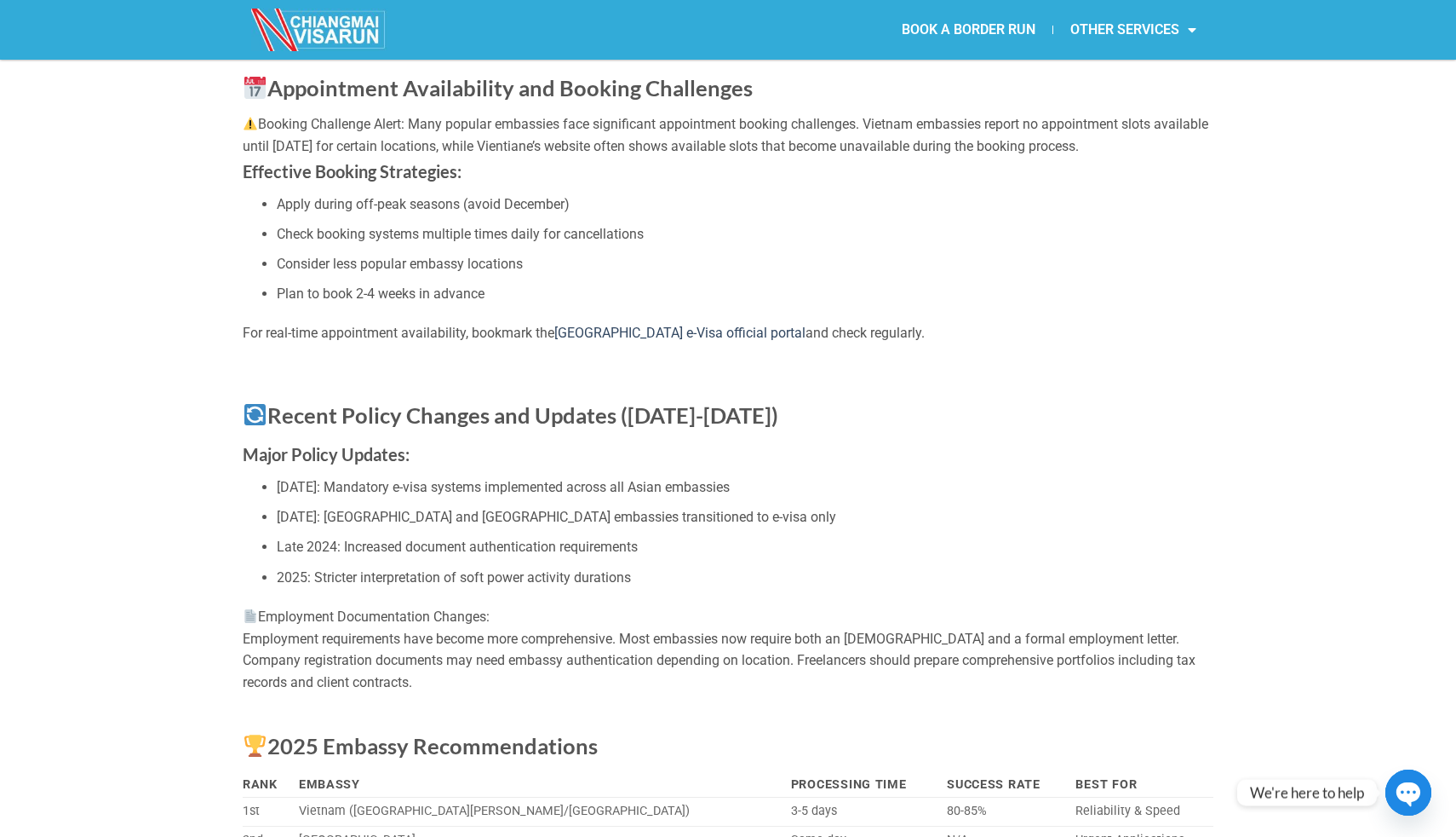
click at [638, 157] on div "Booking Challenge Alert: Many popular embassies face significant appointment bo…" at bounding box center [728, 135] width 971 height 44
drag, startPoint x: 612, startPoint y: 170, endPoint x: 708, endPoint y: 170, distance: 96.0
click at [705, 157] on div "Booking Challenge Alert: Many popular embassies face significant appointment bo…" at bounding box center [728, 135] width 971 height 44
click at [708, 157] on div "Booking Challenge Alert: Many popular embassies face significant appointment bo…" at bounding box center [728, 135] width 971 height 44
drag, startPoint x: 650, startPoint y: 170, endPoint x: 770, endPoint y: 170, distance: 120.0
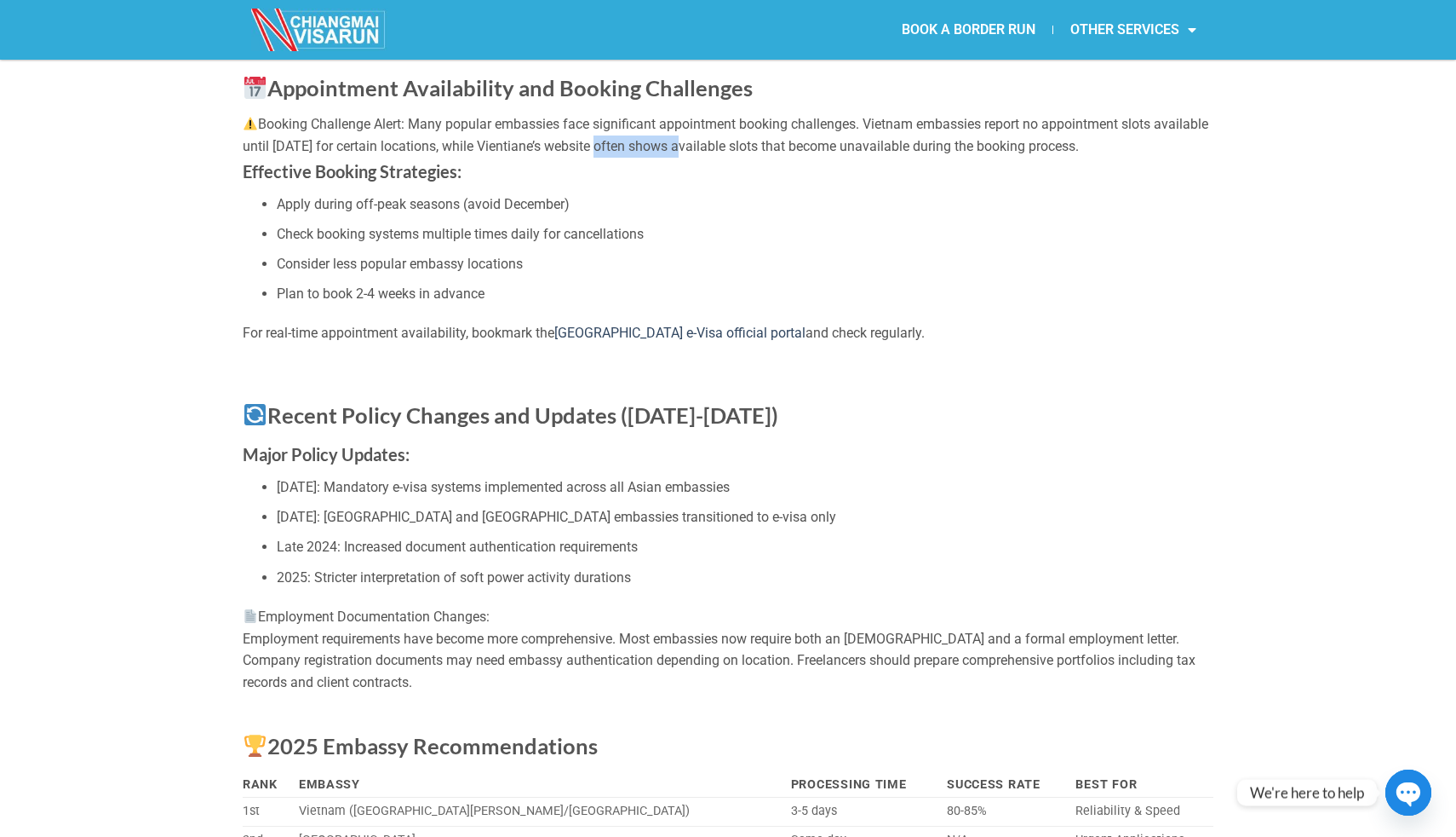
click at [766, 157] on div "Booking Challenge Alert: Many popular embassies face significant appointment bo…" at bounding box center [728, 135] width 971 height 44
click at [770, 157] on div "Booking Challenge Alert: Many popular embassies face significant appointment bo…" at bounding box center [728, 135] width 971 height 44
drag, startPoint x: 821, startPoint y: 170, endPoint x: 857, endPoint y: 170, distance: 36.0
click at [857, 157] on div "Booking Challenge Alert: Many popular embassies face significant appointment bo…" at bounding box center [728, 135] width 971 height 44
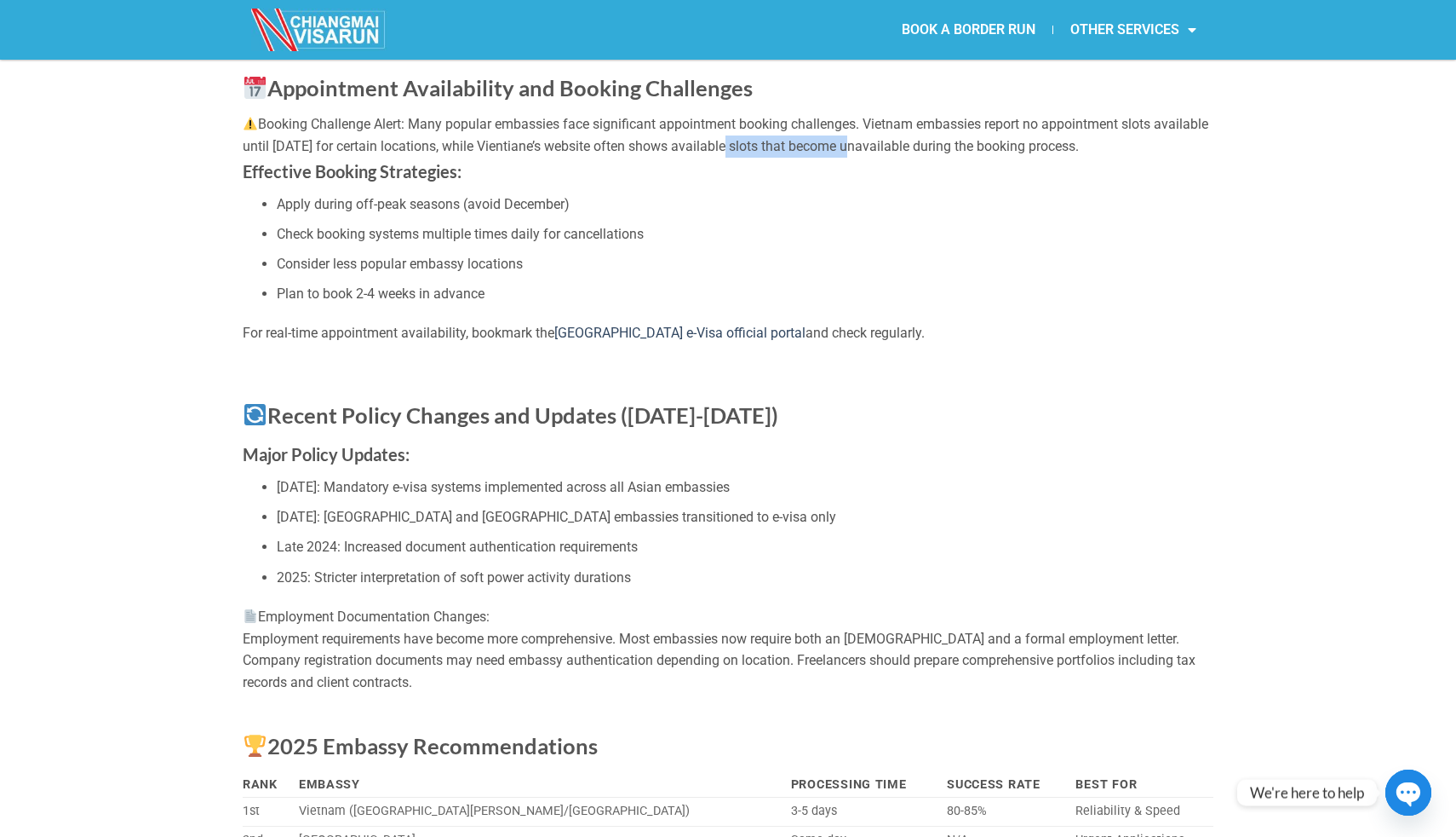
drag, startPoint x: 831, startPoint y: 169, endPoint x: 922, endPoint y: 174, distance: 91.1
click at [922, 157] on div "Booking Challenge Alert: Many popular embassies face significant appointment bo…" at bounding box center [728, 135] width 971 height 44
drag, startPoint x: 922, startPoint y: 161, endPoint x: 996, endPoint y: 161, distance: 74.0
click at [987, 157] on div "Booking Challenge Alert: Many popular embassies face significant appointment bo…" at bounding box center [728, 135] width 971 height 44
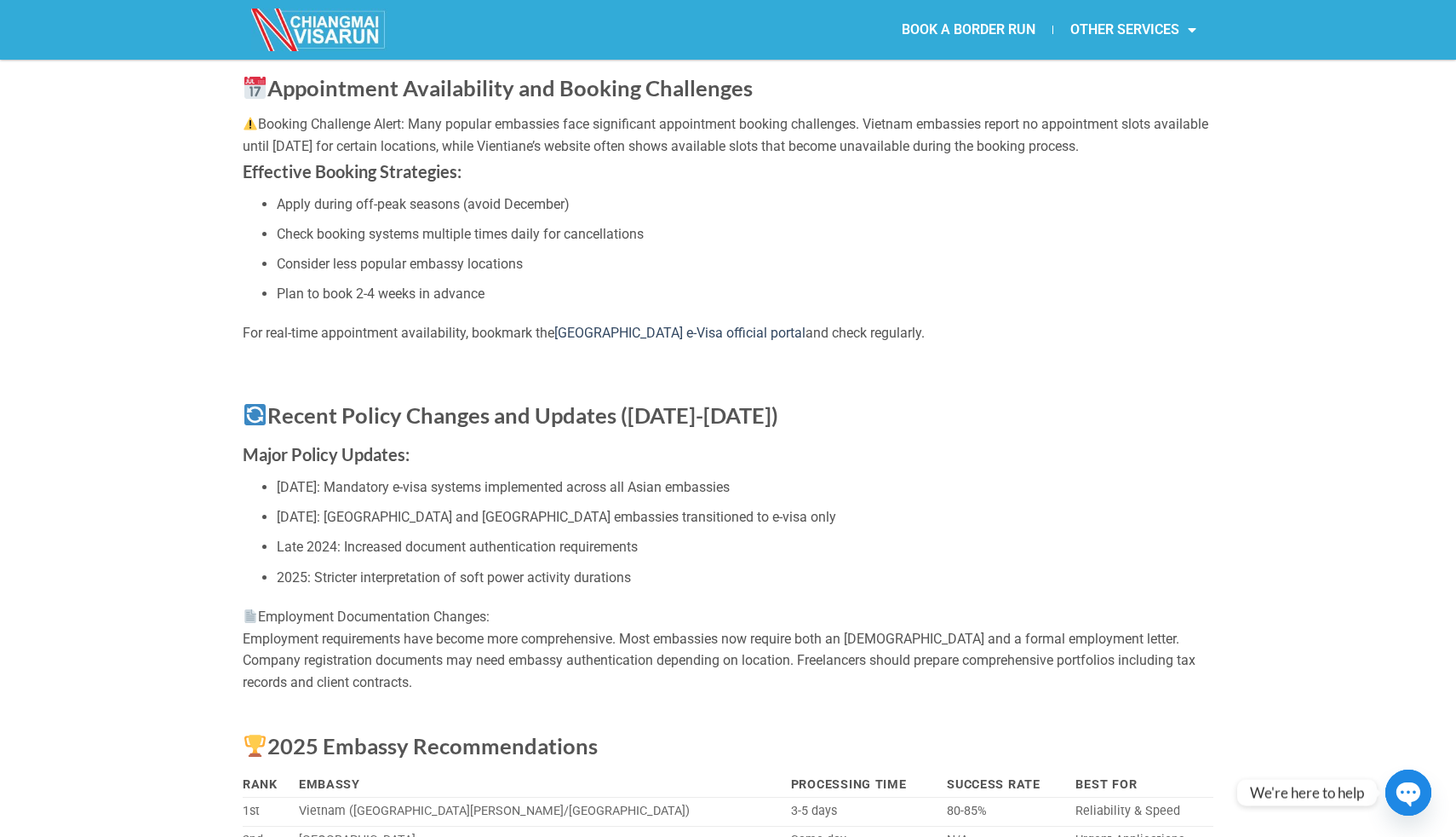
click at [996, 157] on div "Booking Challenge Alert: Many popular embassies face significant appointment bo…" at bounding box center [728, 135] width 971 height 44
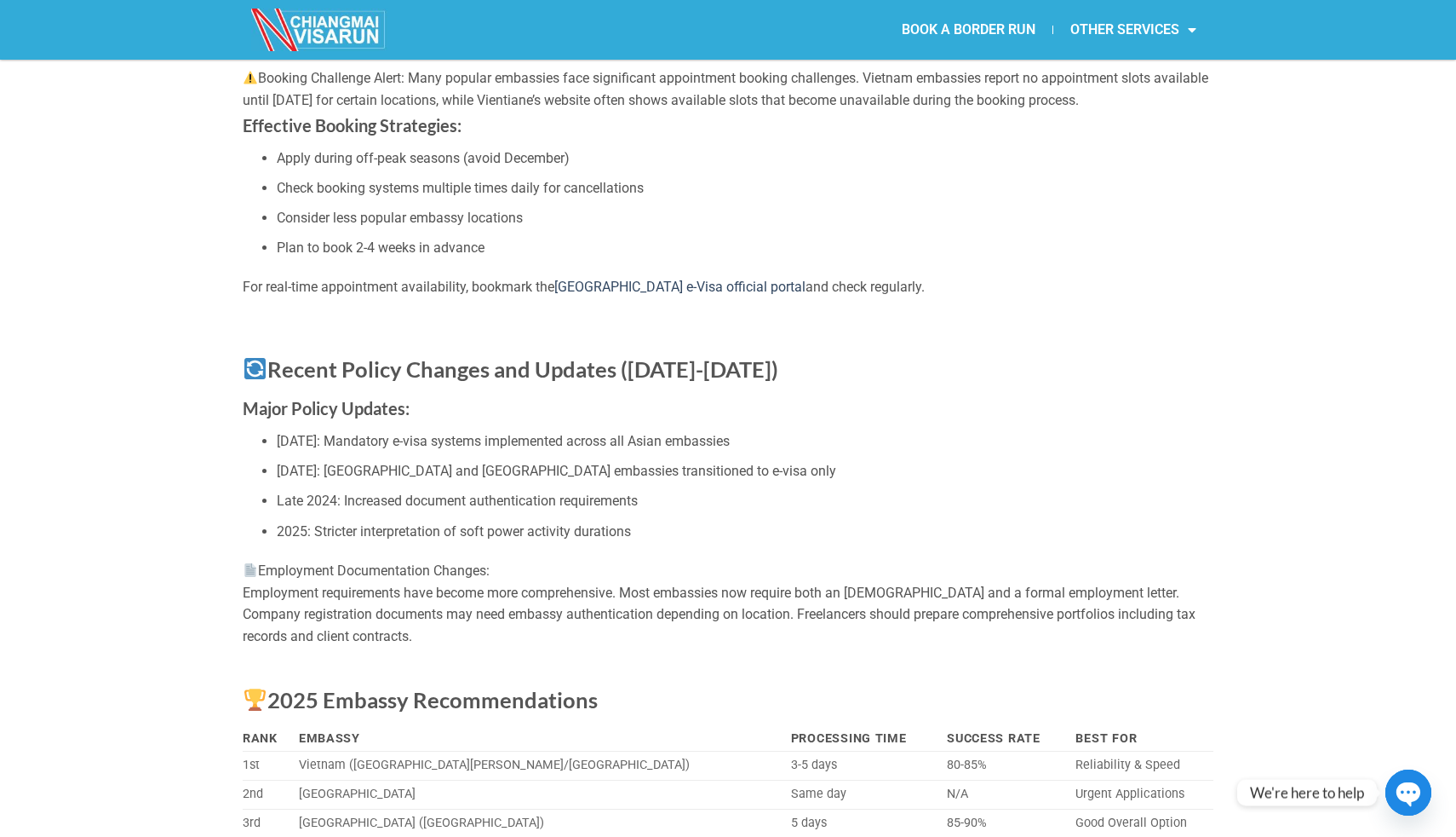
scroll to position [2937, 0]
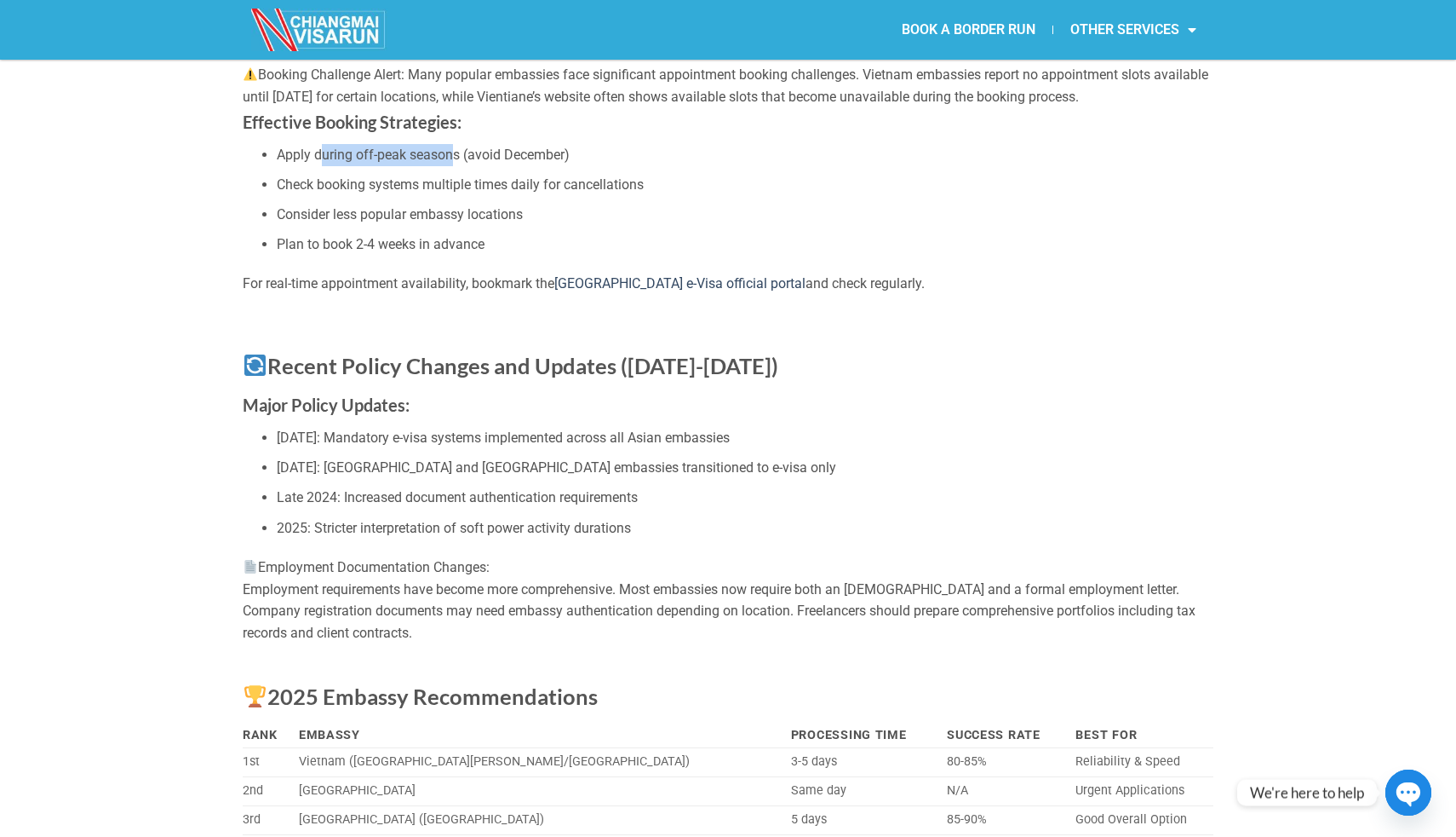
drag, startPoint x: 319, startPoint y: 173, endPoint x: 455, endPoint y: 175, distance: 136.0
click at [450, 166] on li "Apply during off-peak seasons (avoid December)" at bounding box center [745, 154] width 936 height 22
click at [458, 166] on li "Apply during off-peak seasons (avoid December)" at bounding box center [745, 154] width 936 height 22
drag, startPoint x: 470, startPoint y: 177, endPoint x: 588, endPoint y: 179, distance: 118.0
click at [587, 166] on li "Apply during off-peak seasons (avoid December)" at bounding box center [745, 154] width 936 height 22
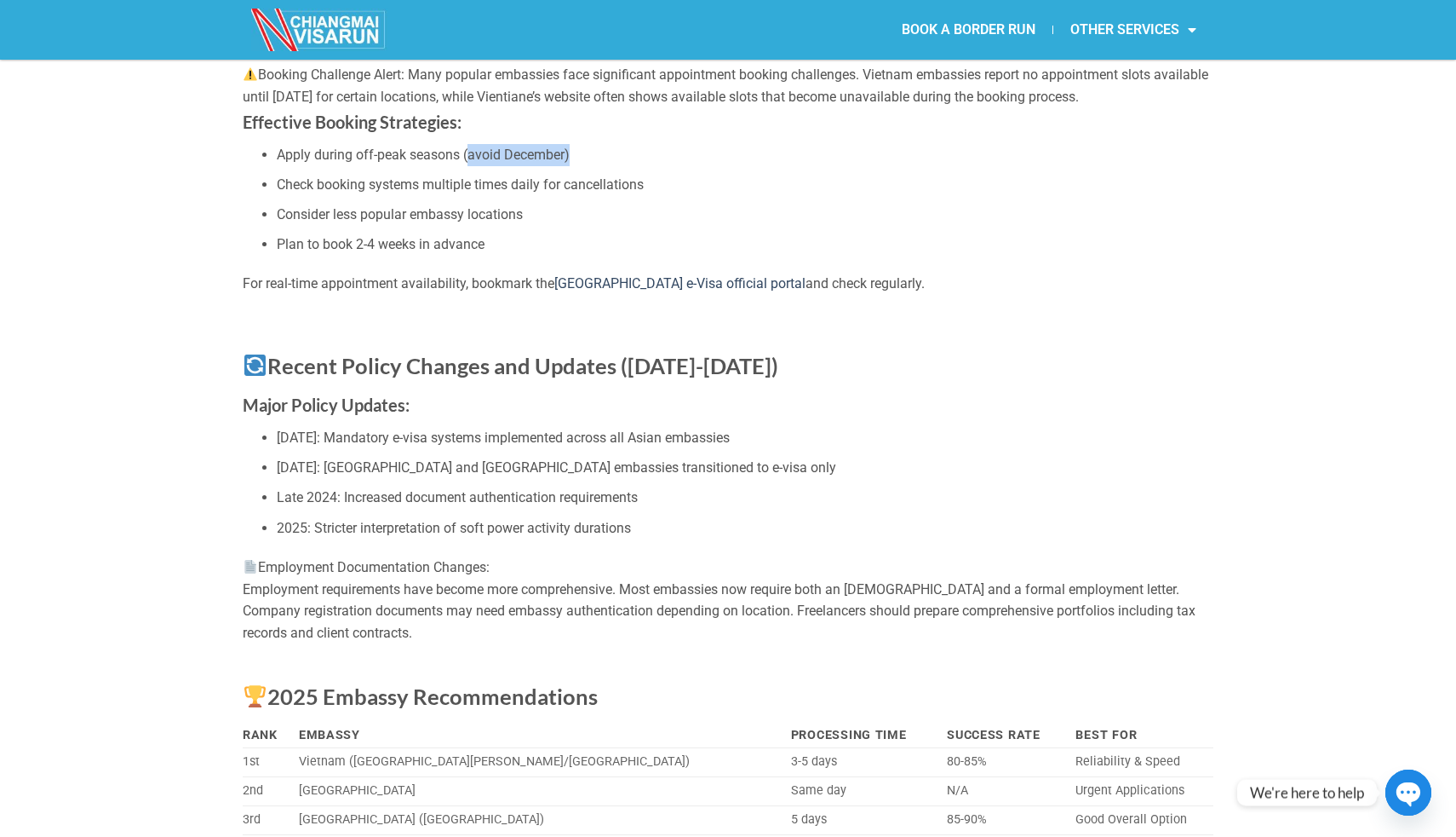
click at [588, 166] on li "Apply during off-peak seasons (avoid December)" at bounding box center [745, 154] width 936 height 22
drag, startPoint x: 284, startPoint y: 209, endPoint x: 404, endPoint y: 209, distance: 120.0
click at [382, 196] on li "Check booking systems multiple times daily for cancellations" at bounding box center [745, 184] width 936 height 22
click at [404, 196] on li "Check booking systems multiple times daily for cancellations" at bounding box center [745, 184] width 936 height 22
drag, startPoint x: 352, startPoint y: 210, endPoint x: 567, endPoint y: 214, distance: 215.0
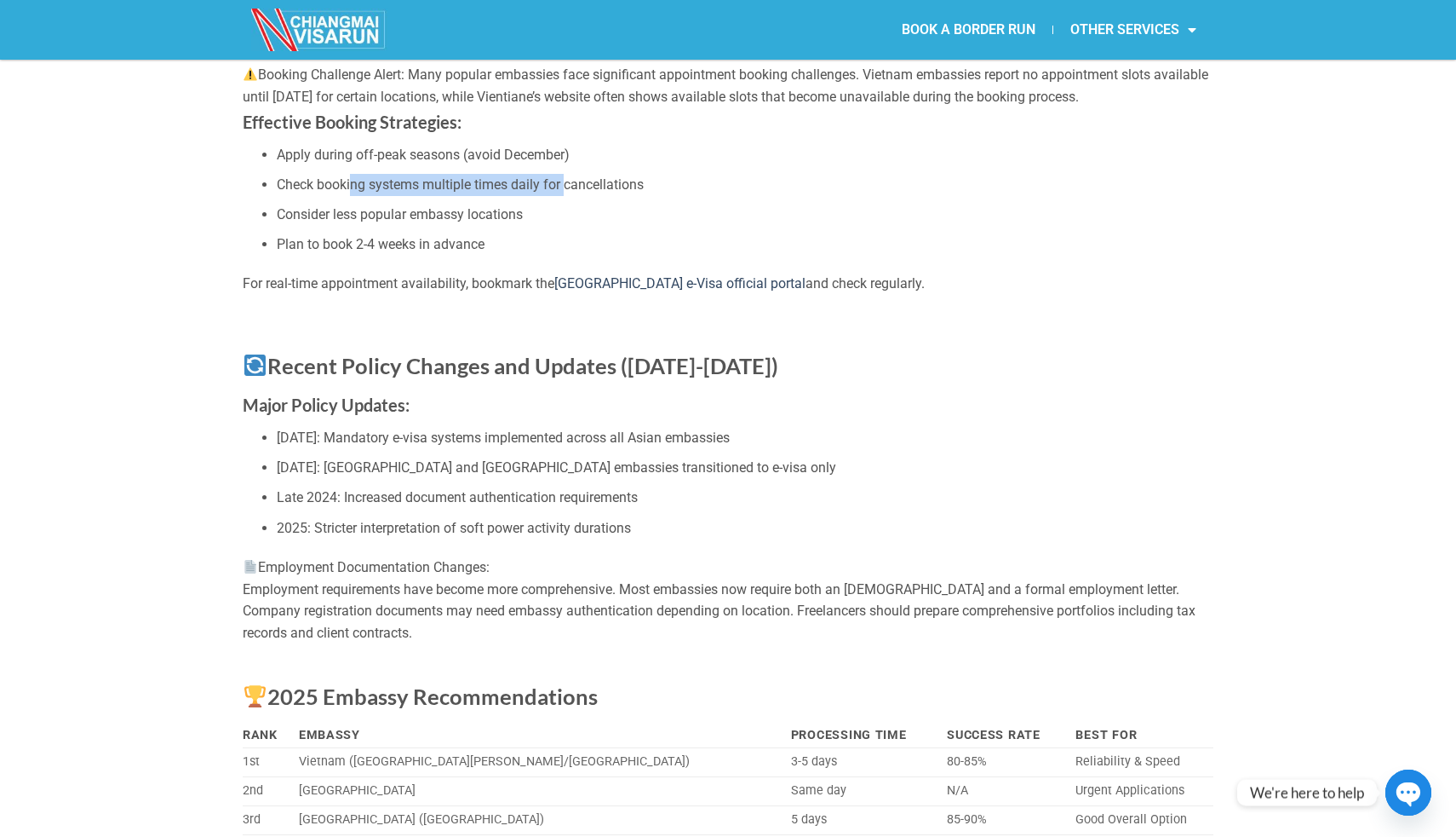
click at [566, 196] on li "Check booking systems multiple times daily for cancellations" at bounding box center [745, 184] width 936 height 22
click at [567, 196] on li "Check booking systems multiple times daily for cancellations" at bounding box center [745, 184] width 936 height 22
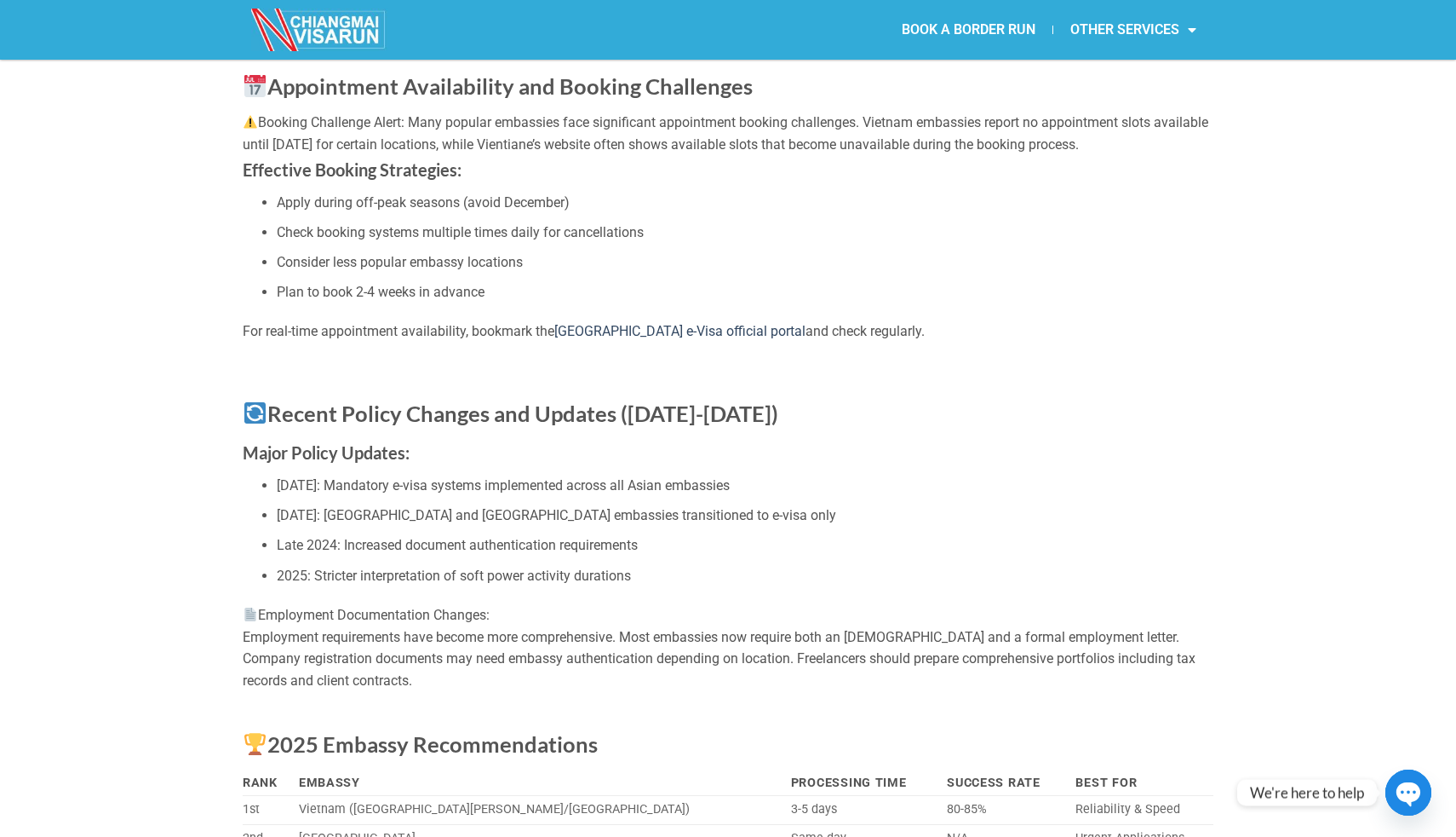
scroll to position [2881, 0]
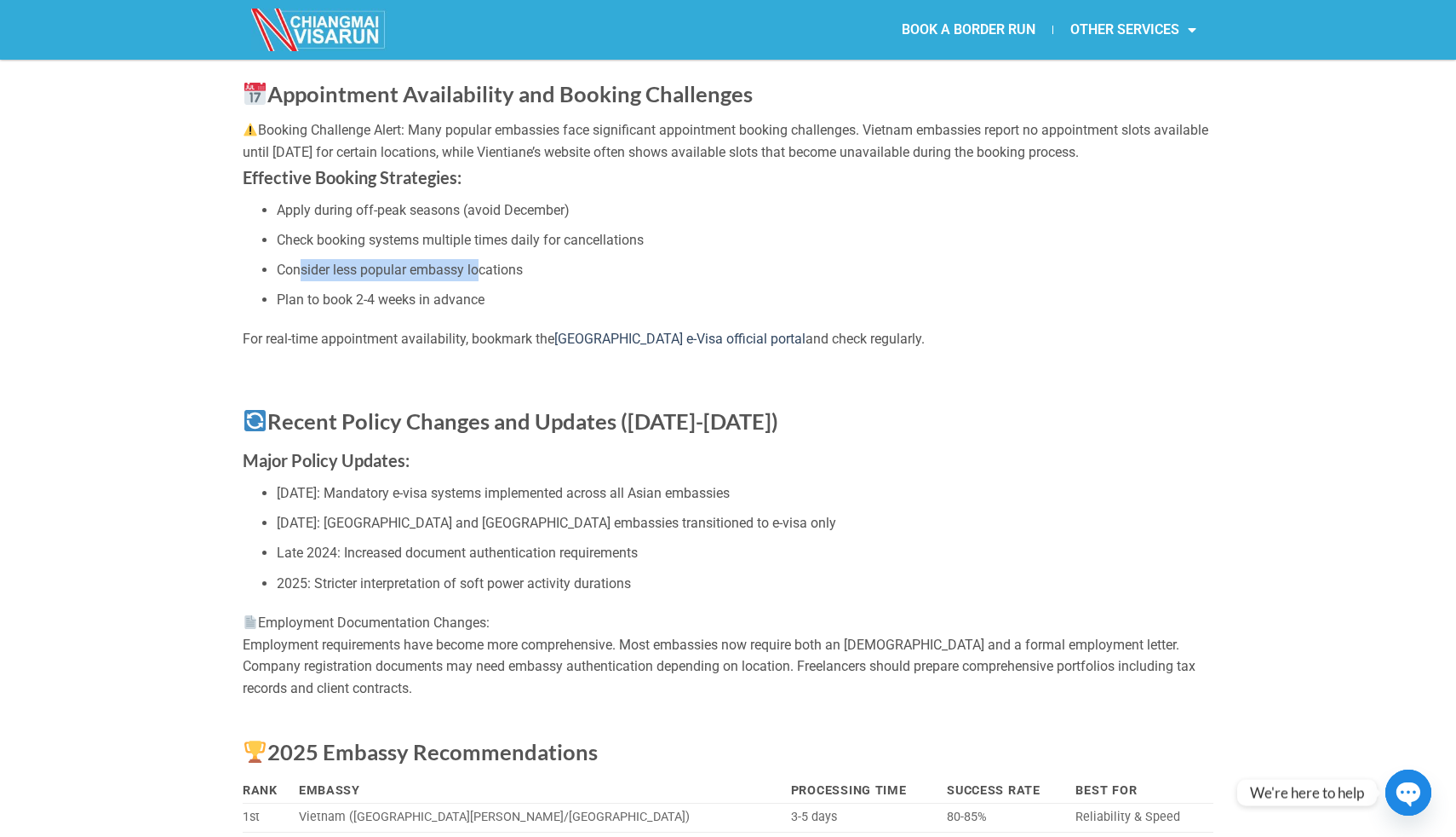
drag, startPoint x: 298, startPoint y: 291, endPoint x: 484, endPoint y: 291, distance: 186.0
click at [482, 281] on li "Consider less popular embassy locations" at bounding box center [745, 270] width 936 height 22
click at [484, 281] on li "Consider less popular embassy locations" at bounding box center [745, 270] width 936 height 22
drag, startPoint x: 283, startPoint y: 322, endPoint x: 534, endPoint y: 322, distance: 251.0
click at [522, 311] on li "Plan to book 2-4 weeks in advance" at bounding box center [745, 300] width 936 height 22
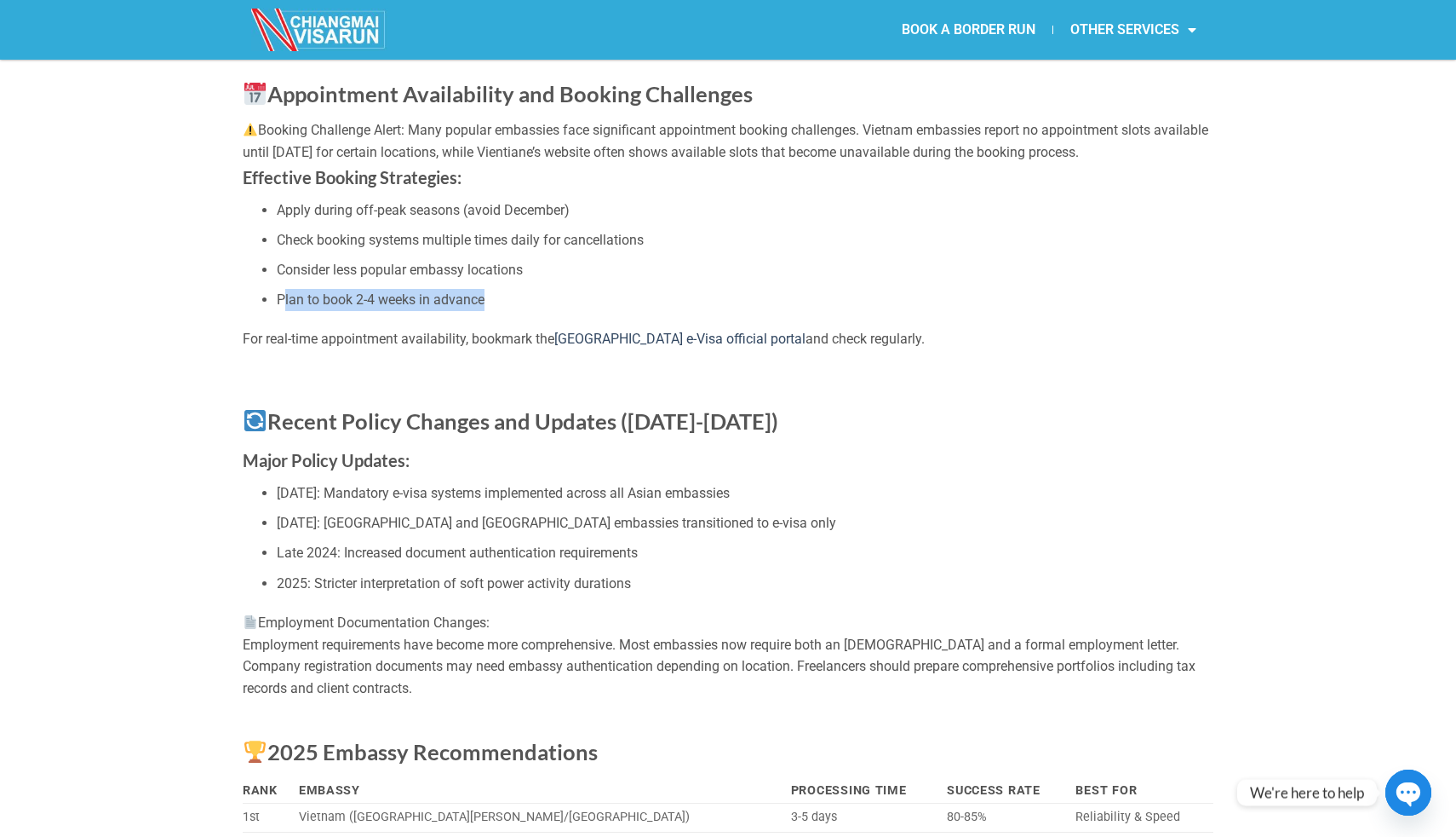
click at [534, 311] on li "Plan to book 2-4 weeks in advance" at bounding box center [745, 300] width 936 height 22
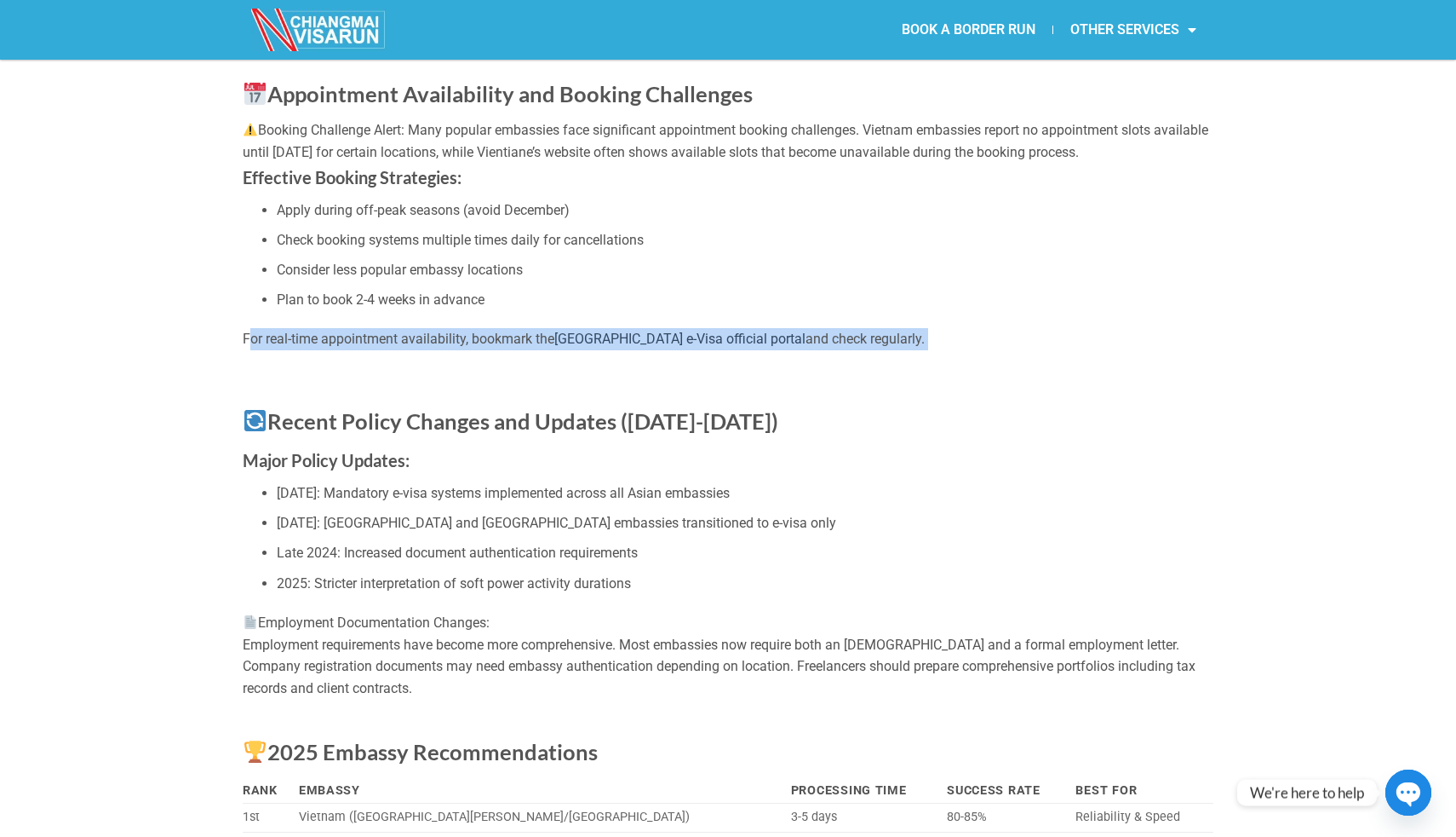
drag, startPoint x: 249, startPoint y: 357, endPoint x: 554, endPoint y: 377, distance: 305.7
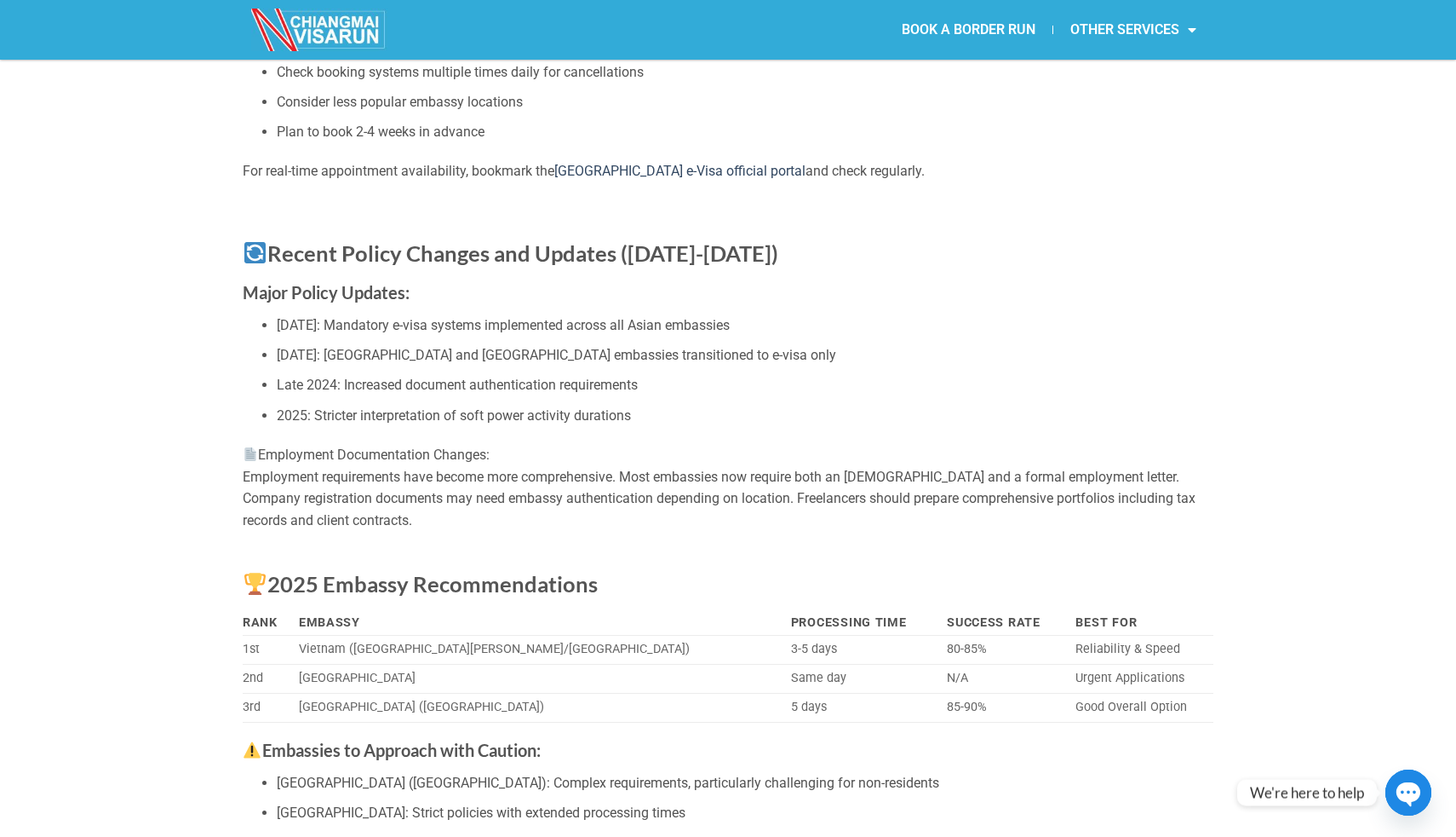
scroll to position [3070, 0]
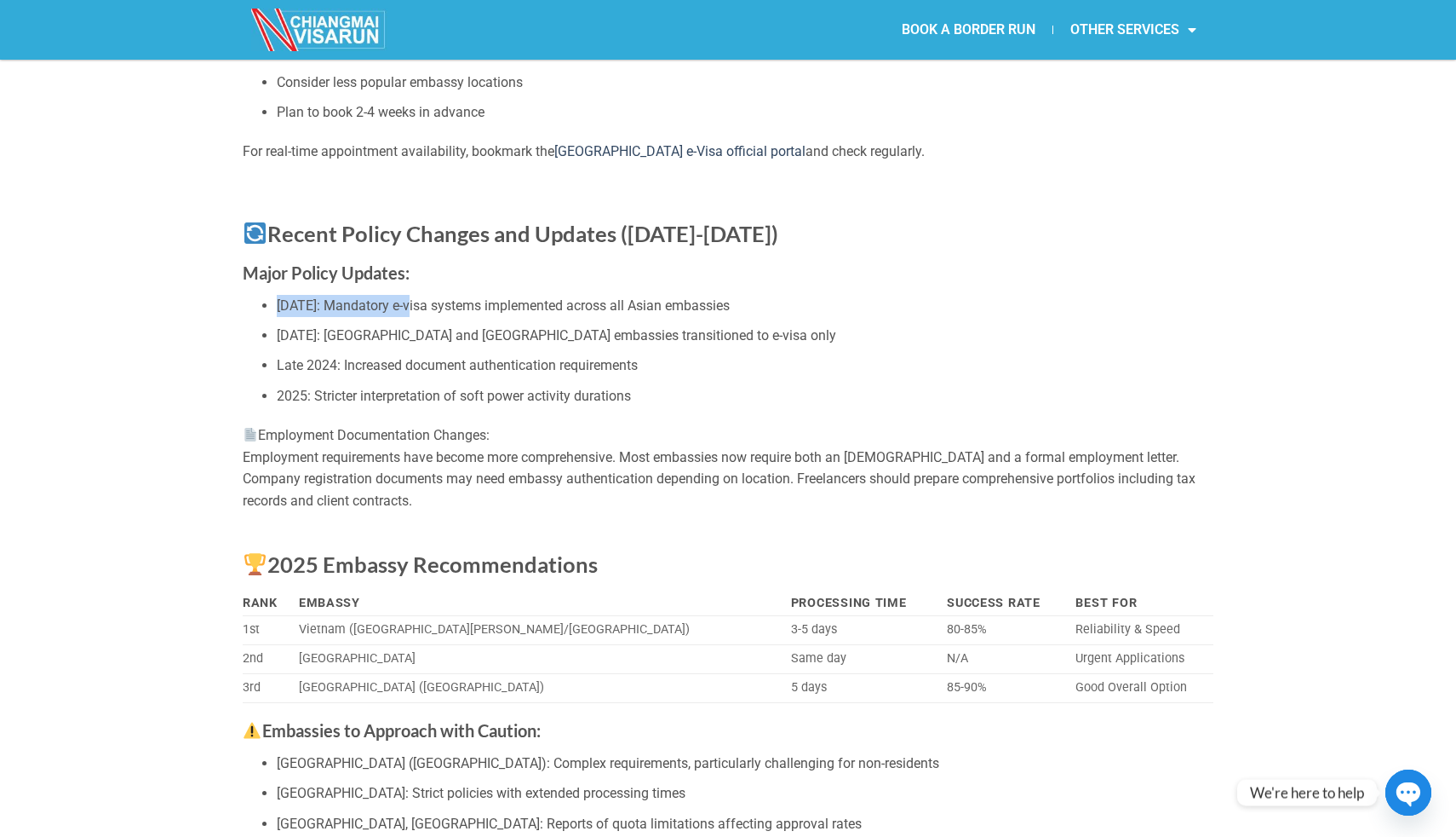
drag, startPoint x: 278, startPoint y: 327, endPoint x: 415, endPoint y: 330, distance: 137.0
click at [415, 317] on li "January 1, 2025: Mandatory e-visa systems implemented across all Asian embassies" at bounding box center [745, 306] width 936 height 22
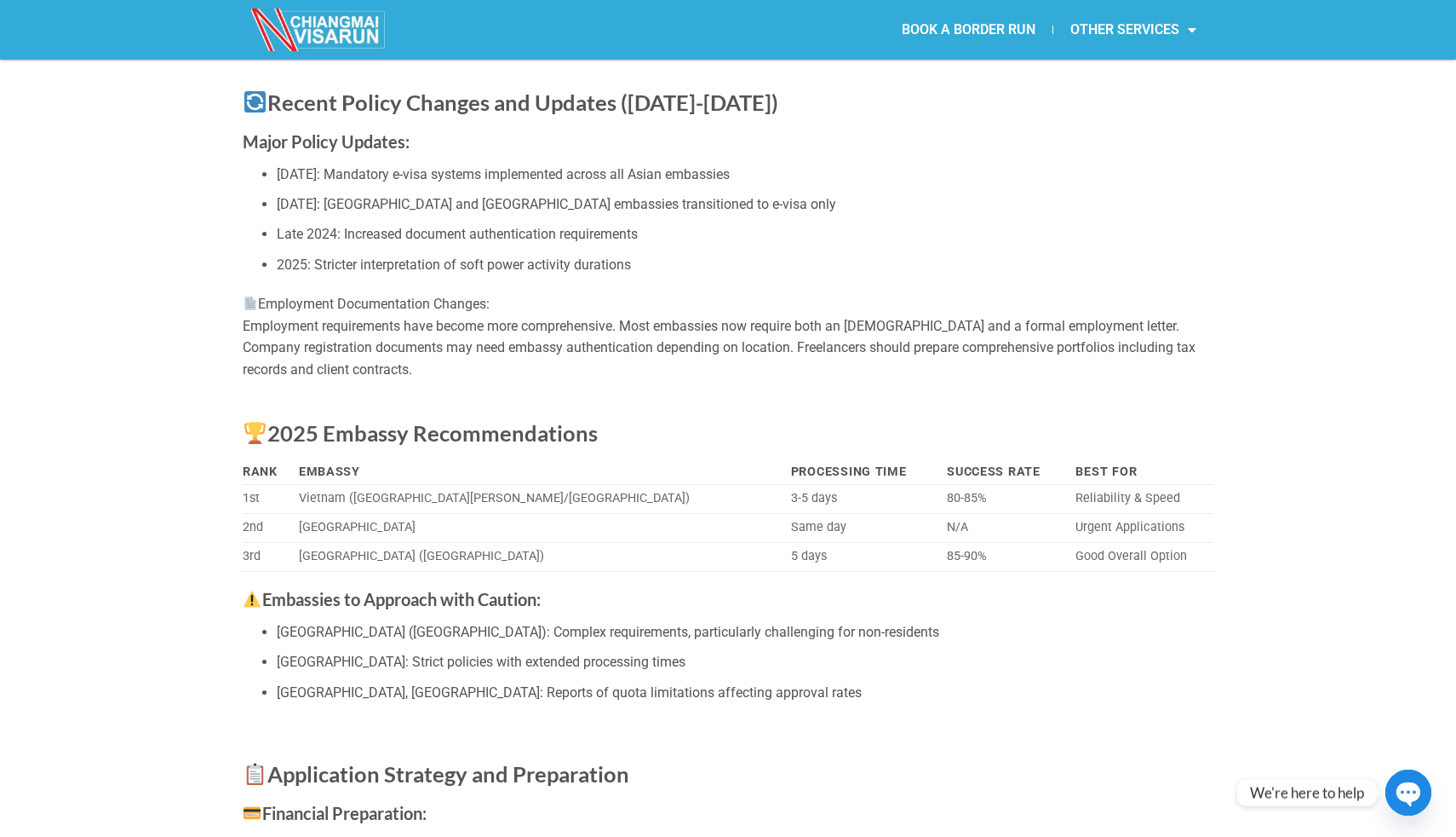
scroll to position [3257, 0]
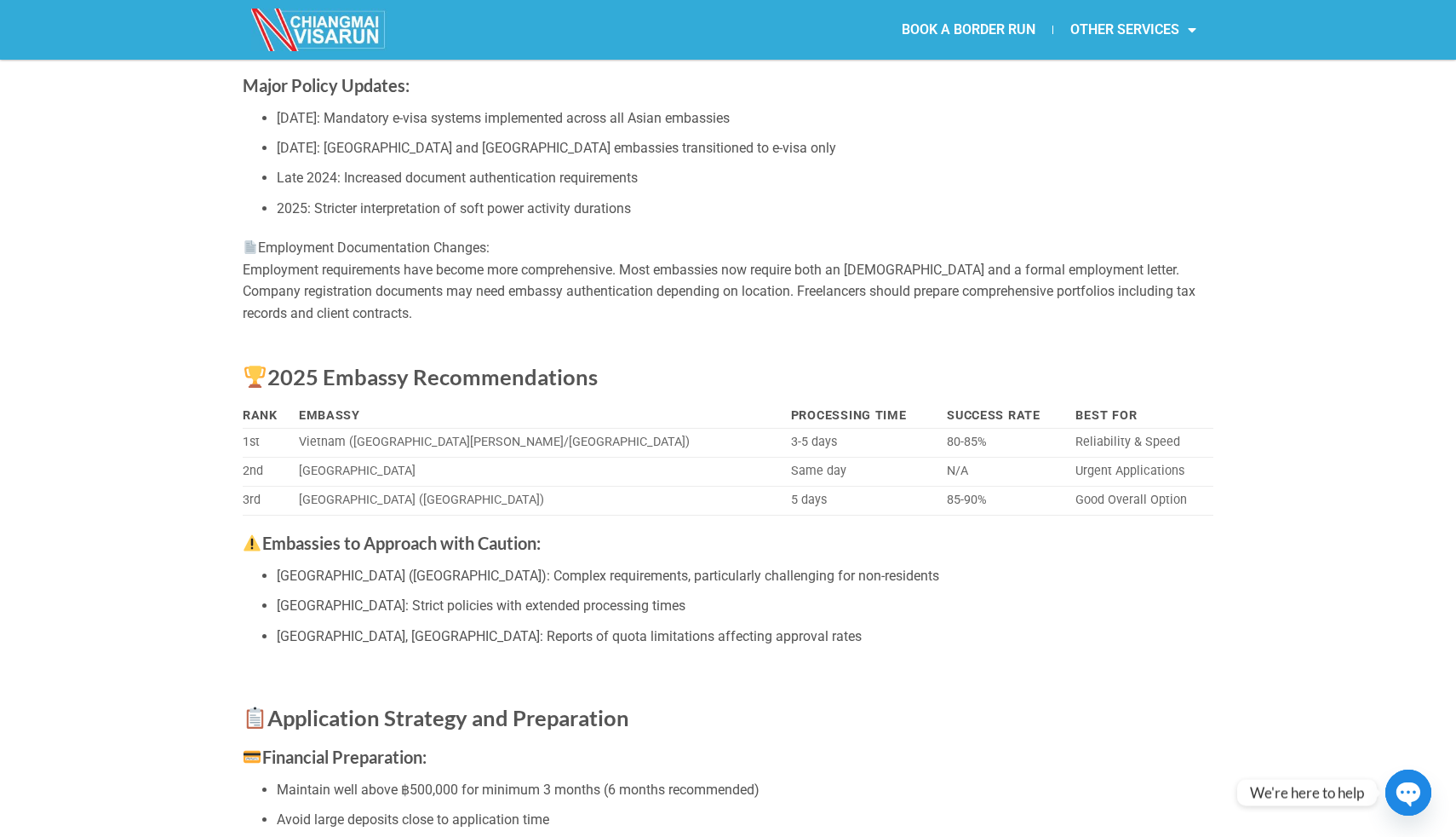
drag, startPoint x: 270, startPoint y: 298, endPoint x: 453, endPoint y: 336, distance: 186.9
click at [441, 324] on div "Employment Documentation Changes: Employment requirements have become more comp…" at bounding box center [728, 280] width 971 height 87
click at [453, 324] on div "Employment Documentation Changes: Employment requirements have become more comp…" at bounding box center [728, 280] width 971 height 87
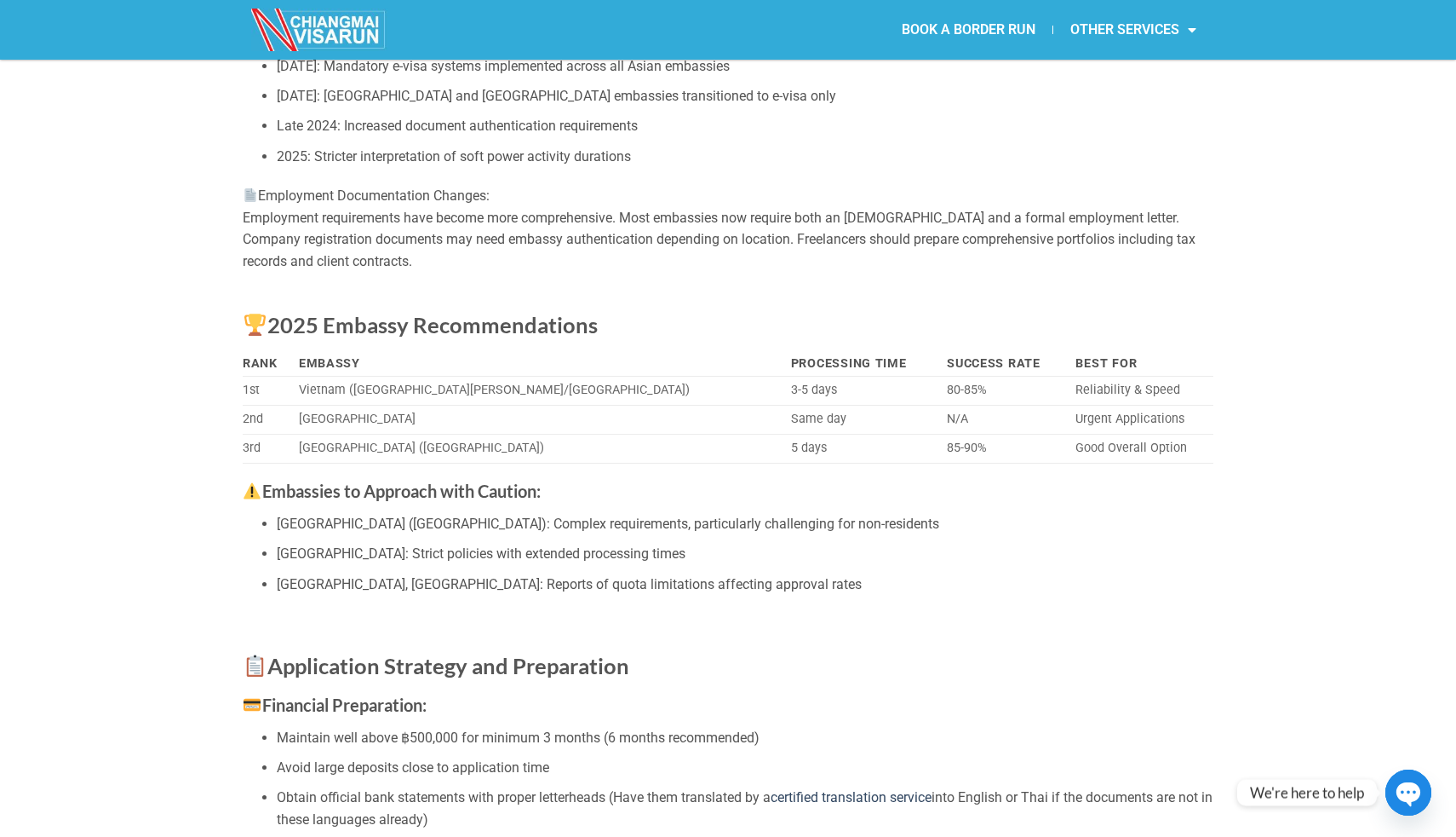
scroll to position [3376, 0]
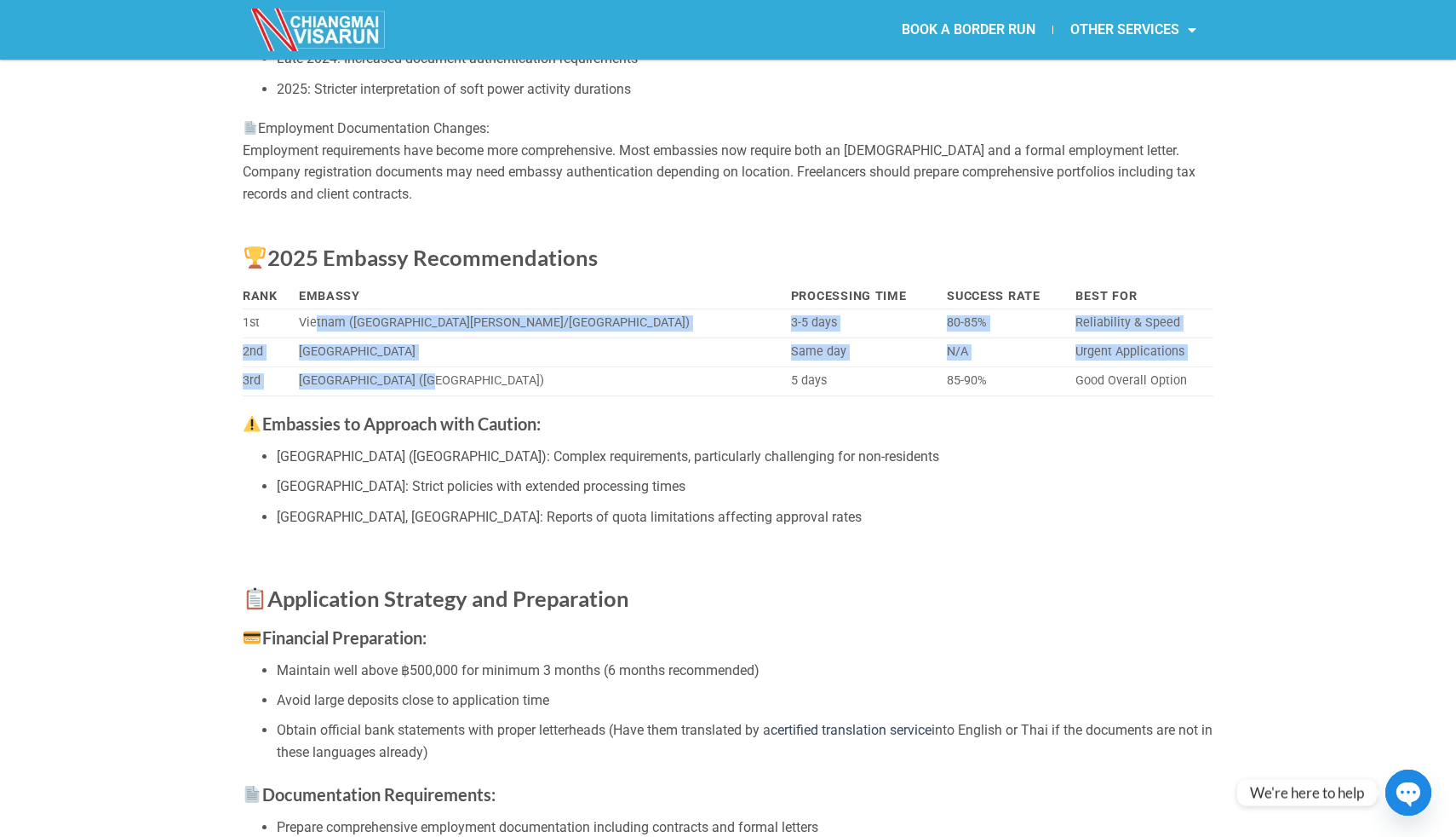
drag, startPoint x: 486, startPoint y: 400, endPoint x: 520, endPoint y: 412, distance: 36.1
click at [518, 397] on tbody "1st Vietnam (Ho Chi Minh/Hanoi) 3-5 days 80-85% Reliability & Speed 2nd Taiwan …" at bounding box center [728, 353] width 971 height 87
click at [520, 397] on td "Cambodia (Phnom Penh)" at bounding box center [539, 382] width 492 height 29
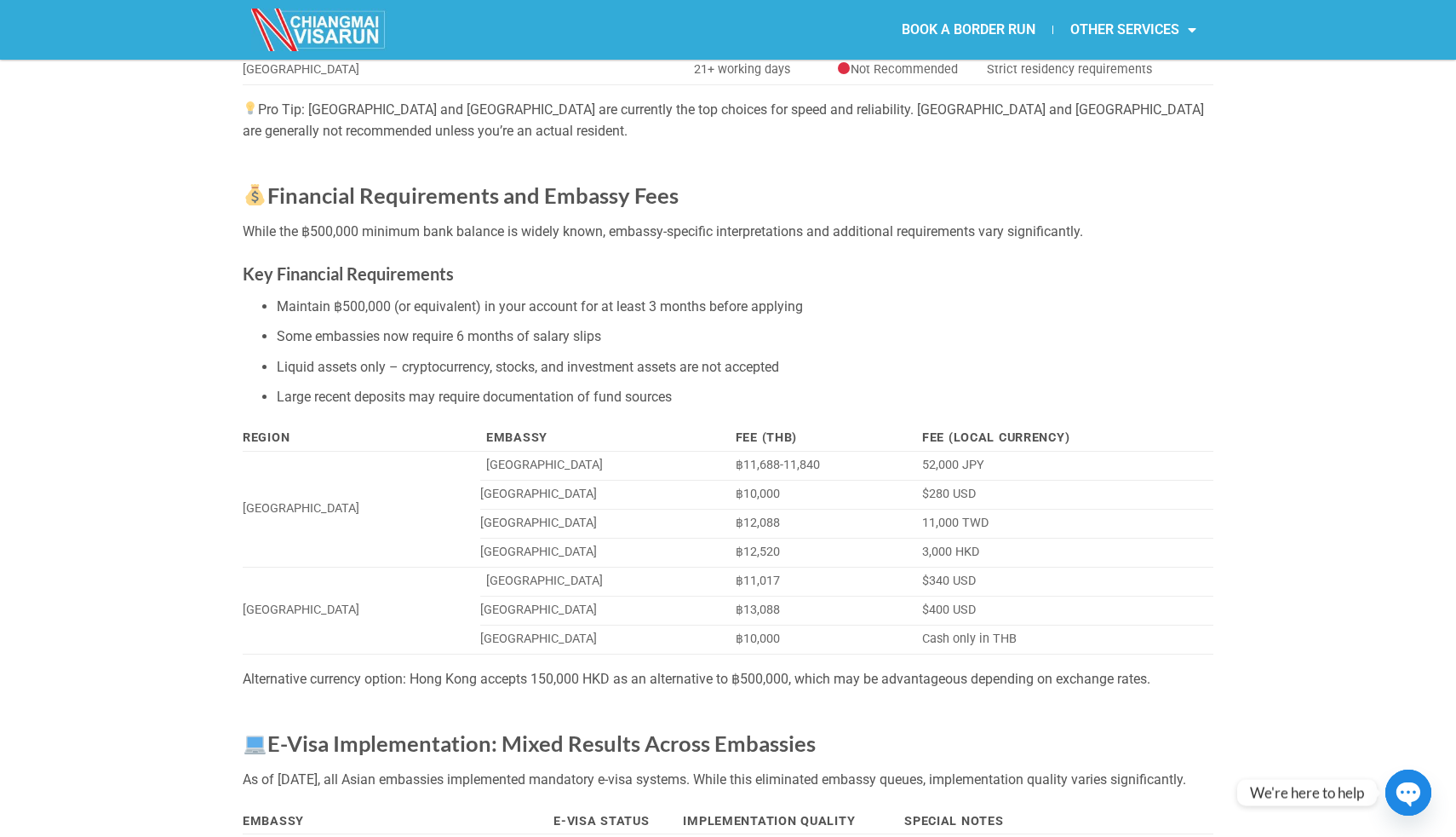
scroll to position [0, 0]
